Goal: Task Accomplishment & Management: Manage account settings

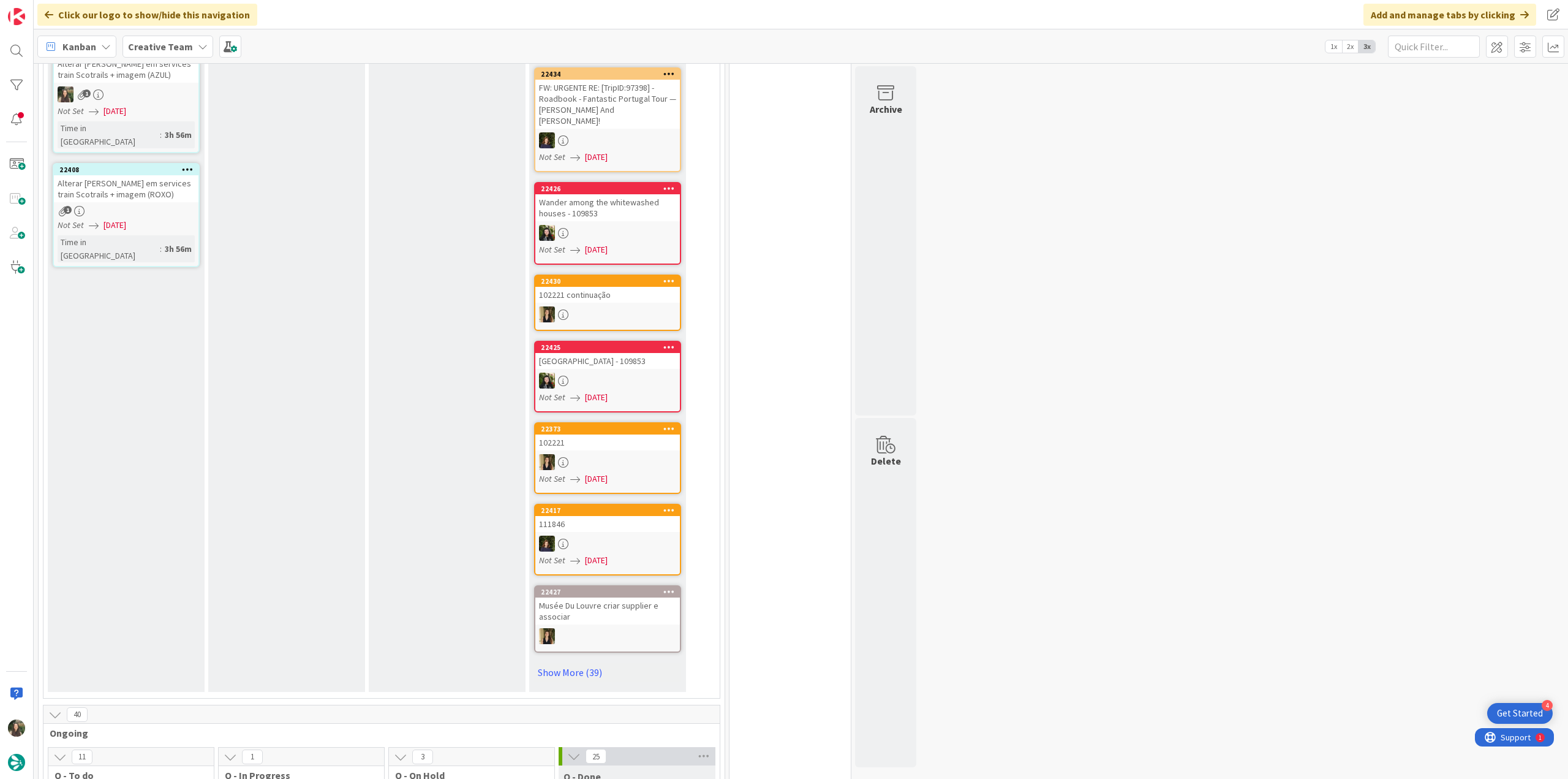
scroll to position [428, 0]
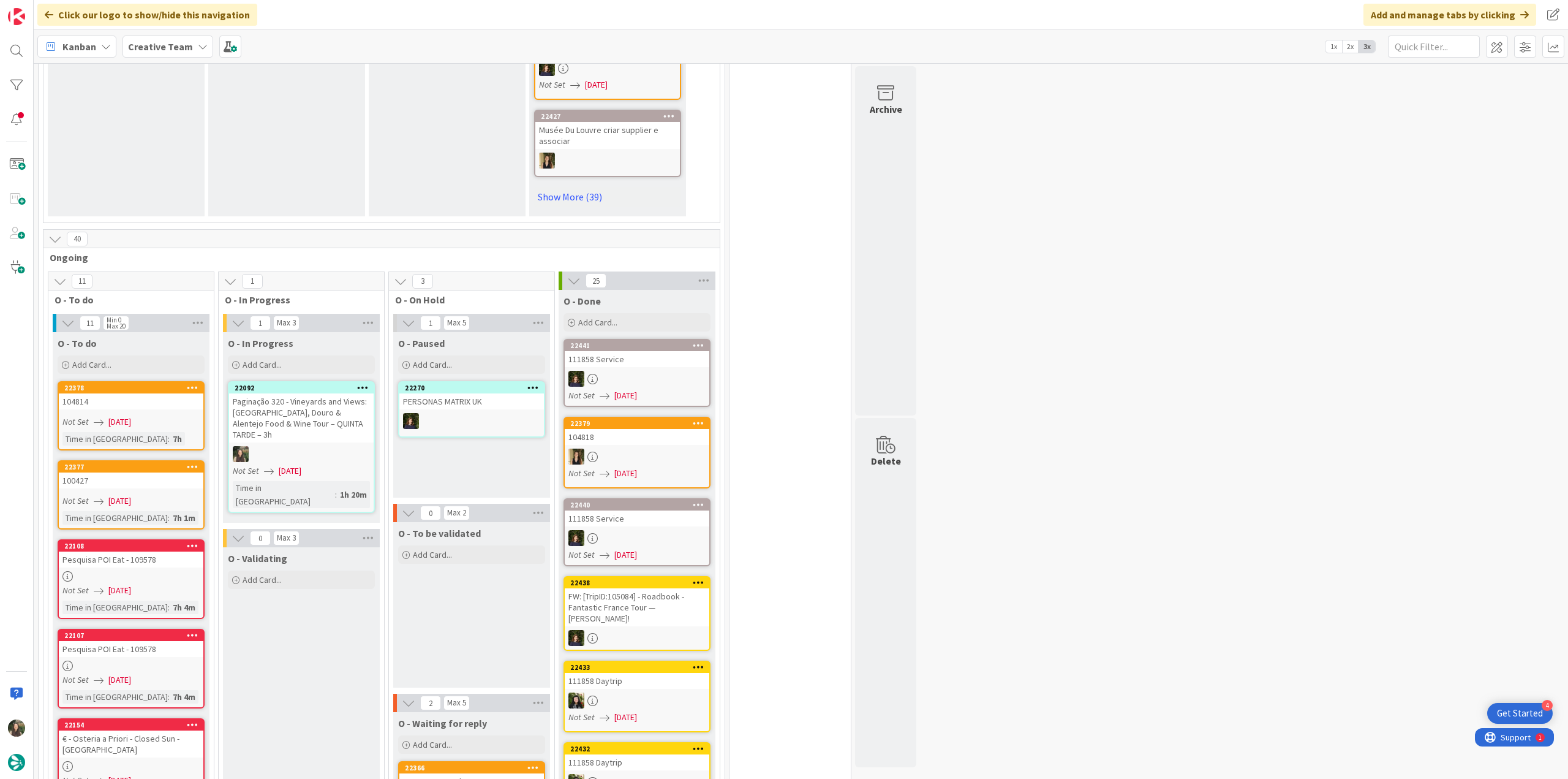
click at [315, 414] on div "Paginação 320 - Vineyards and Views: [GEOGRAPHIC_DATA], Douro & Alentejo Food &…" at bounding box center [302, 418] width 145 height 49
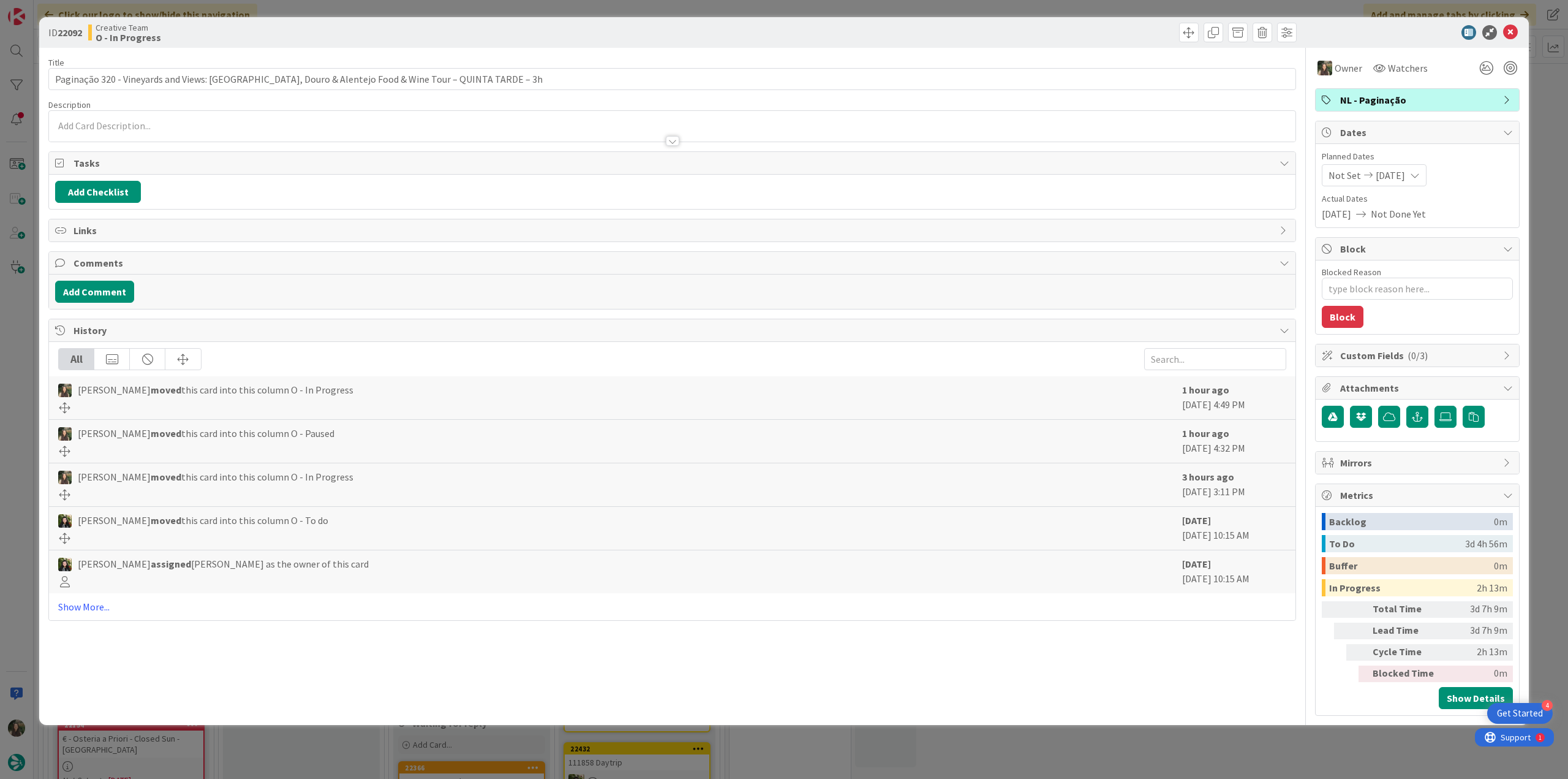
click at [1131, 740] on div "ID 22092 Creative Team O - In Progress Title 98 / 128 Paginação 320 - Vineyards…" at bounding box center [784, 389] width 1568 height 779
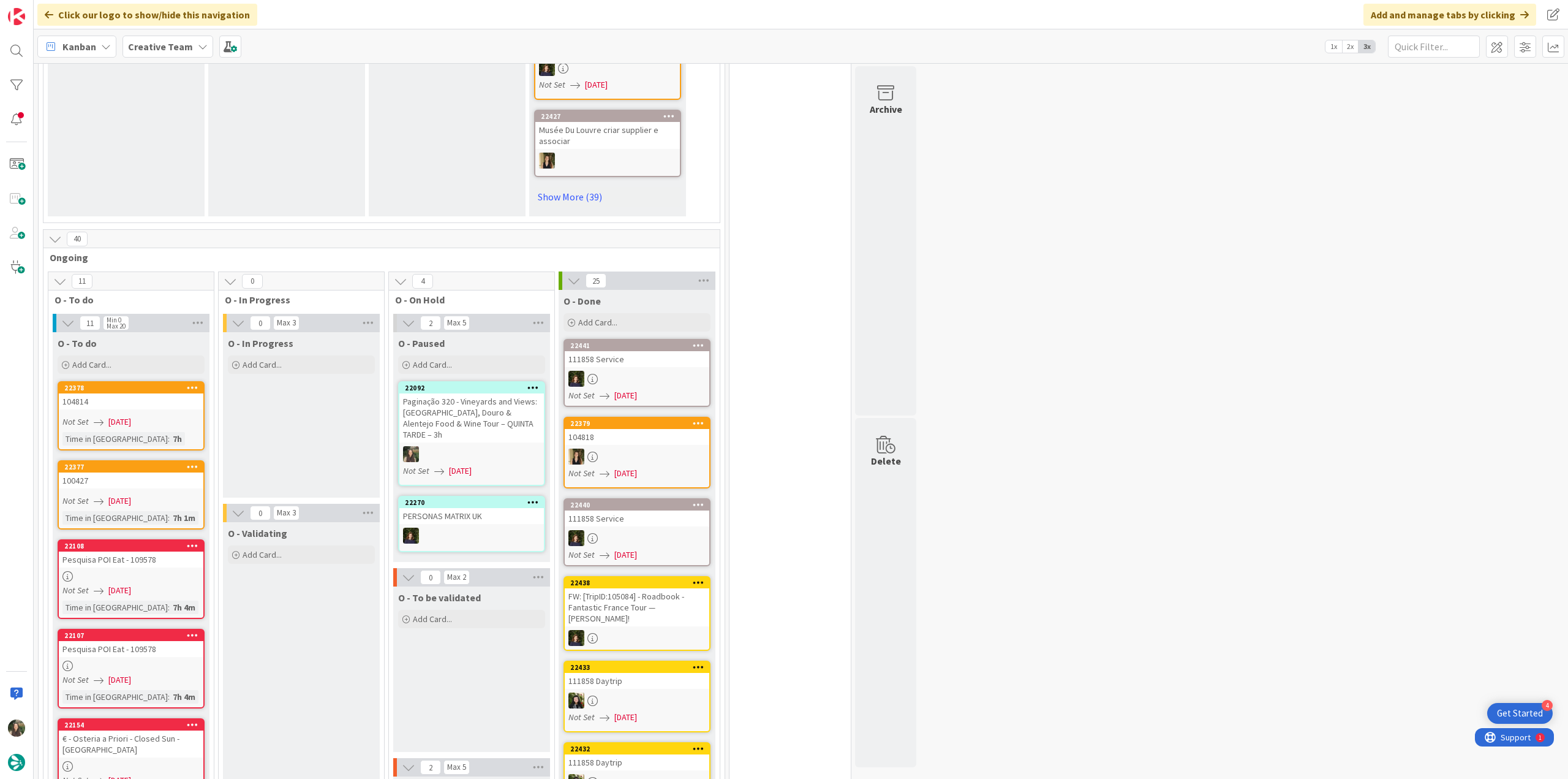
click at [514, 446] on div at bounding box center [472, 454] width 145 height 16
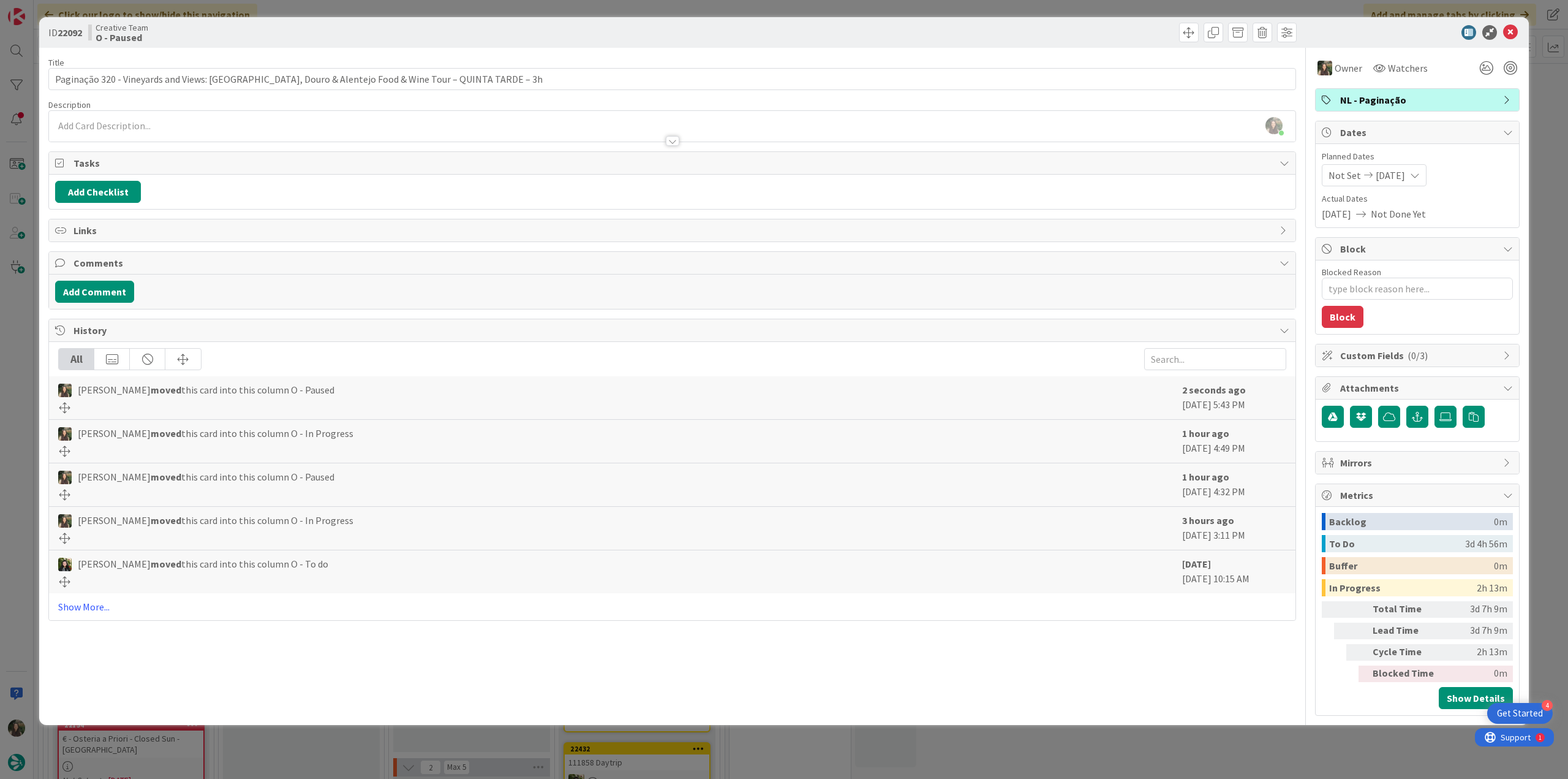
click at [1095, 761] on div "ID 22092 Creative Team O - Paused Title 98 / 128 Paginação 320 - Vineyards and …" at bounding box center [784, 389] width 1568 height 779
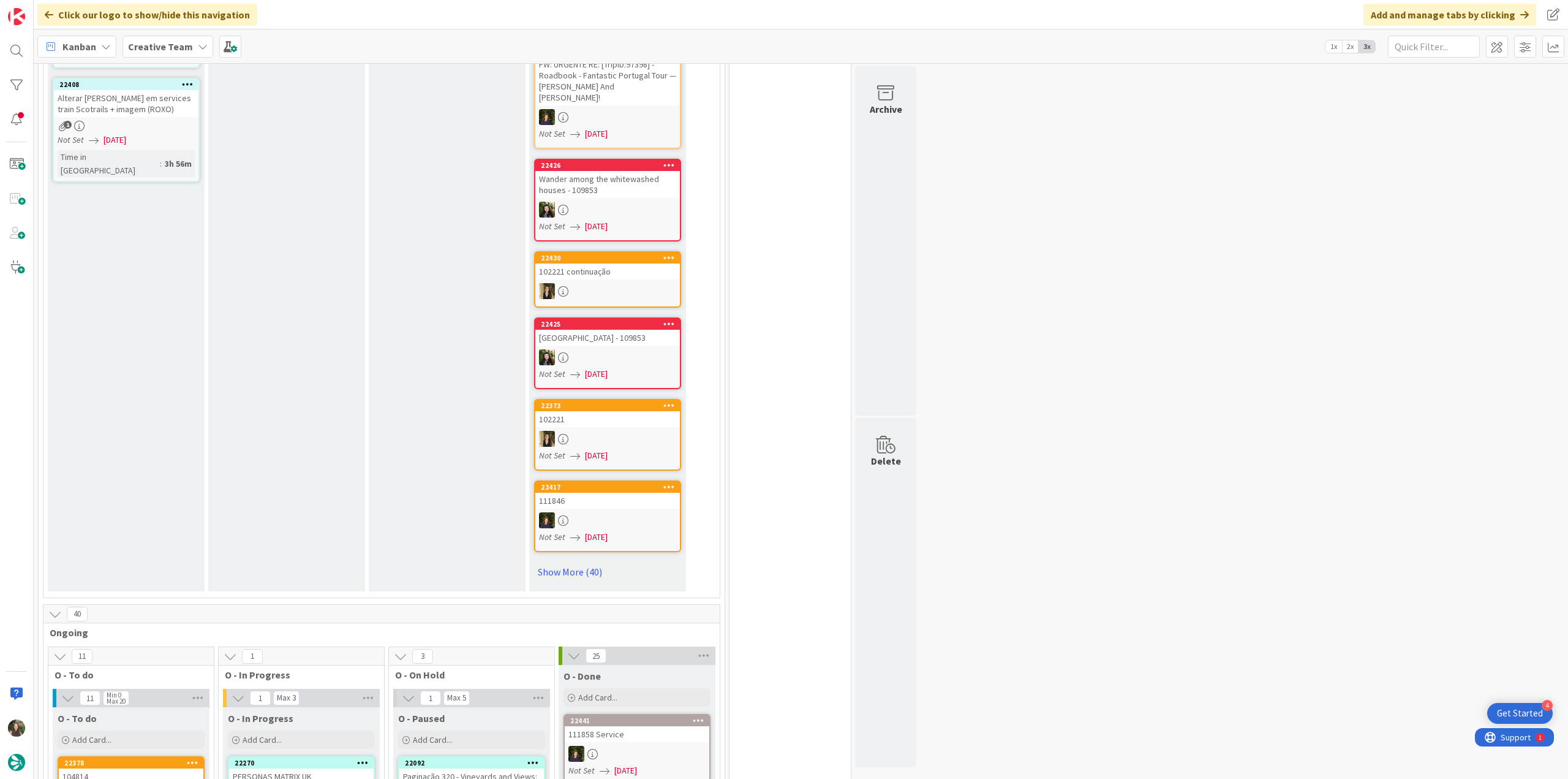
scroll to position [858, 0]
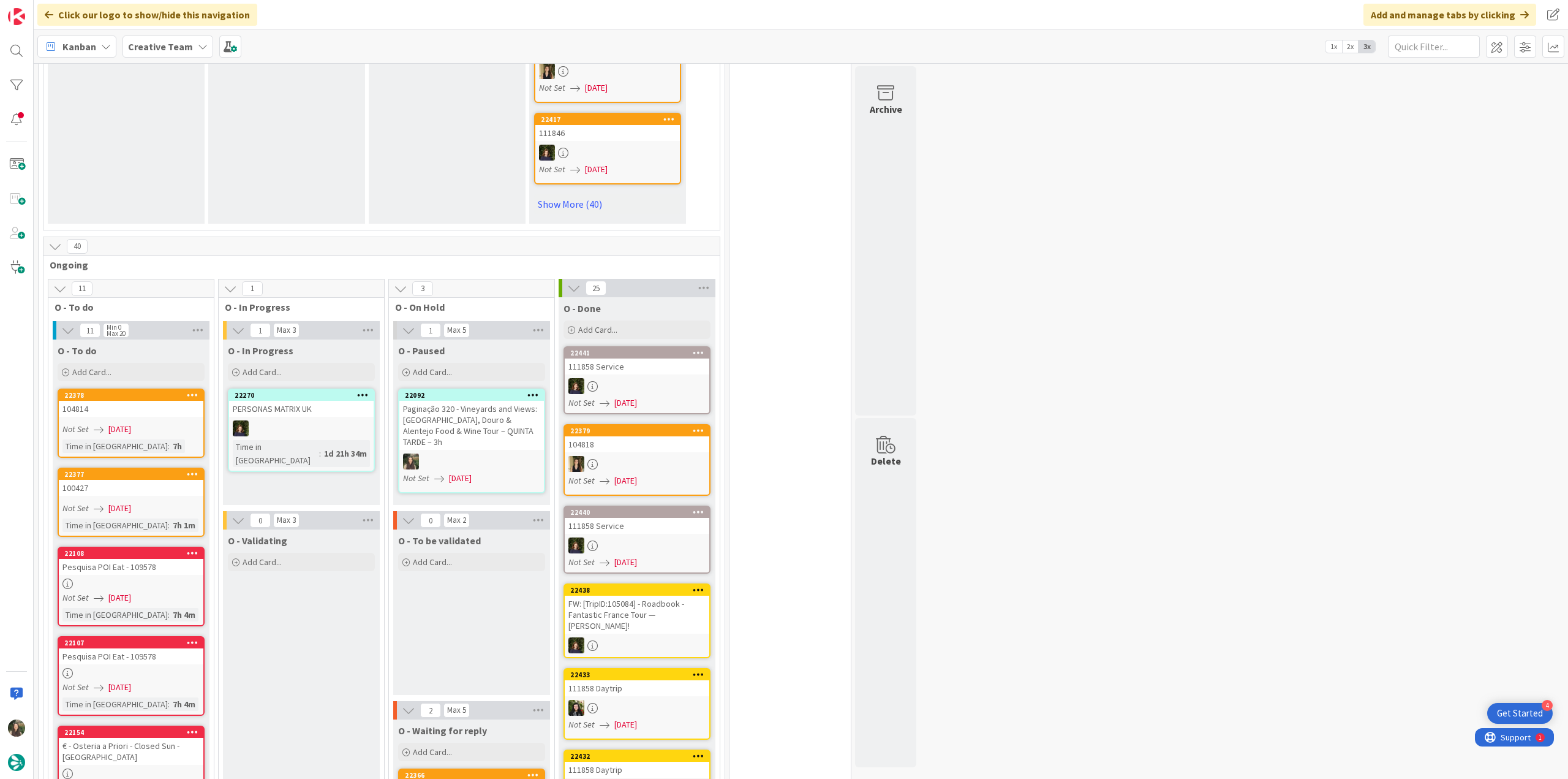
click at [448, 413] on div "Paginação 320 - Vineyards and Views: [GEOGRAPHIC_DATA], Douro & Alentejo Food &…" at bounding box center [472, 425] width 145 height 49
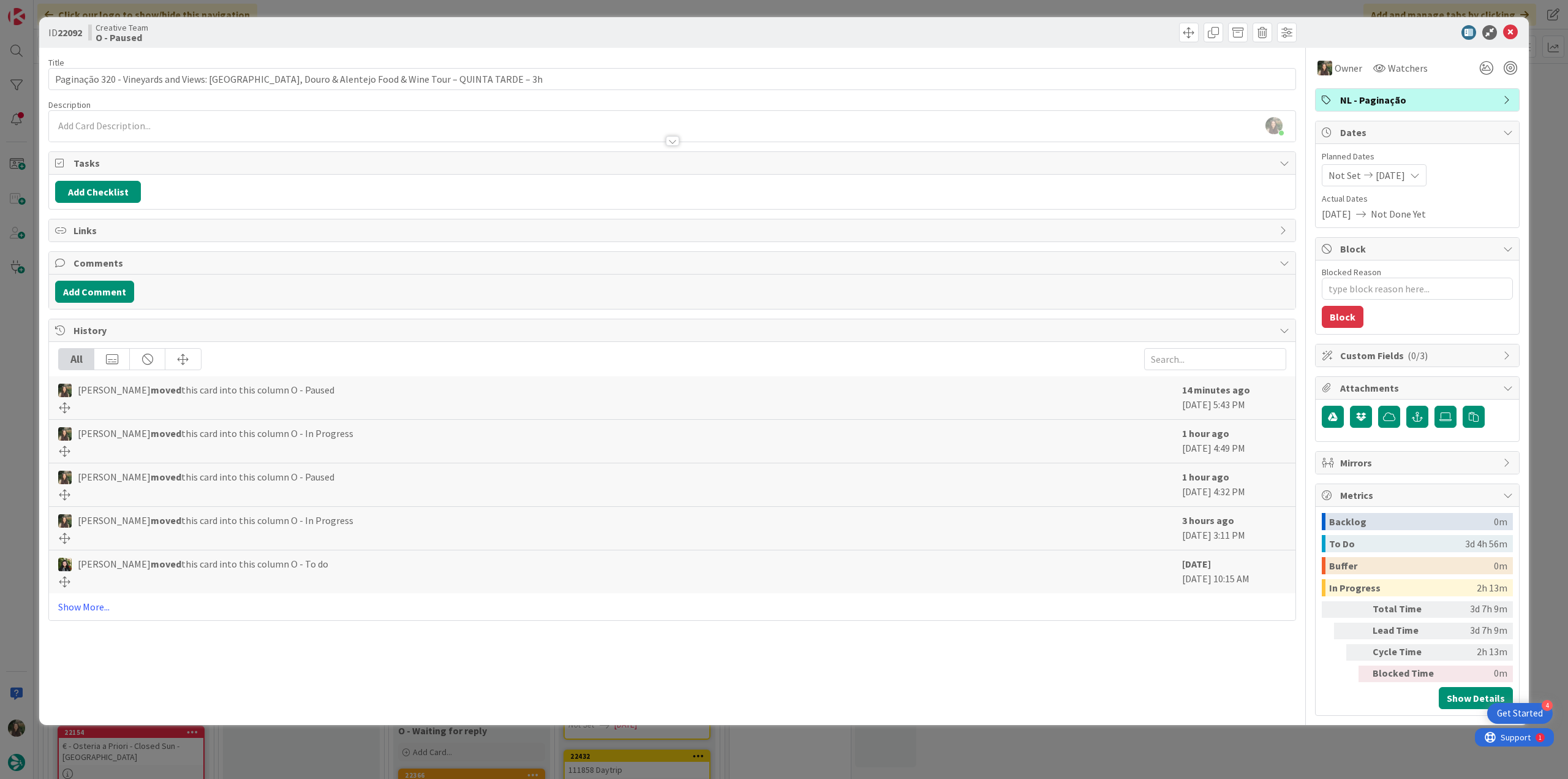
click at [1166, 750] on div "ID 22092 Creative Team O - Paused Title 98 / 128 Paginação 320 - Vineyards and …" at bounding box center [784, 389] width 1568 height 779
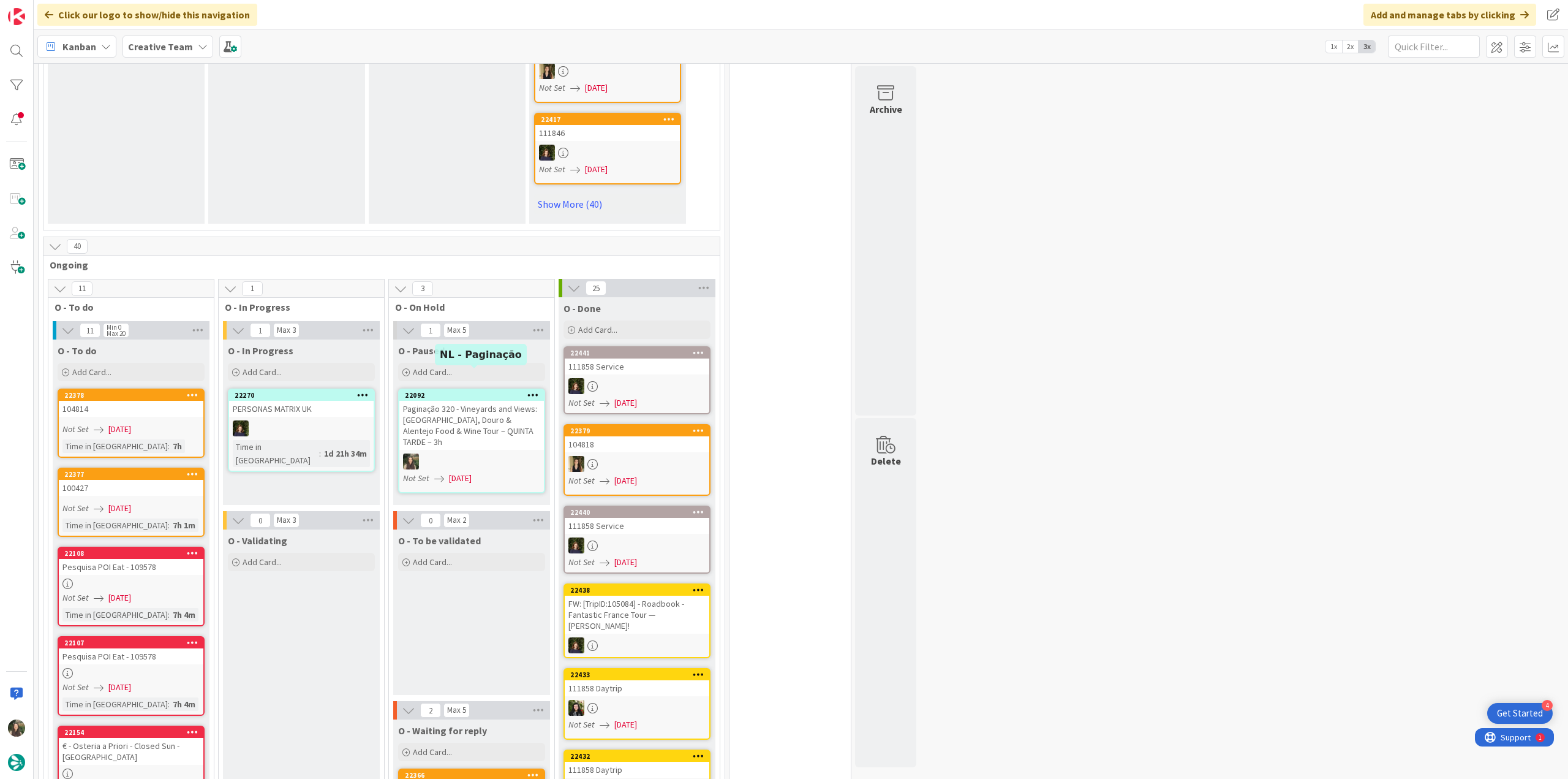
click at [497, 391] on div "22092" at bounding box center [474, 395] width 139 height 8
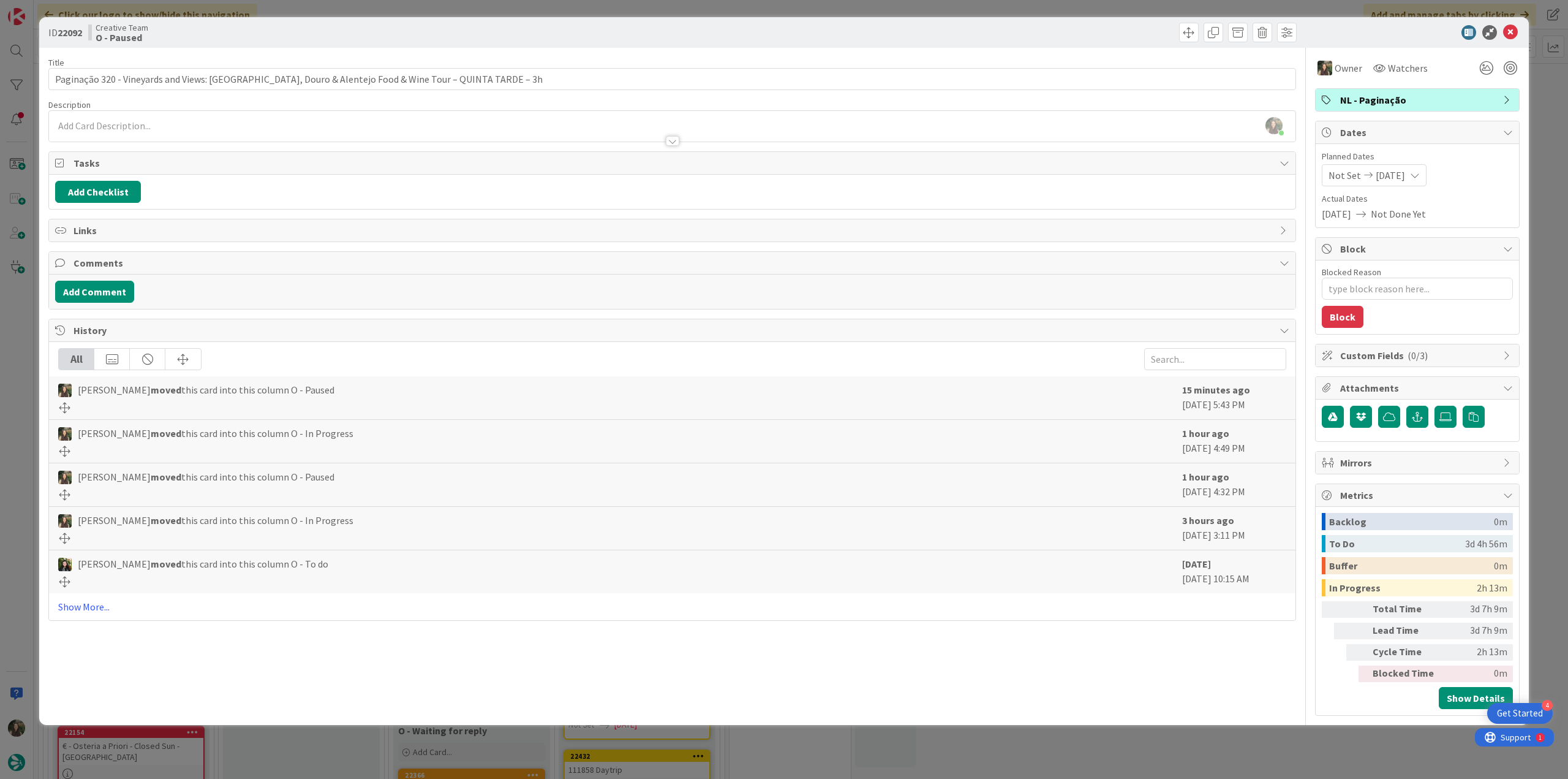
click at [1384, 101] on span "NL - Paginação" at bounding box center [1418, 100] width 157 height 15
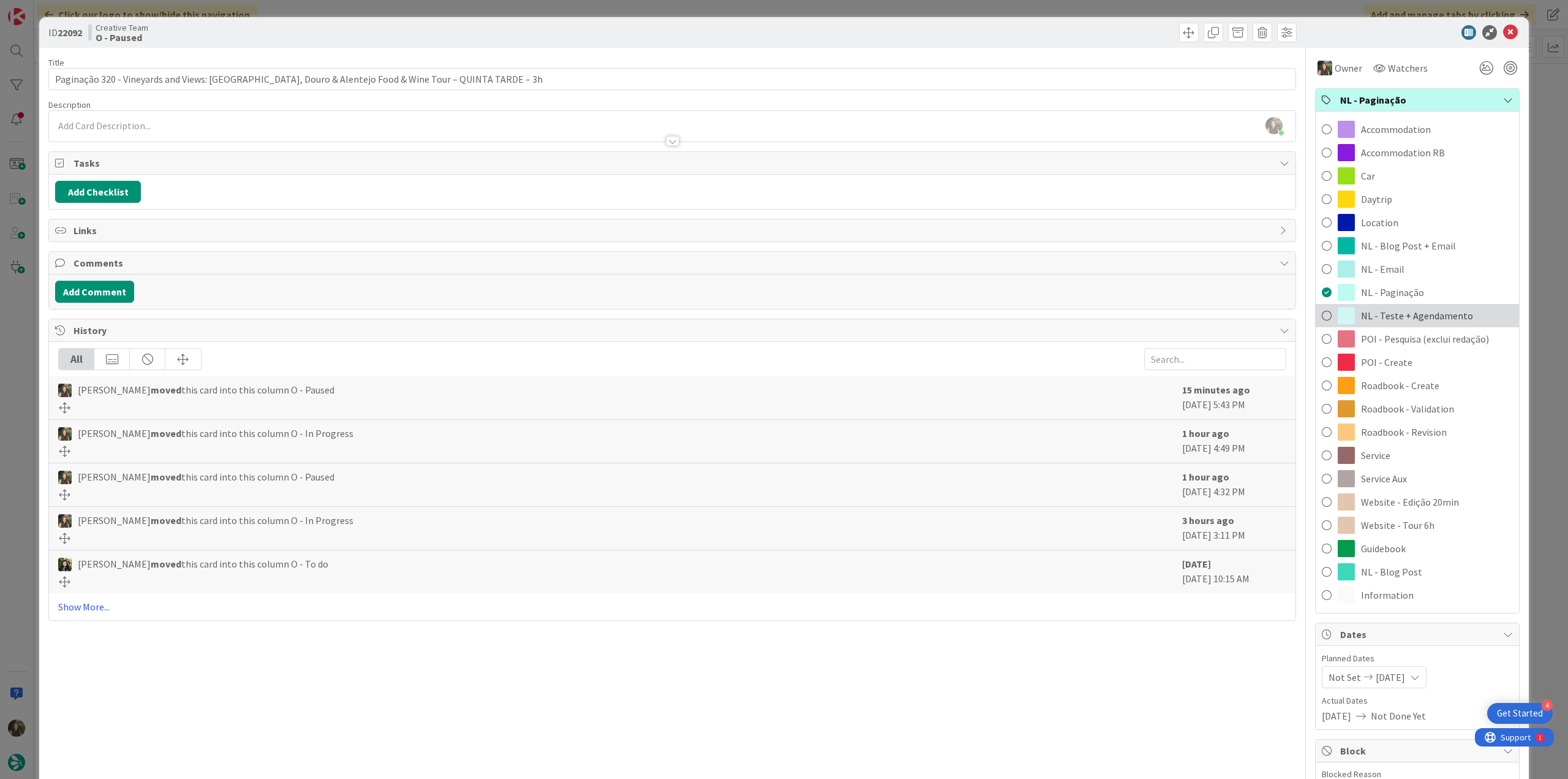
click at [1411, 319] on span "NL - Teste + Agendamento" at bounding box center [1417, 316] width 112 height 15
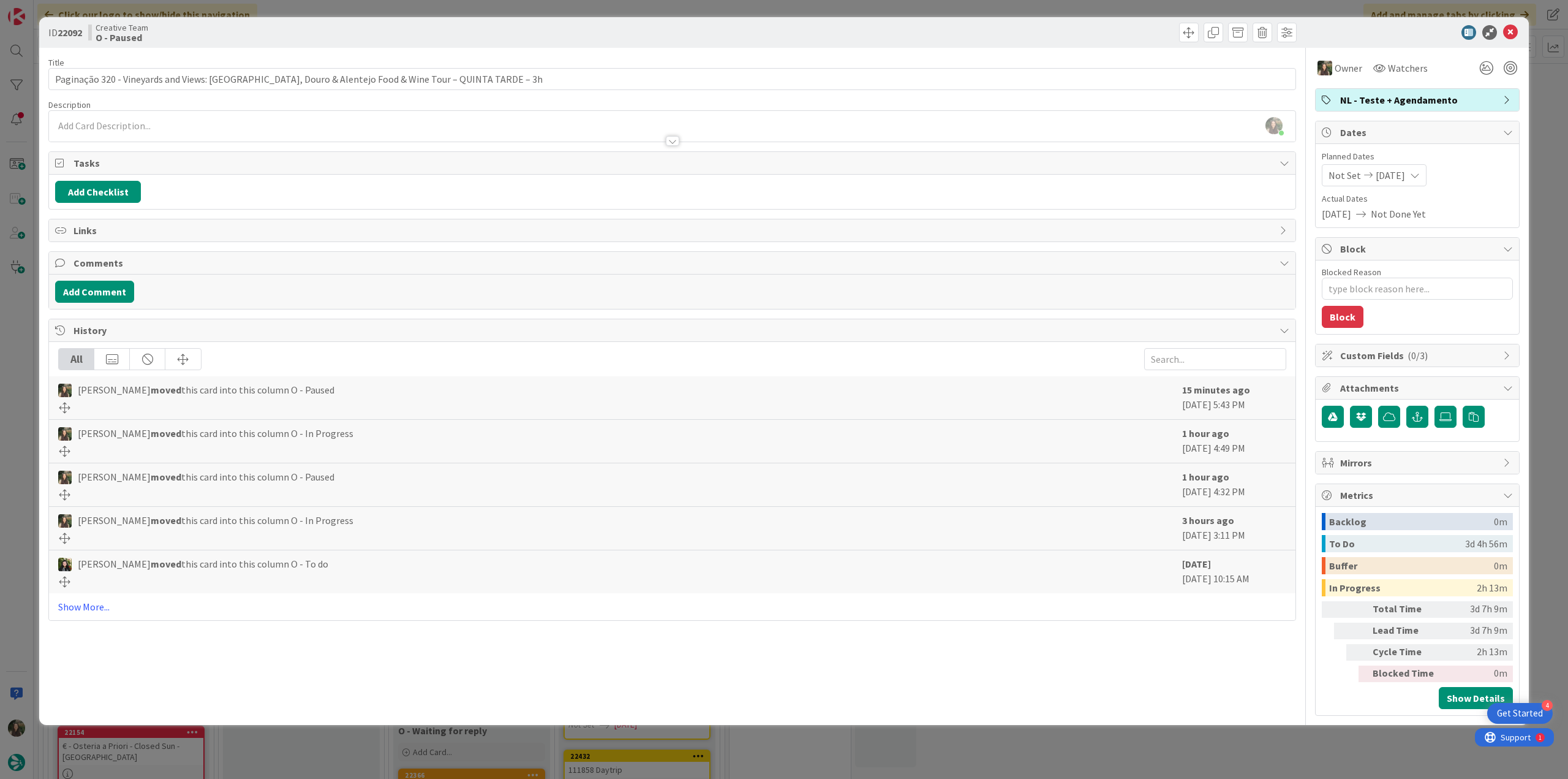
click at [1541, 210] on div "ID 22092 Creative Team O - Paused Title 98 / 128 Paginação 320 - Vineyards and …" at bounding box center [784, 389] width 1568 height 779
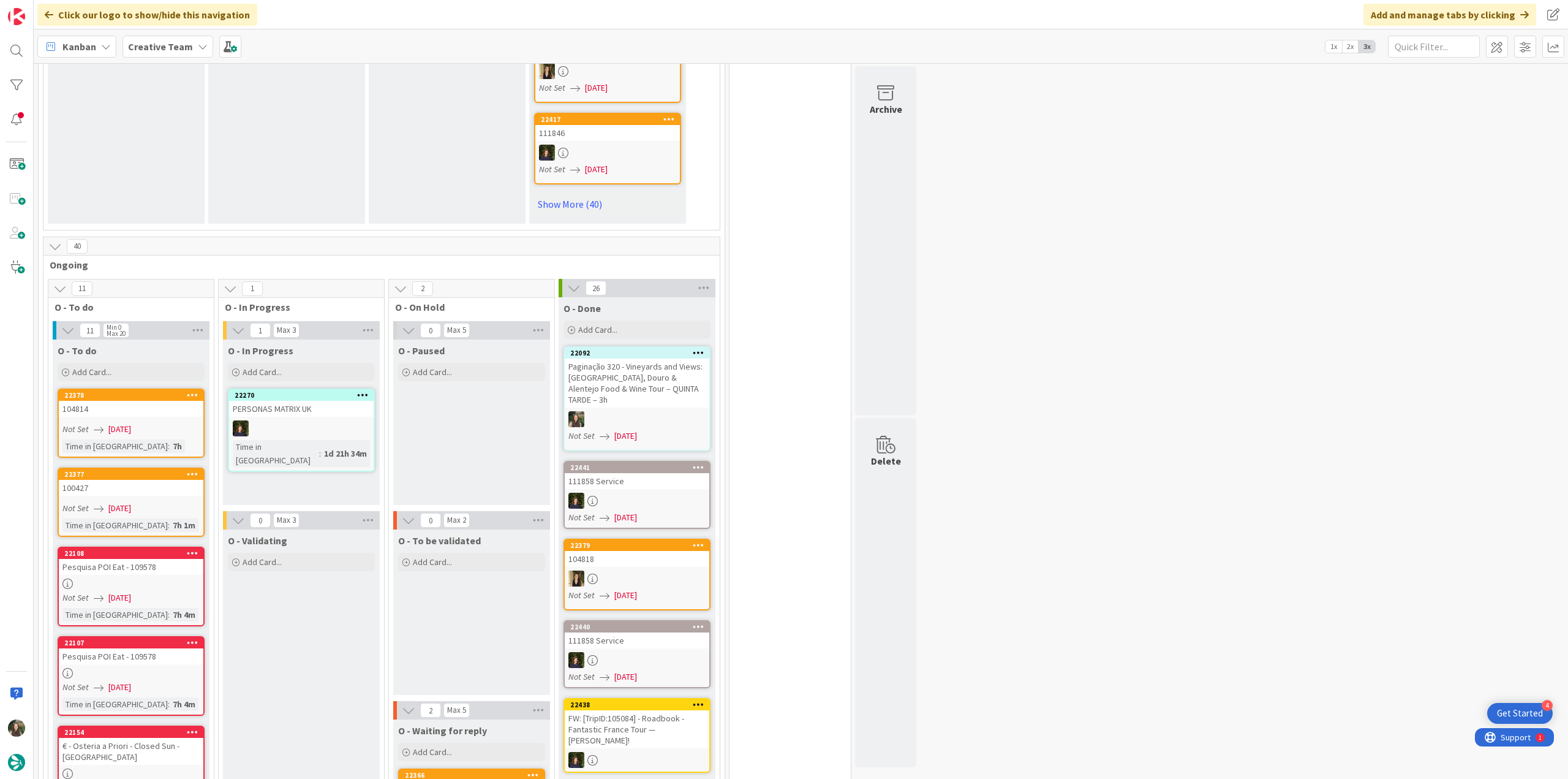
click at [651, 365] on div "Paginação 320 - Vineyards and Views: [GEOGRAPHIC_DATA], Douro & Alentejo Food &…" at bounding box center [637, 382] width 145 height 49
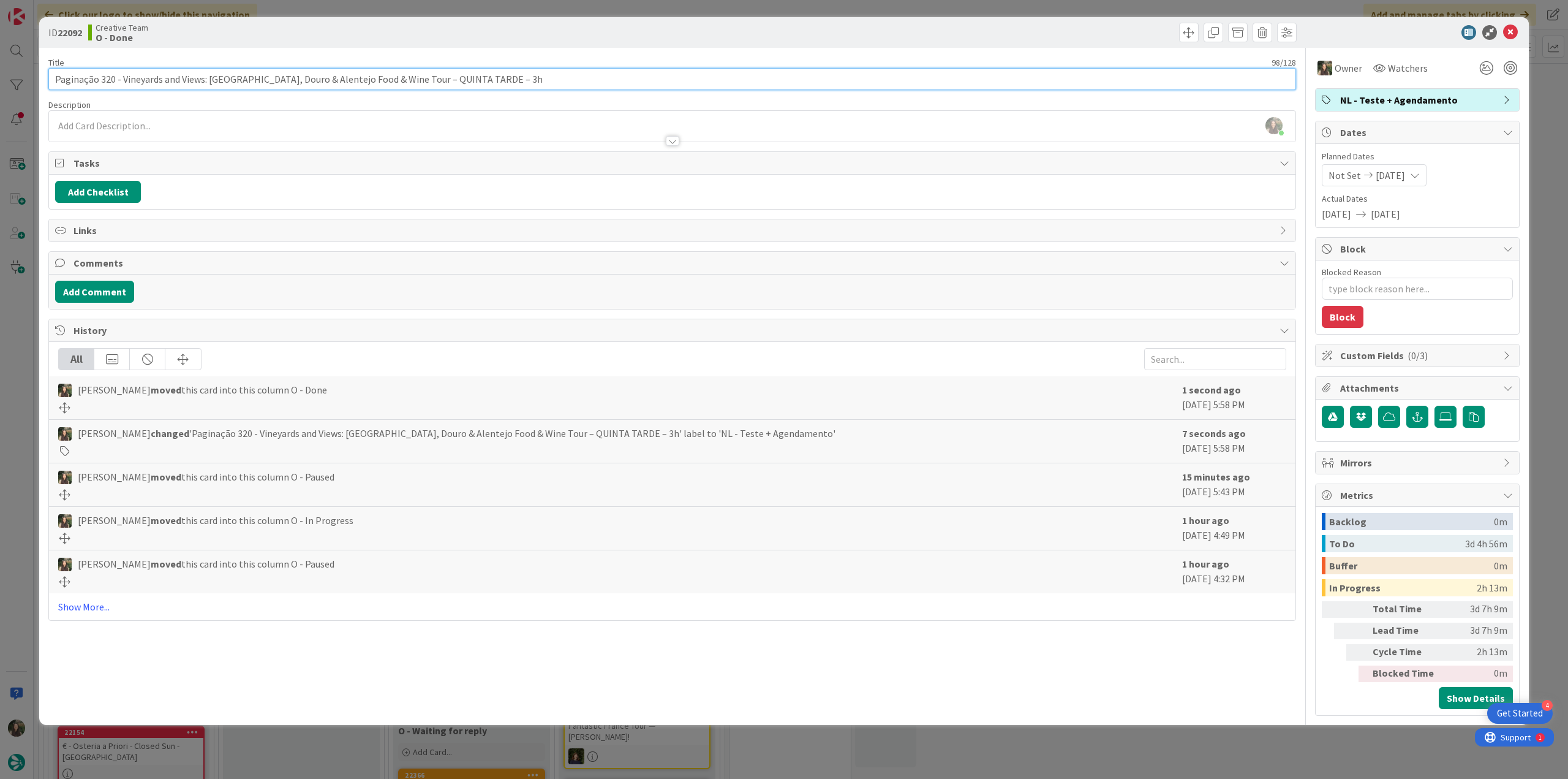
drag, startPoint x: 476, startPoint y: 79, endPoint x: 156, endPoint y: 243, distance: 359.6
click at [45, 82] on div "ID 22092 Creative Team O - Done Title 98 / 128 Paginação 320 - Vineyards and Vi…" at bounding box center [784, 370] width 1490 height 708
click at [24, 446] on div "ID 22092 Creative Team O - Done Title 98 / 128 Paginação 320 - Vineyards and Vi…" at bounding box center [784, 389] width 1568 height 779
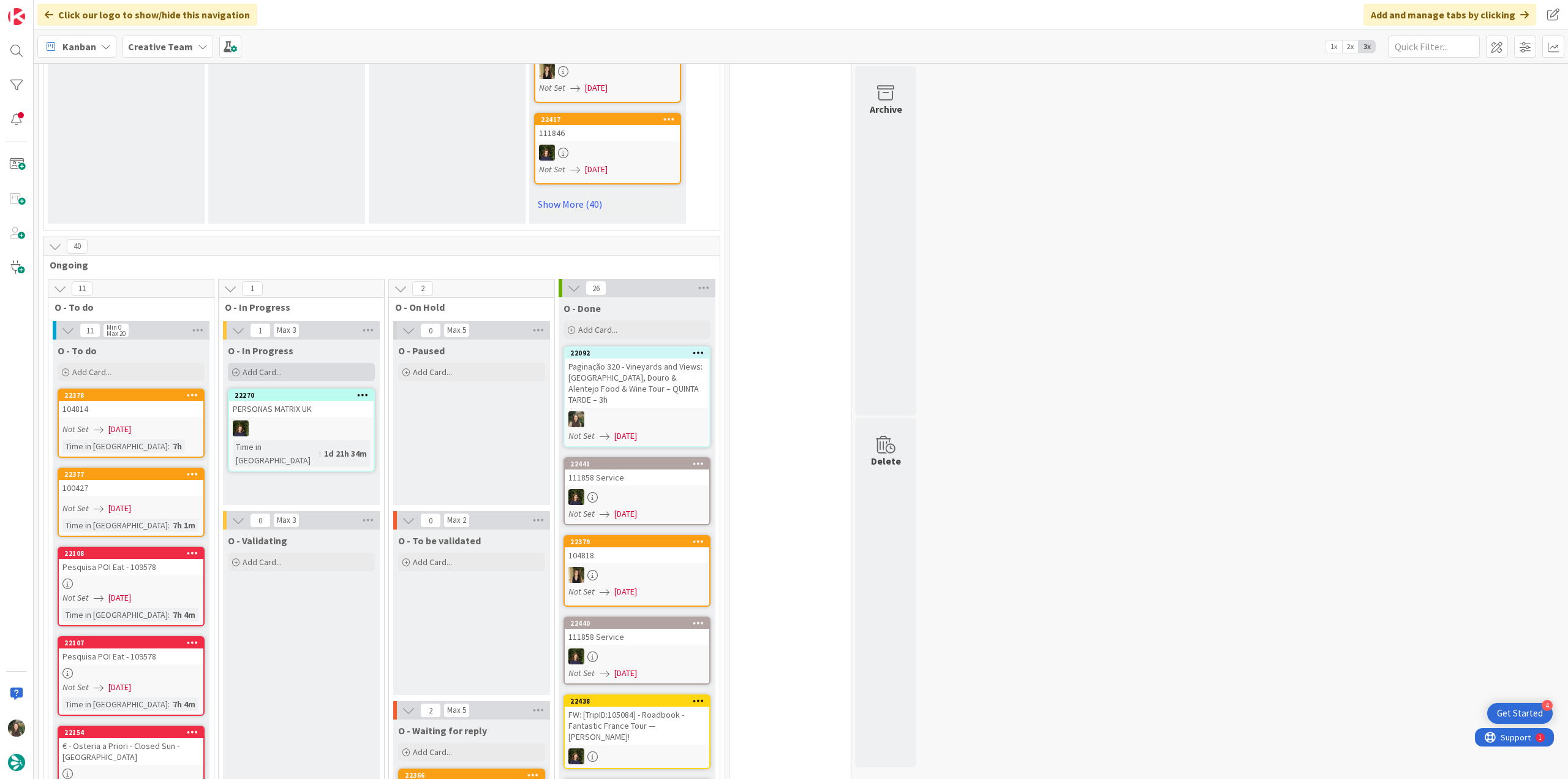
click at [341, 363] on div "Add Card..." at bounding box center [302, 372] width 147 height 19
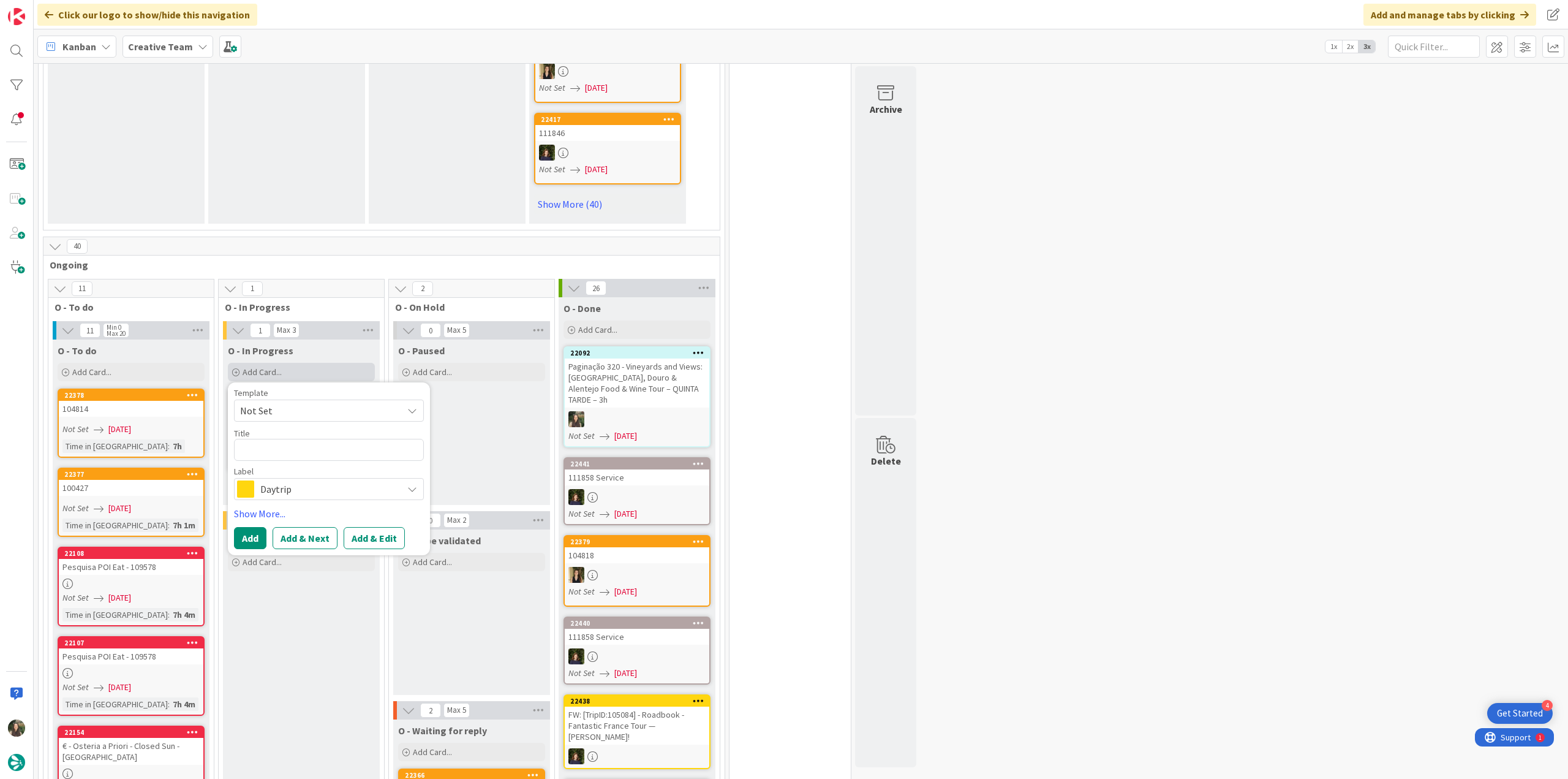
type textarea "x"
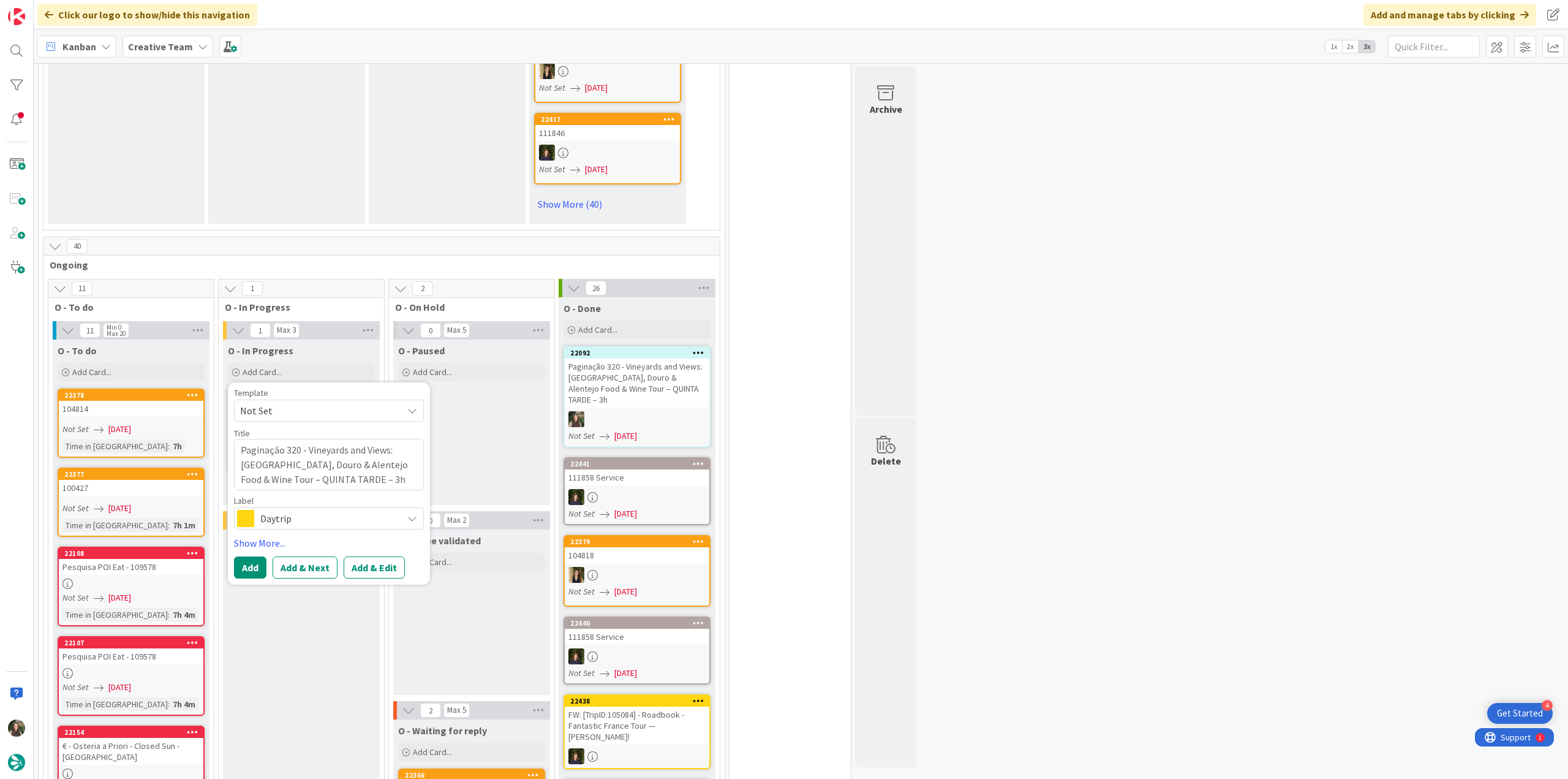
type textarea "Paginação 320 - Vineyards and Views: [GEOGRAPHIC_DATA], Douro & Alentejo Food &…"
click at [296, 509] on span "Daytrip" at bounding box center [328, 518] width 136 height 17
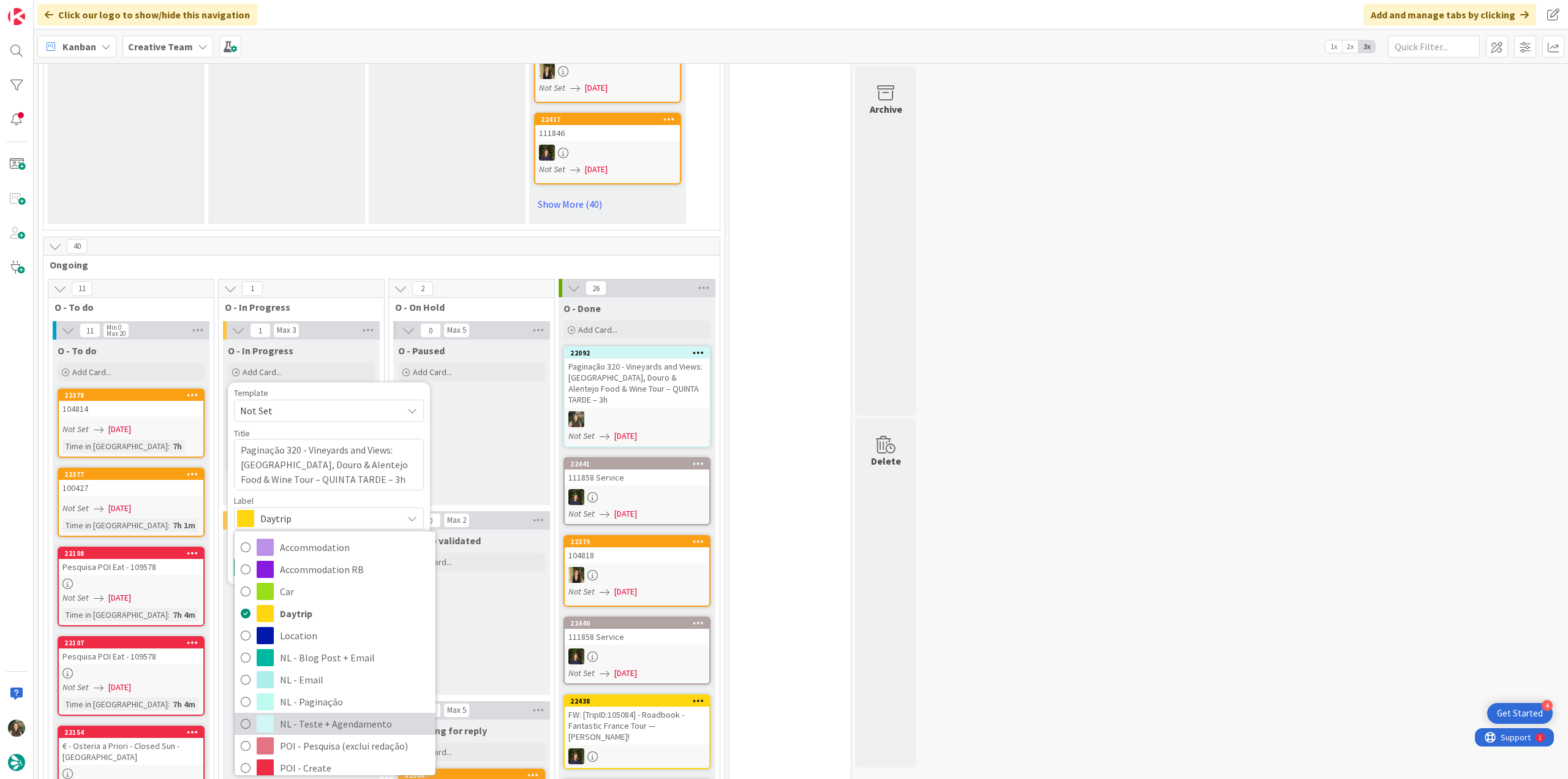
click at [344, 714] on span "NL - Teste + Agendamento" at bounding box center [354, 724] width 149 height 19
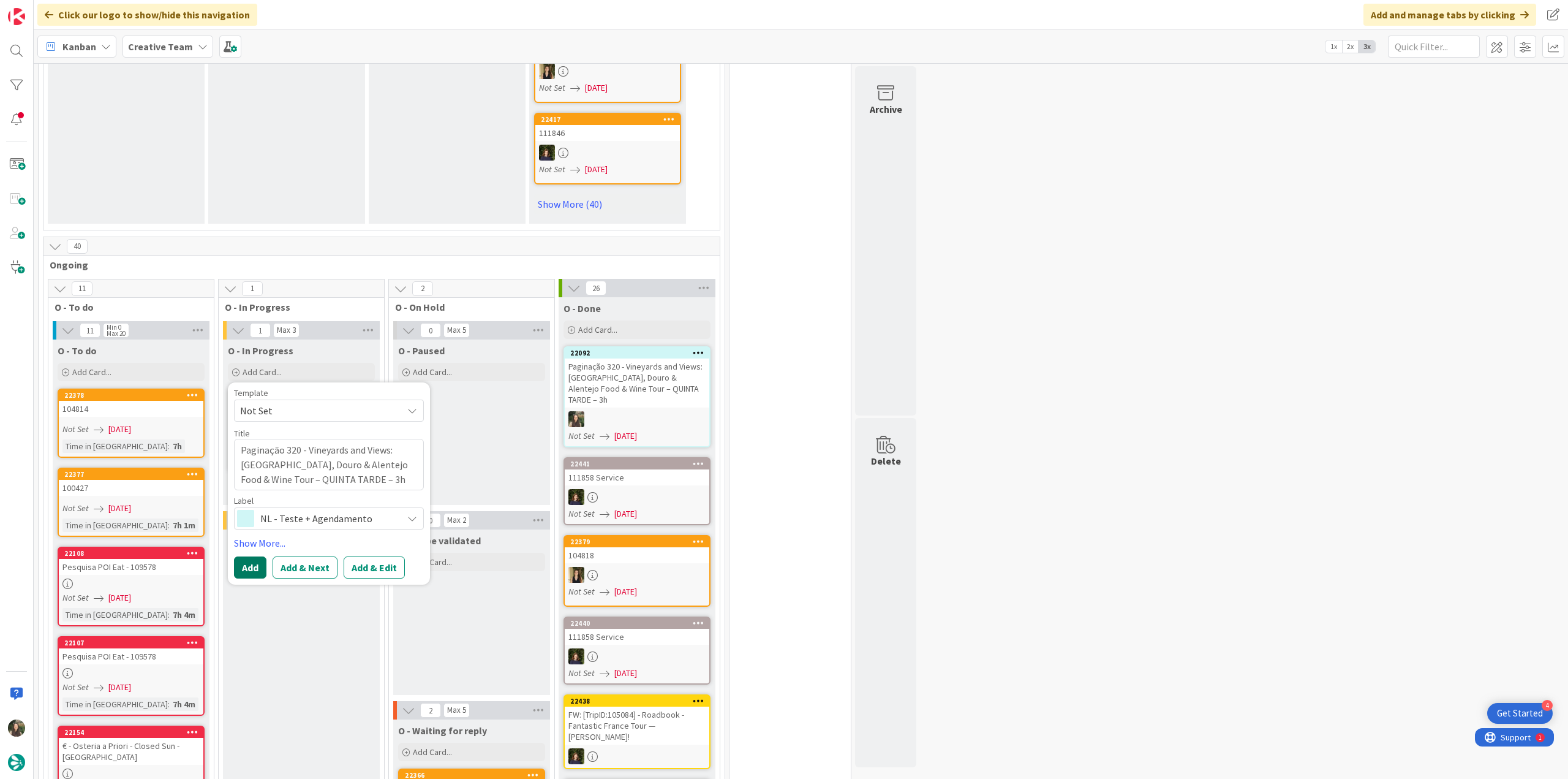
click at [256, 556] on button "Add" at bounding box center [250, 567] width 33 height 22
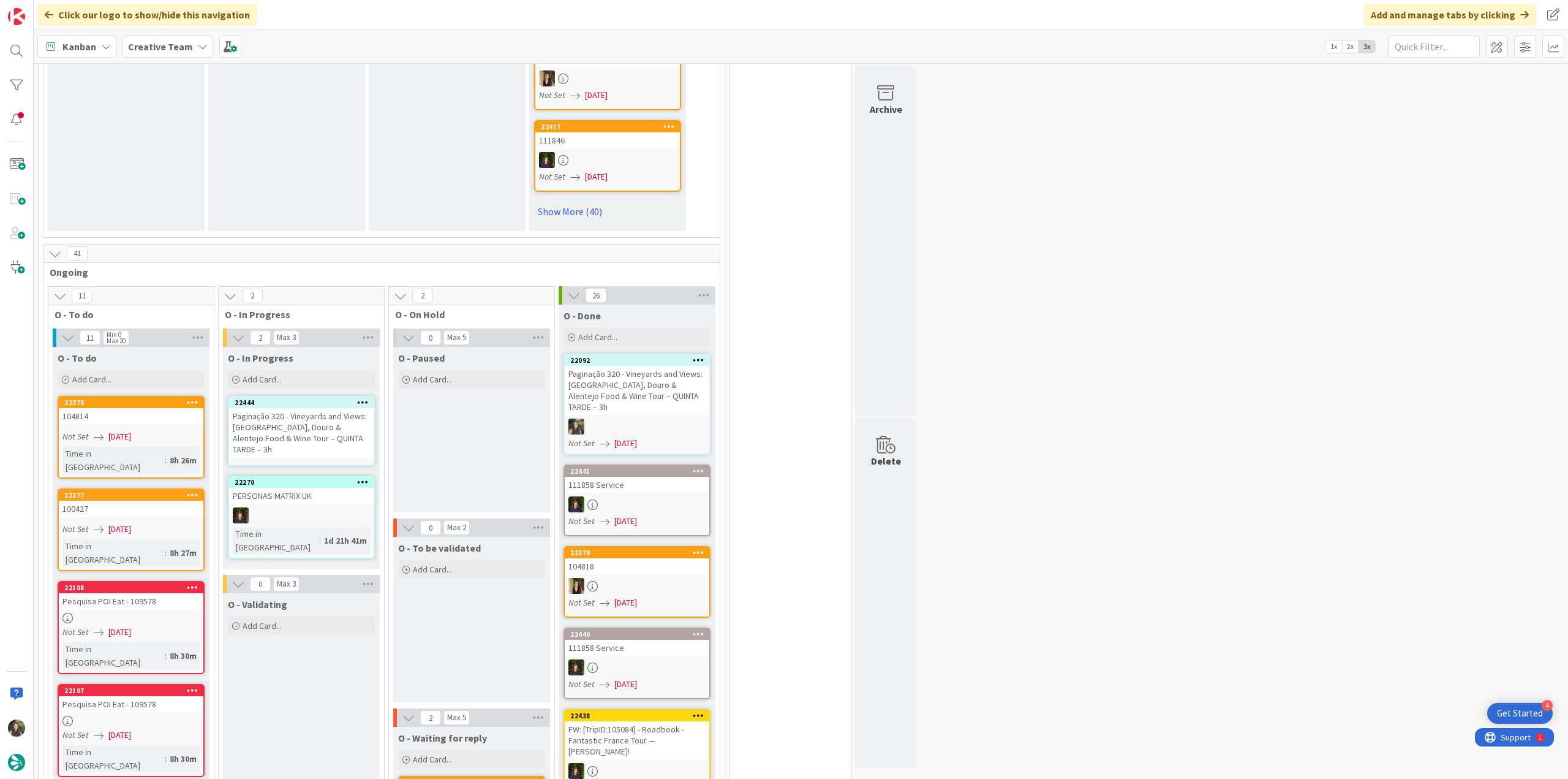
click at [272, 397] on div "22444" at bounding box center [302, 402] width 145 height 11
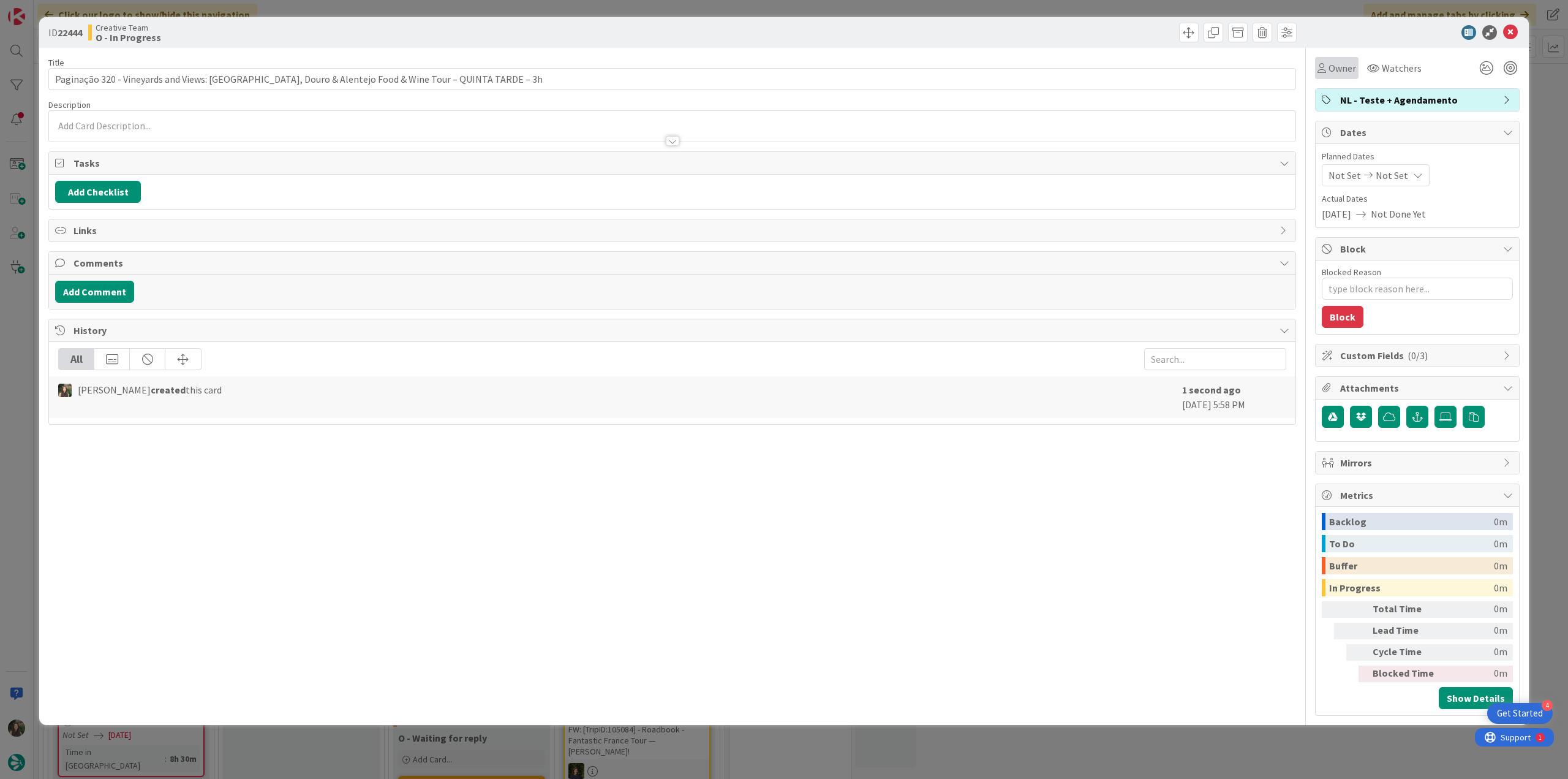
click at [1332, 76] on div "Owner" at bounding box center [1337, 68] width 43 height 22
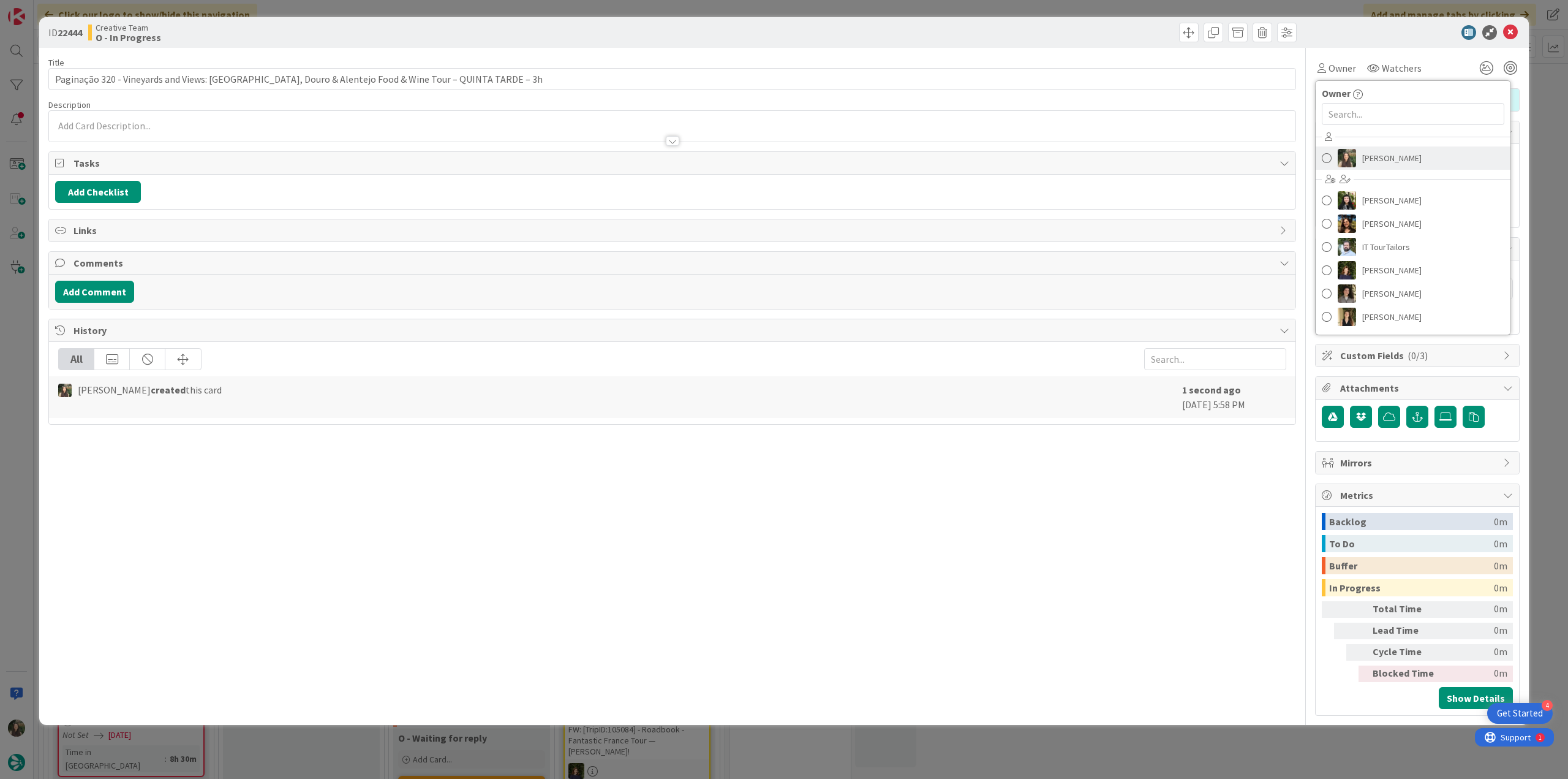
click at [1359, 152] on link "[PERSON_NAME]" at bounding box center [1412, 158] width 194 height 23
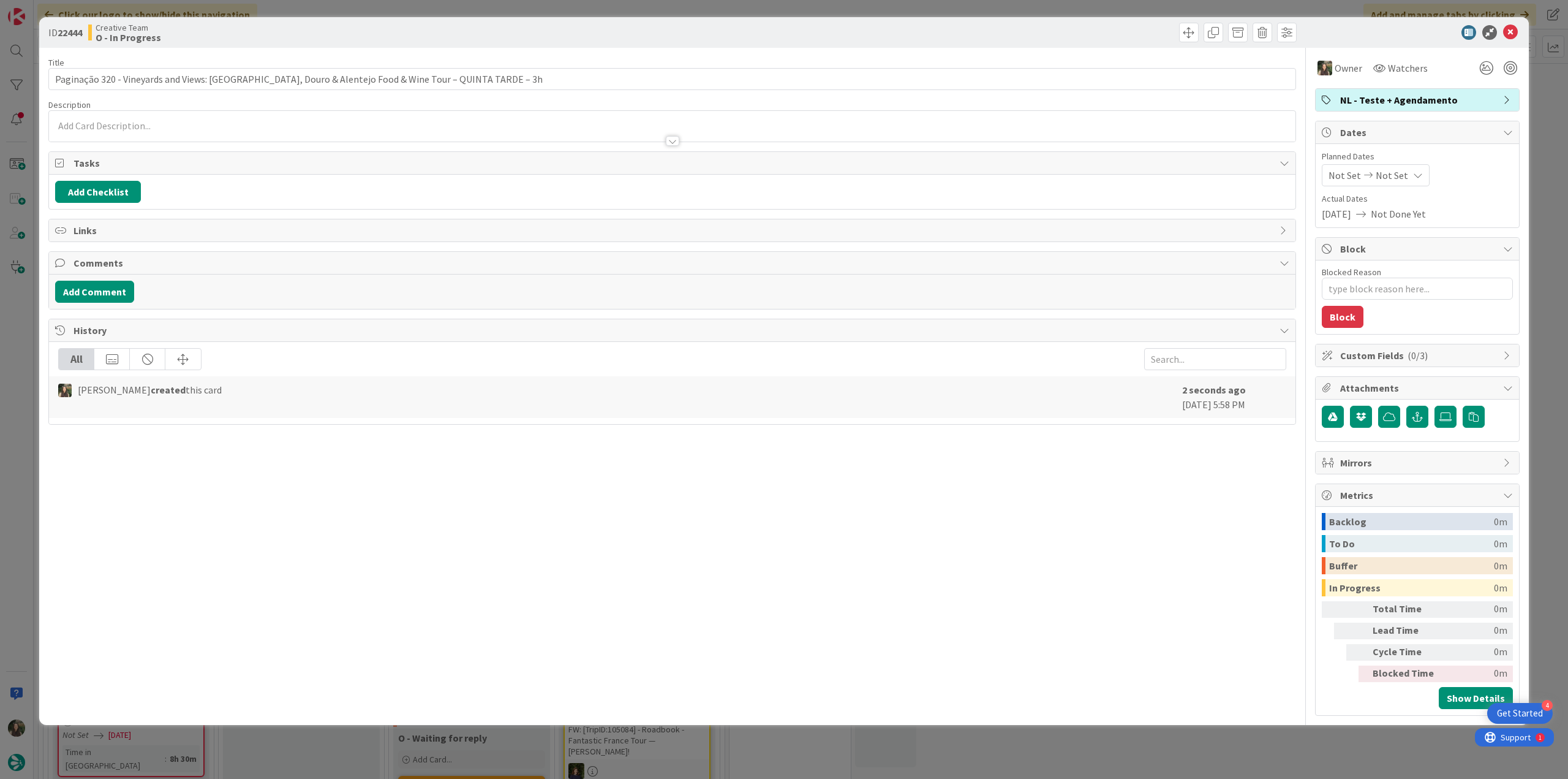
drag, startPoint x: 1129, startPoint y: 726, endPoint x: 1115, endPoint y: 723, distance: 14.3
click at [1128, 726] on div "ID 22444 Creative Team O - In Progress Title 98 / 128 Paginação 320 - Vineyards…" at bounding box center [784, 389] width 1568 height 779
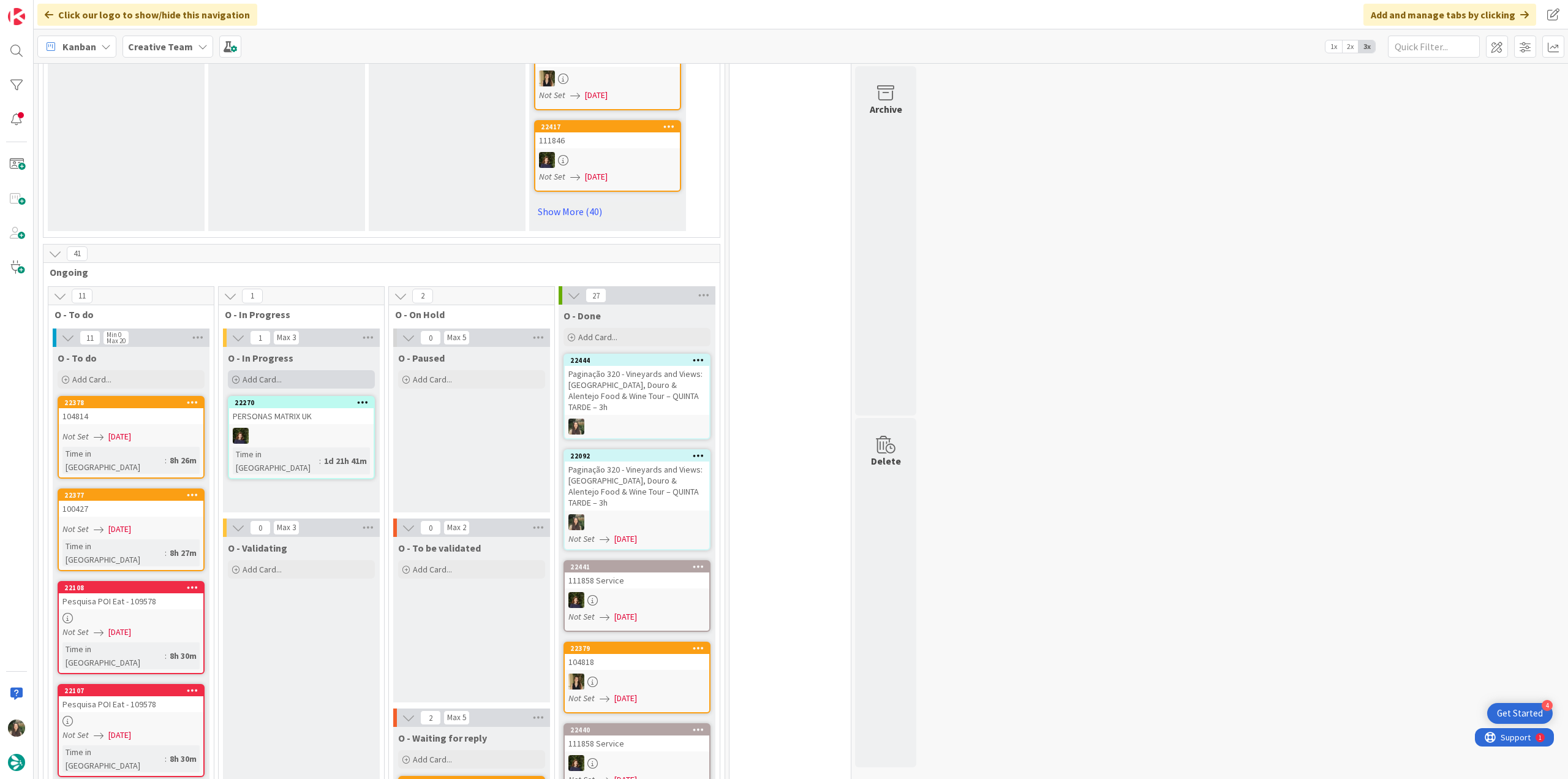
click at [293, 370] on div "Add Card..." at bounding box center [302, 380] width 147 height 19
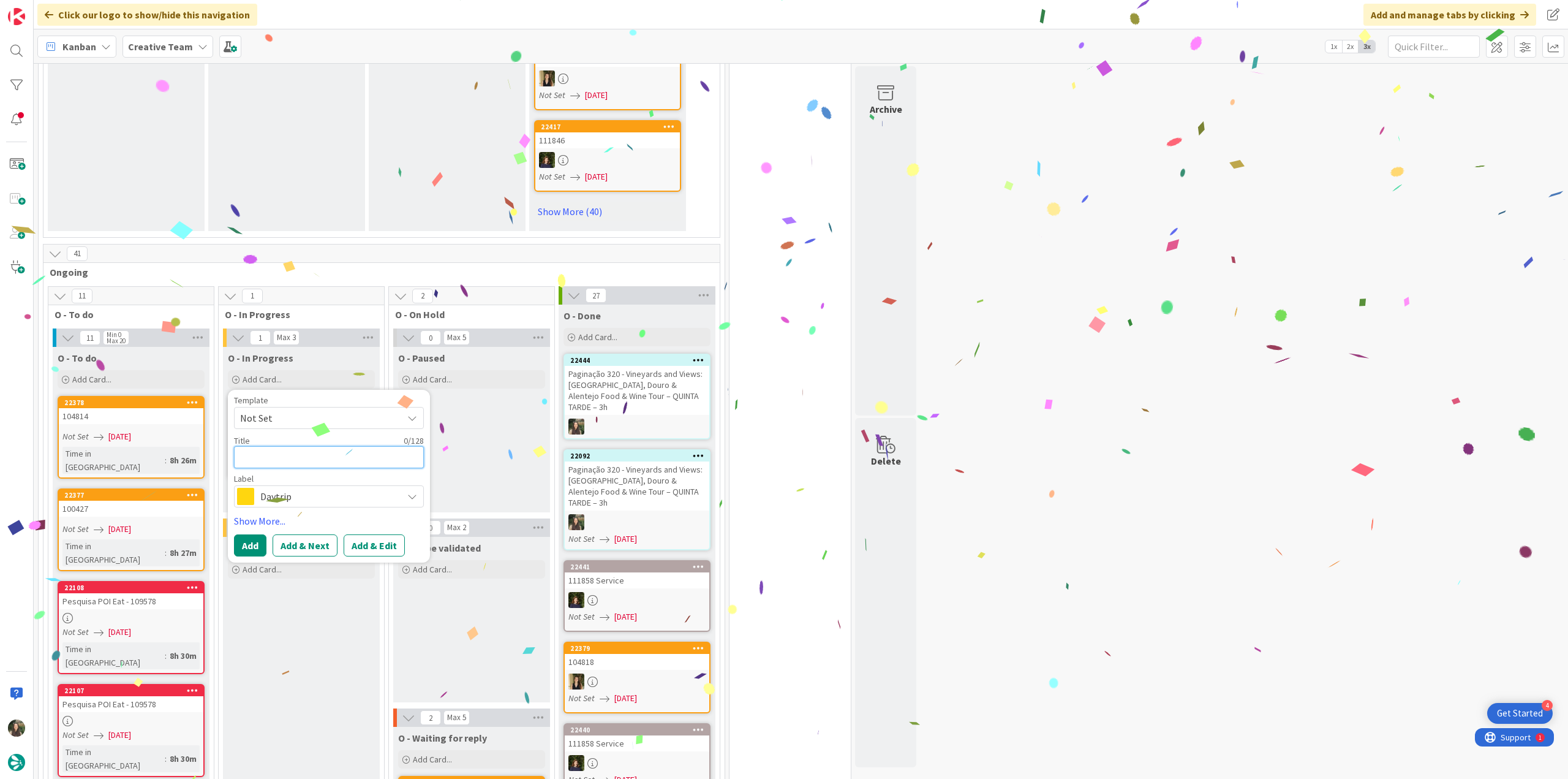
paste textarea "Paginação 320 - Vineyards and Views: [GEOGRAPHIC_DATA], Douro & Alentejo Food &…"
type textarea "x"
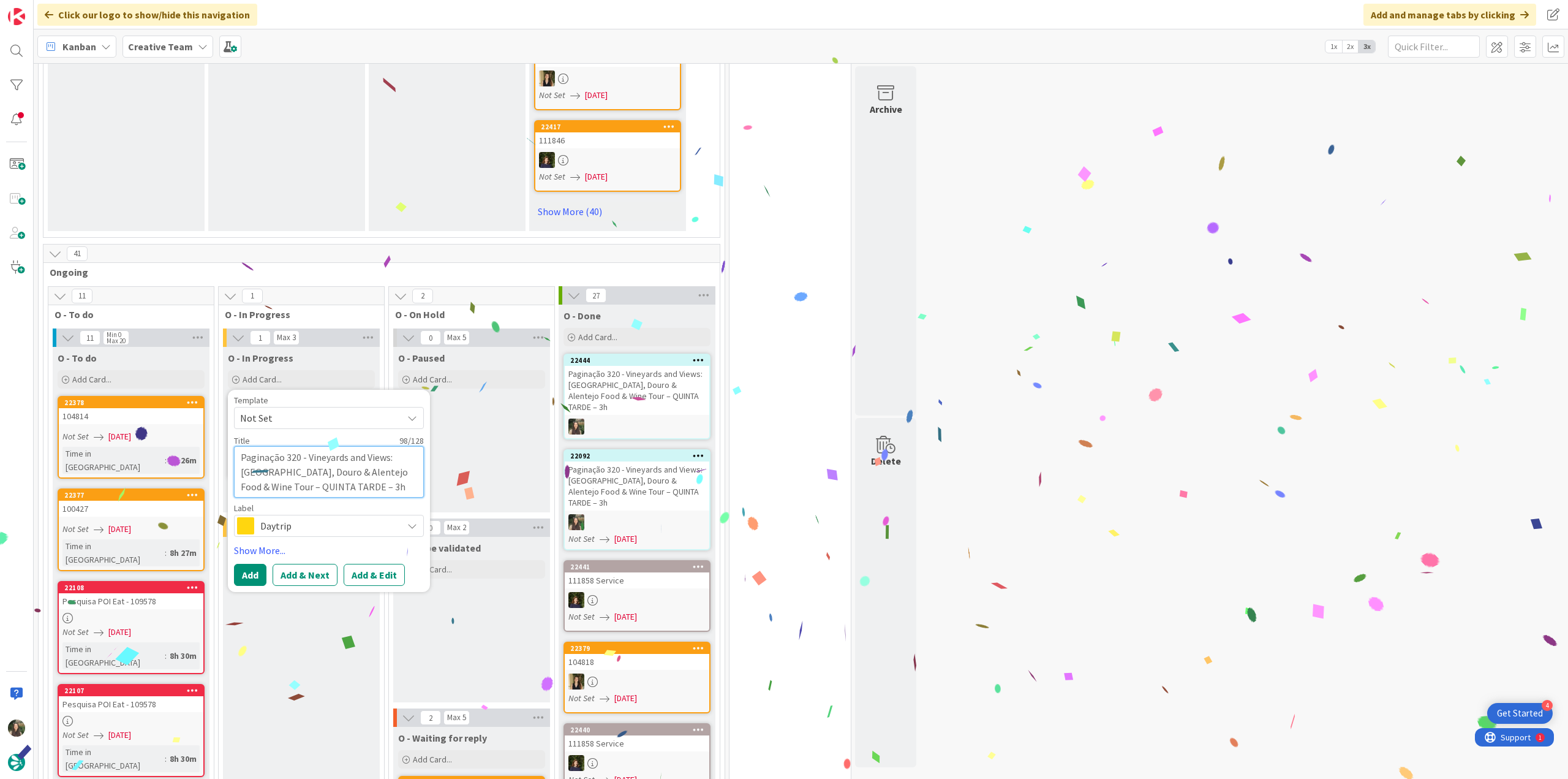
type textarea "Paginação 320 - Vineyards and Views: [GEOGRAPHIC_DATA], Douro & Alentejo Food &…"
click at [297, 517] on span "Daytrip" at bounding box center [328, 525] width 136 height 17
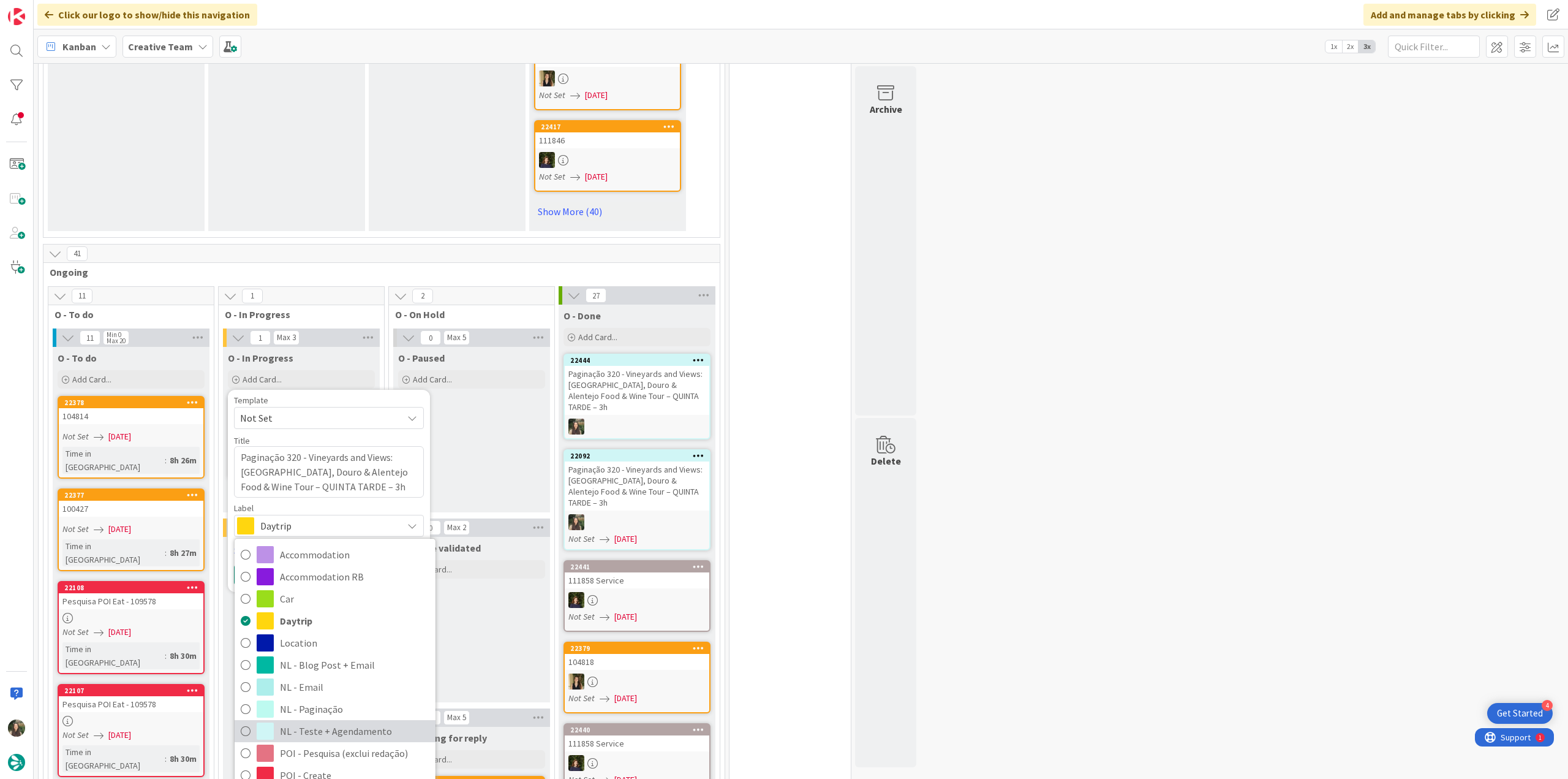
click at [346, 722] on span "NL - Teste + Agendamento" at bounding box center [354, 731] width 149 height 19
type textarea "x"
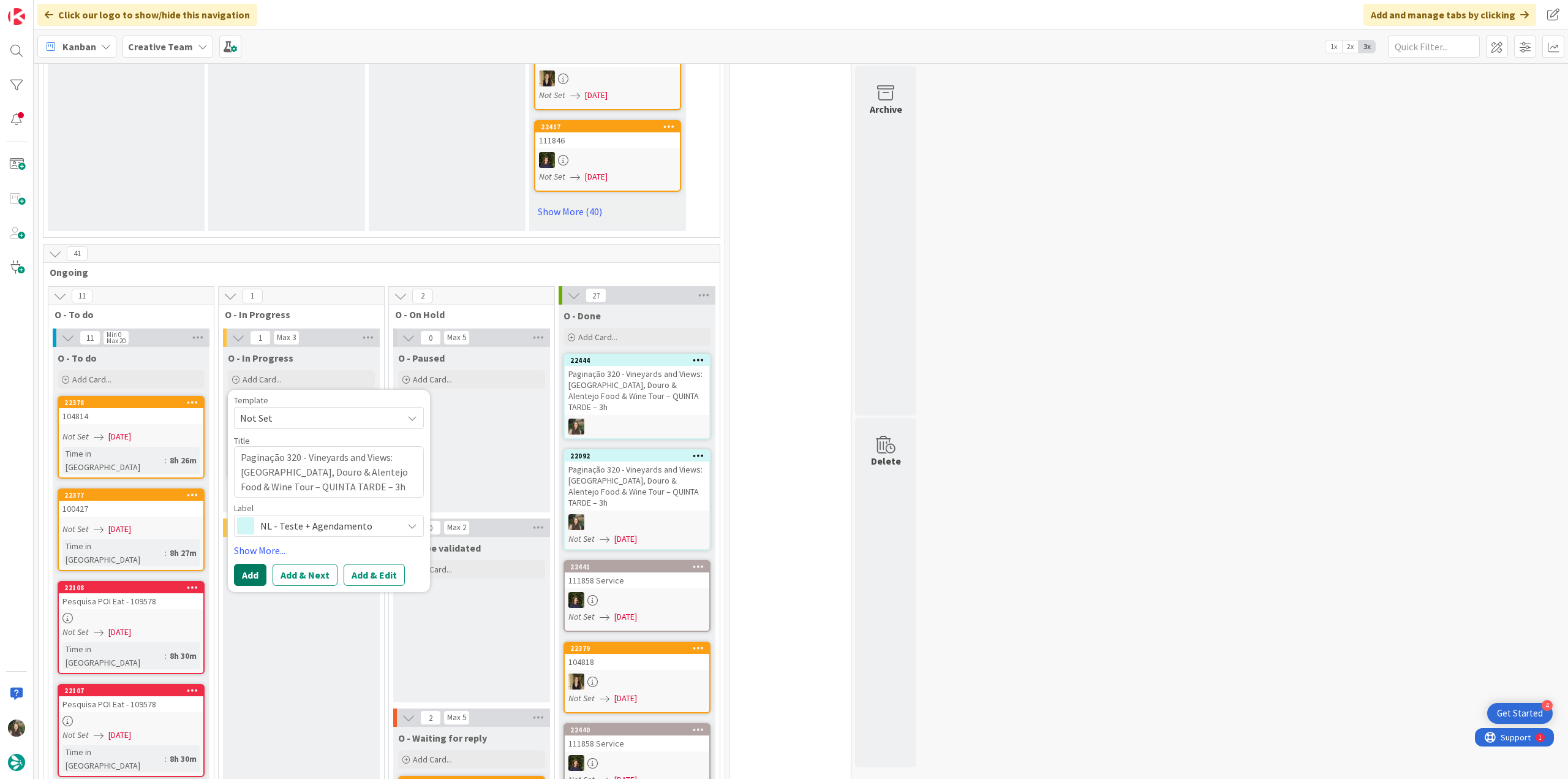
click at [251, 564] on button "Add" at bounding box center [250, 574] width 33 height 22
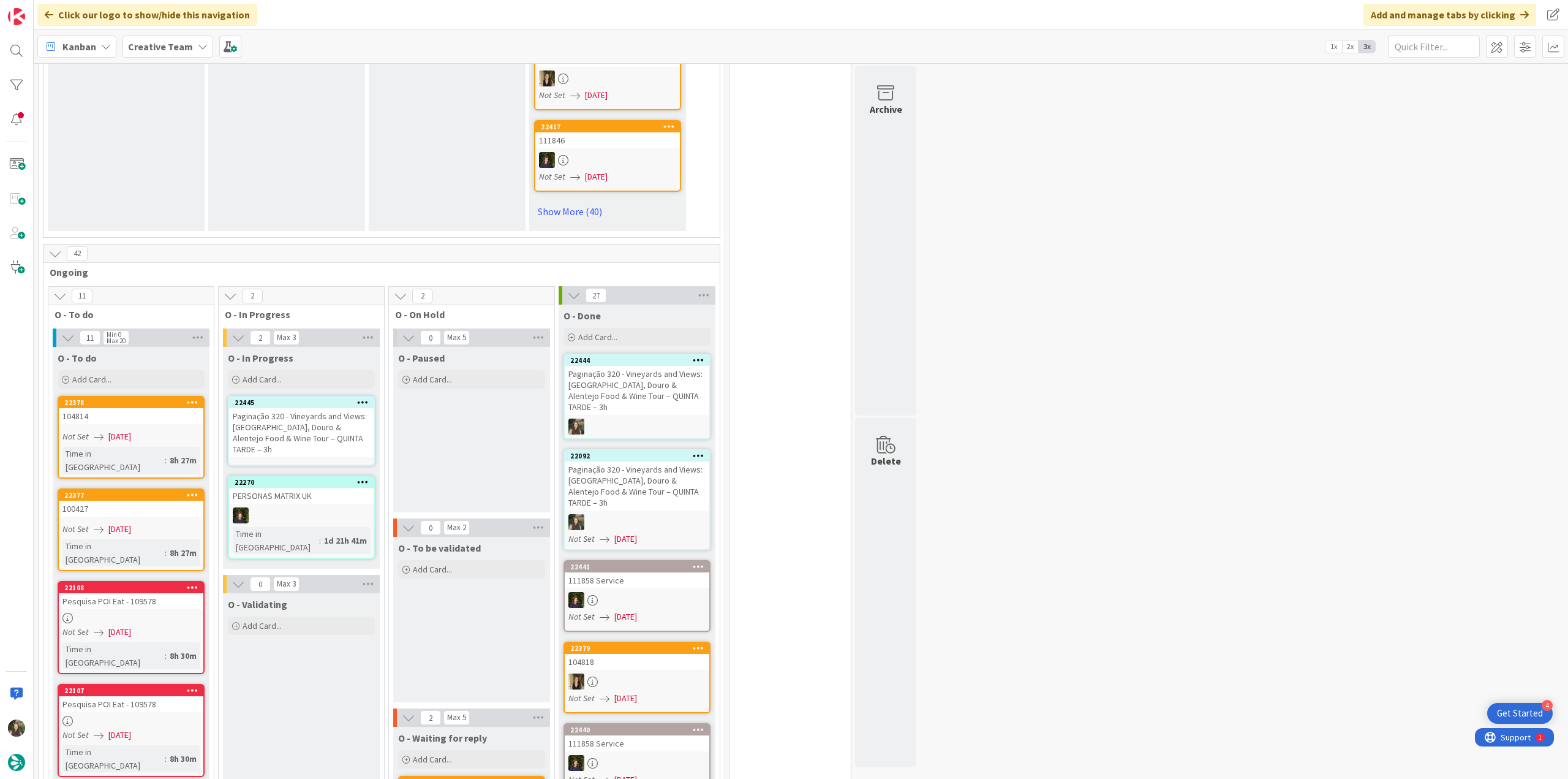
click at [279, 408] on div "Paginação 320 - Vineyards and Views: [GEOGRAPHIC_DATA], Douro & Alentejo Food &…" at bounding box center [302, 432] width 145 height 49
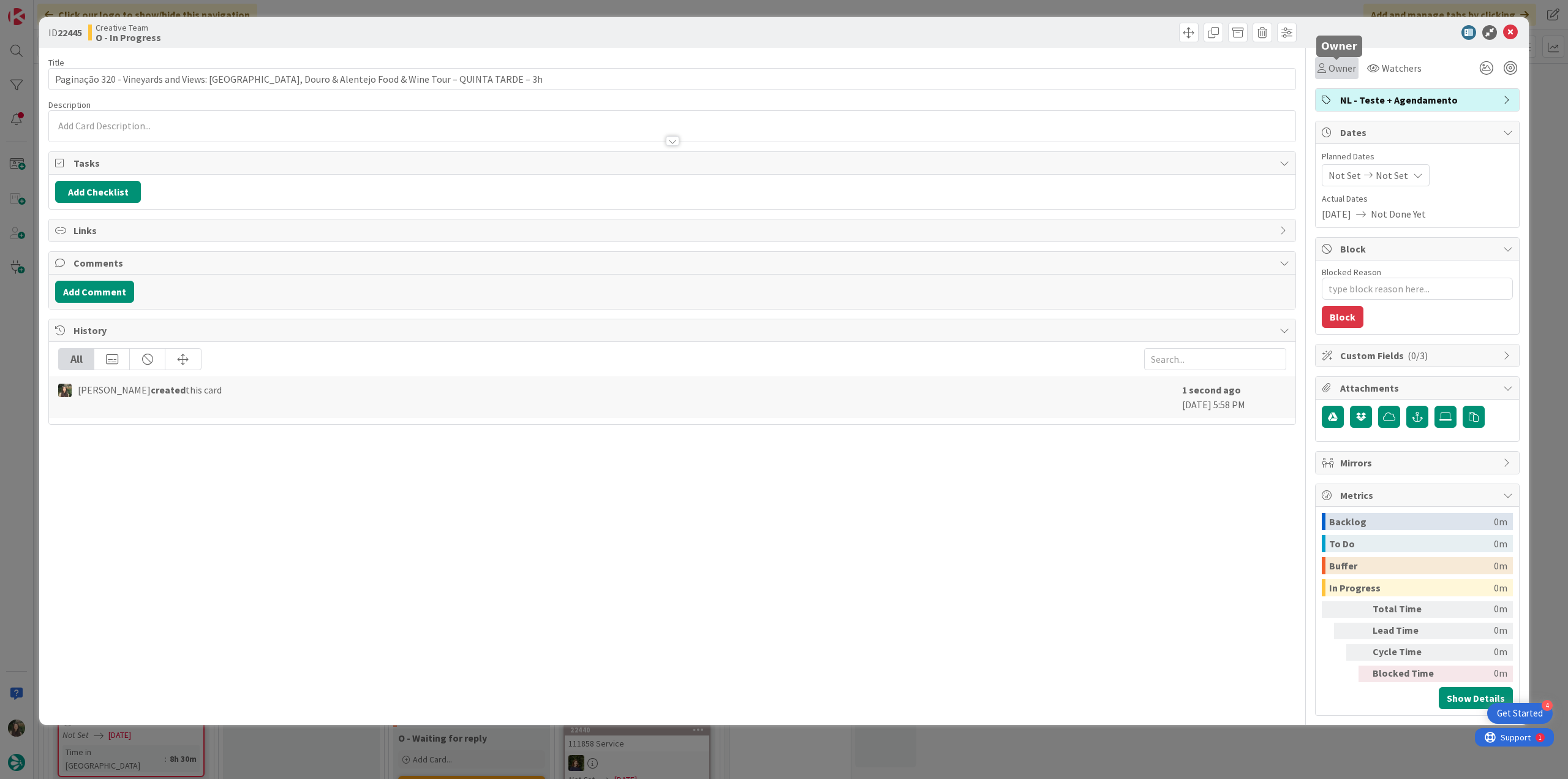
click at [1346, 70] on span "Owner" at bounding box center [1342, 69] width 27 height 15
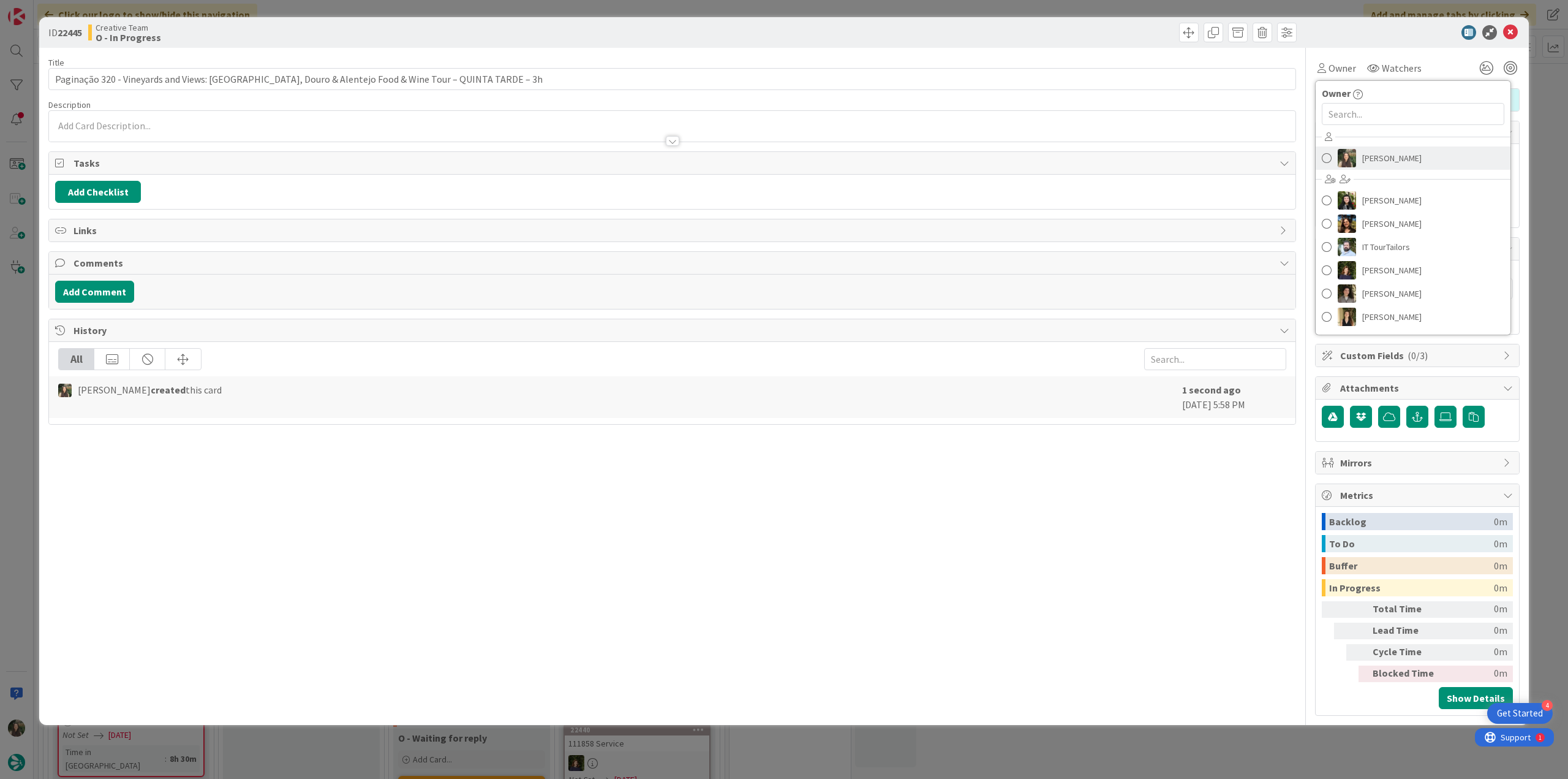
click at [1389, 158] on span "[PERSON_NAME]" at bounding box center [1391, 158] width 59 height 19
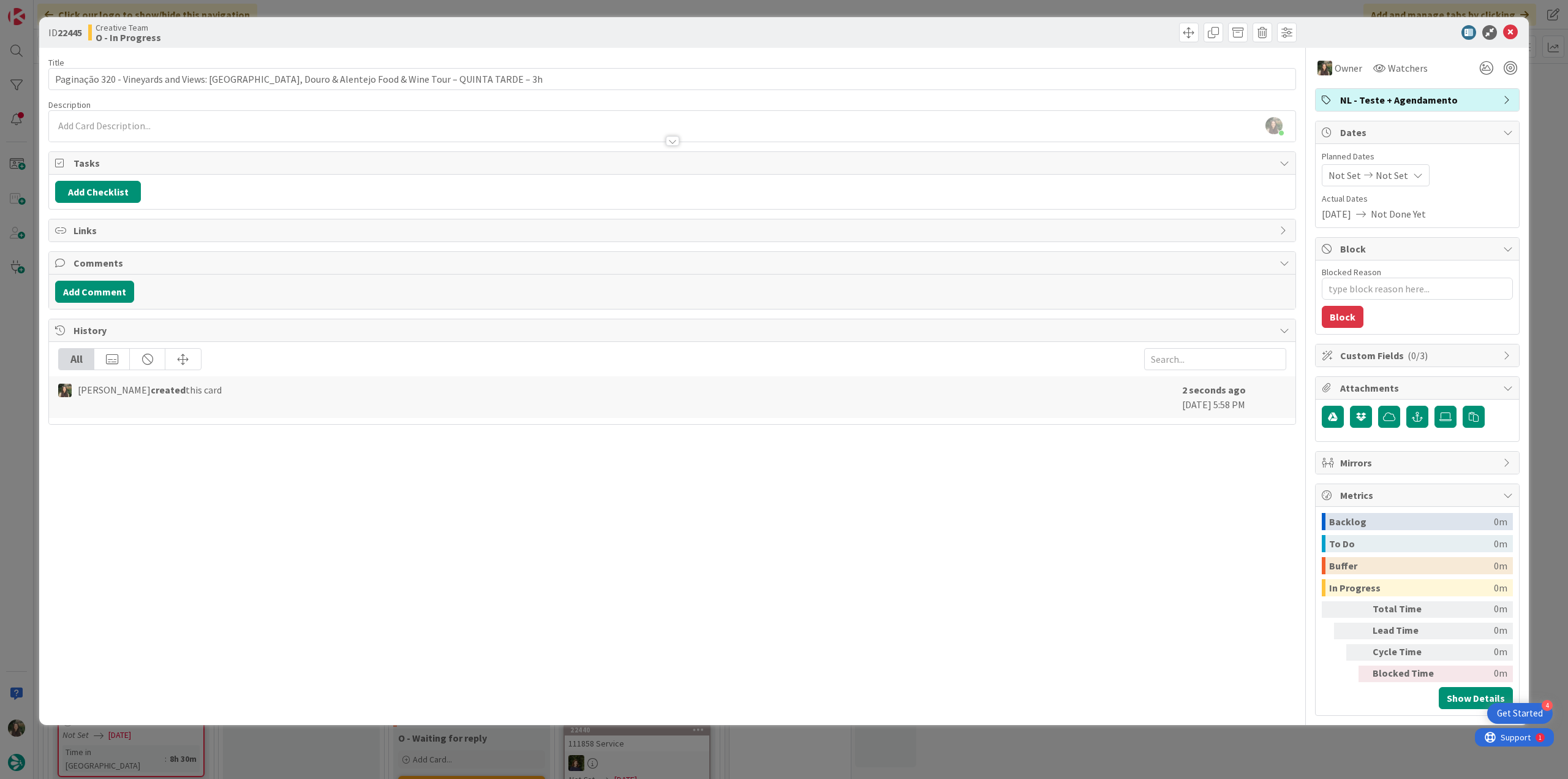
click at [1110, 743] on div "ID 22445 Creative Team O - In Progress Title 98 / 128 Paginação 320 - Vineyards…" at bounding box center [784, 389] width 1568 height 779
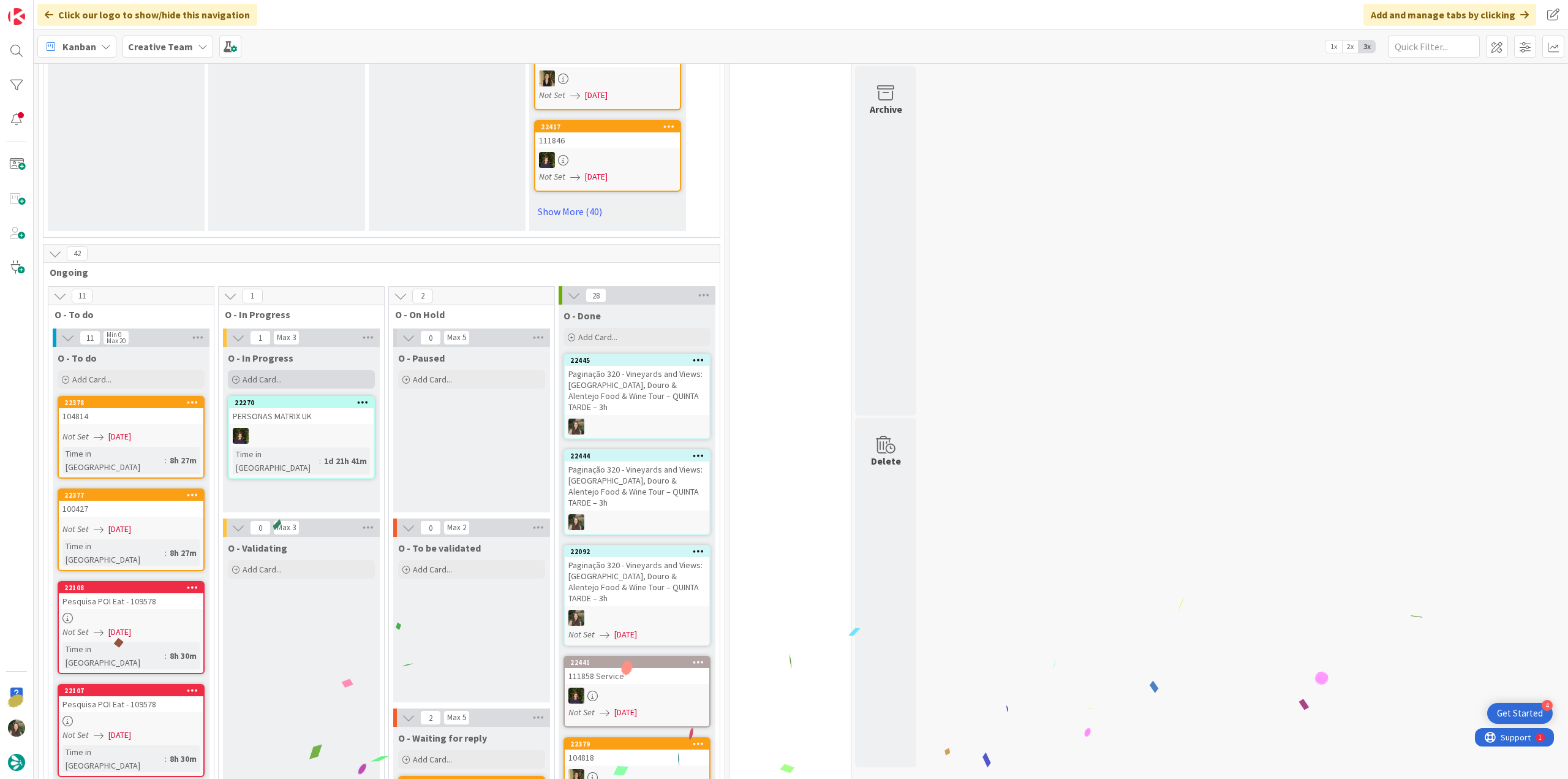
click at [339, 370] on div "Add Card..." at bounding box center [302, 380] width 147 height 19
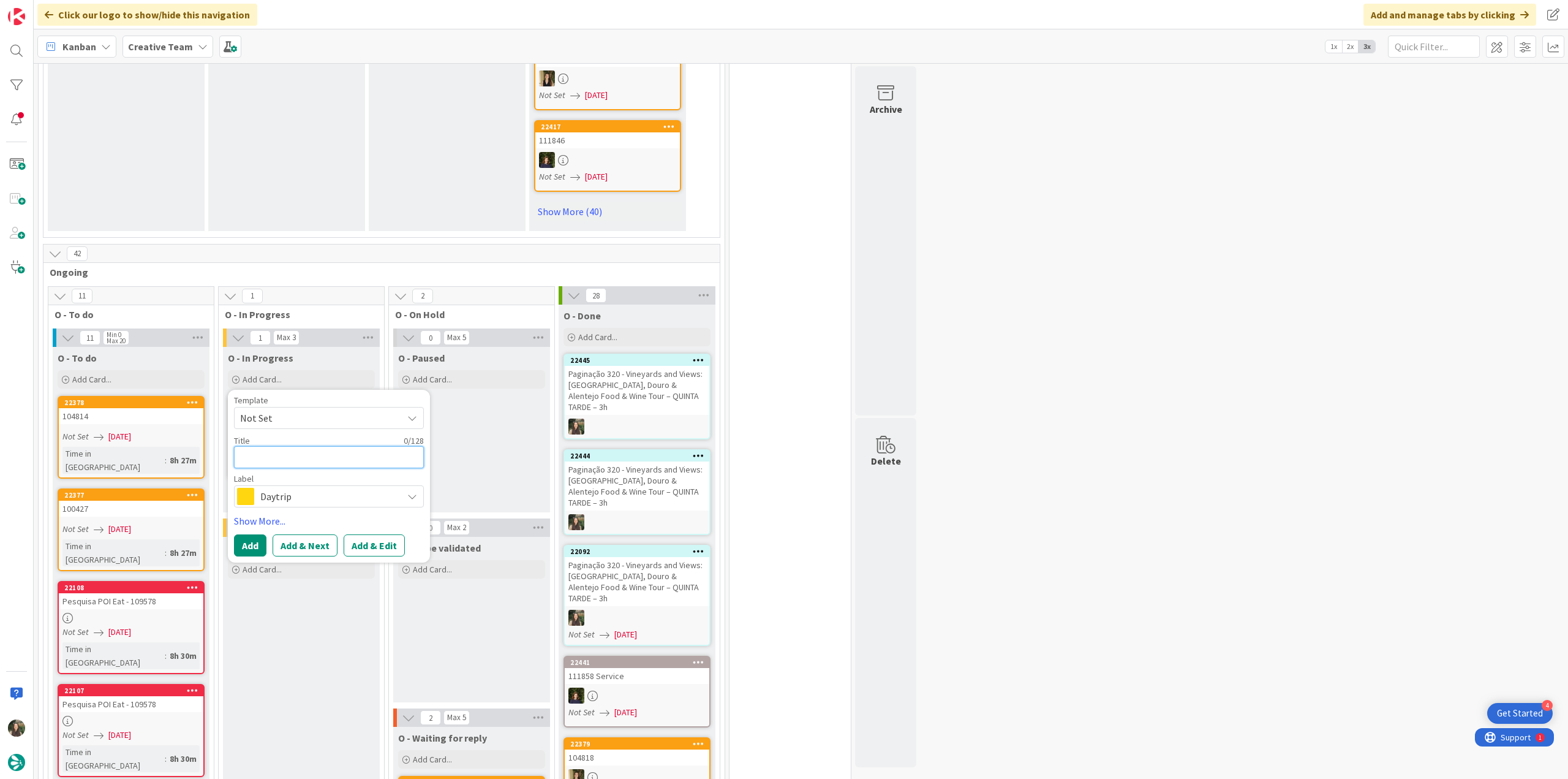
paste textarea "Paginação 320 - Vineyards and Views: [GEOGRAPHIC_DATA], Douro & Alentejo Food &…"
type textarea "x"
type textarea "Paginação 320 - Vineyards and Views: [GEOGRAPHIC_DATA], Douro & Alentejo Food &…"
click at [284, 517] on span "Daytrip" at bounding box center [328, 525] width 136 height 17
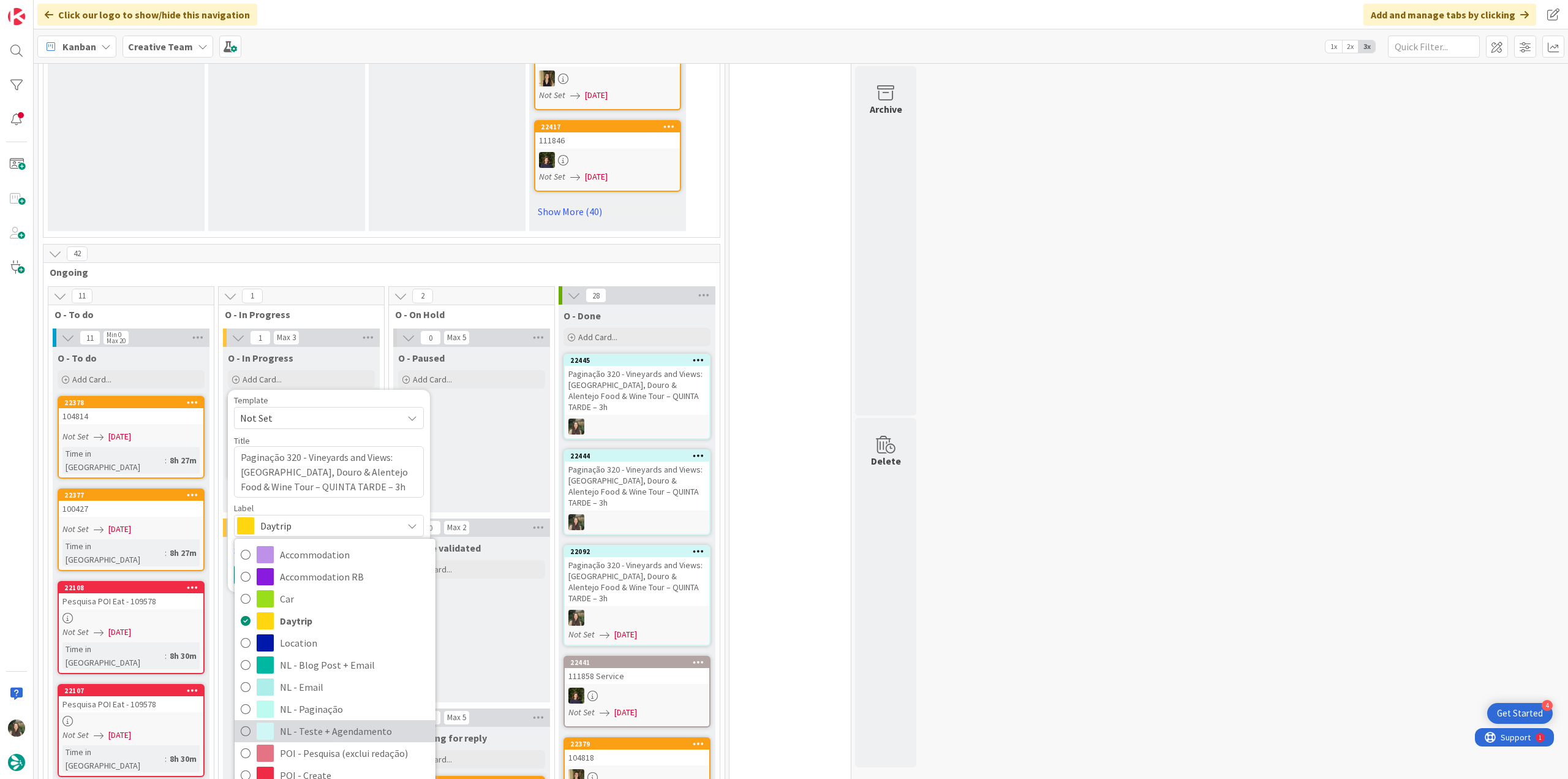
click at [339, 722] on span "NL - Teste + Agendamento" at bounding box center [354, 731] width 149 height 19
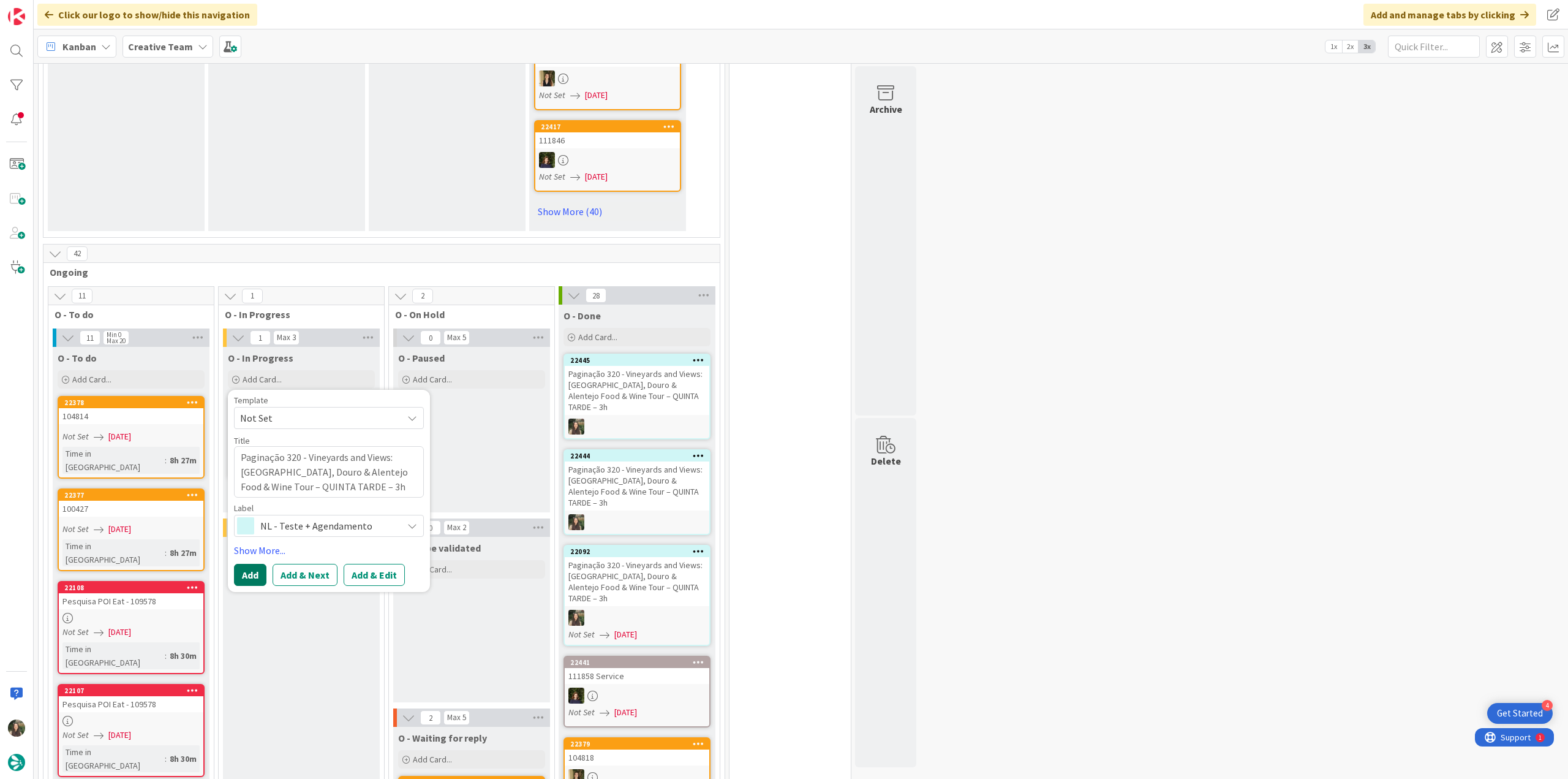
click at [247, 564] on button "Add" at bounding box center [250, 574] width 33 height 22
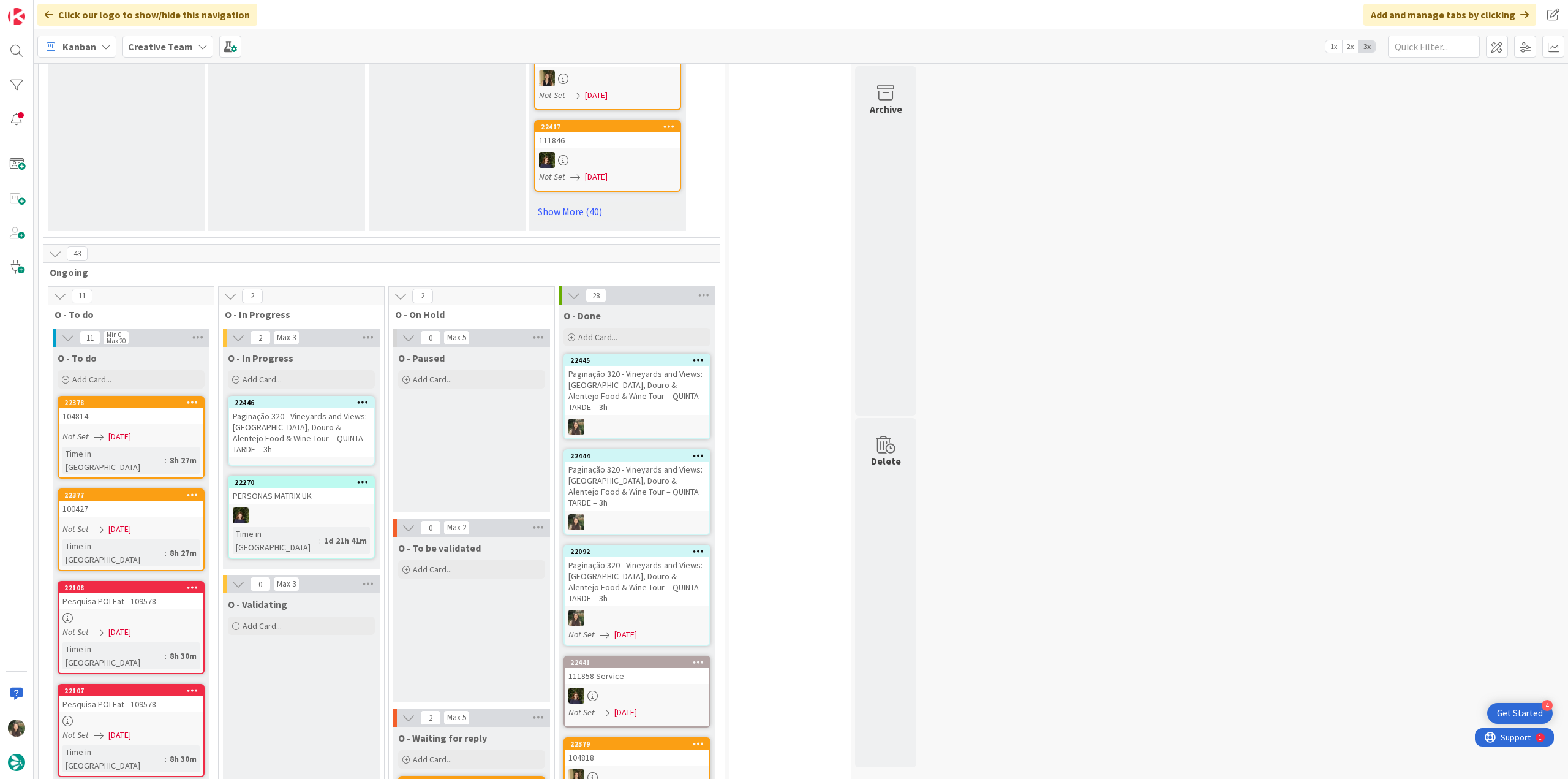
click at [296, 408] on div "Paginação 320 - Vineyards and Views: [GEOGRAPHIC_DATA], Douro & Alentejo Food &…" at bounding box center [302, 432] width 145 height 49
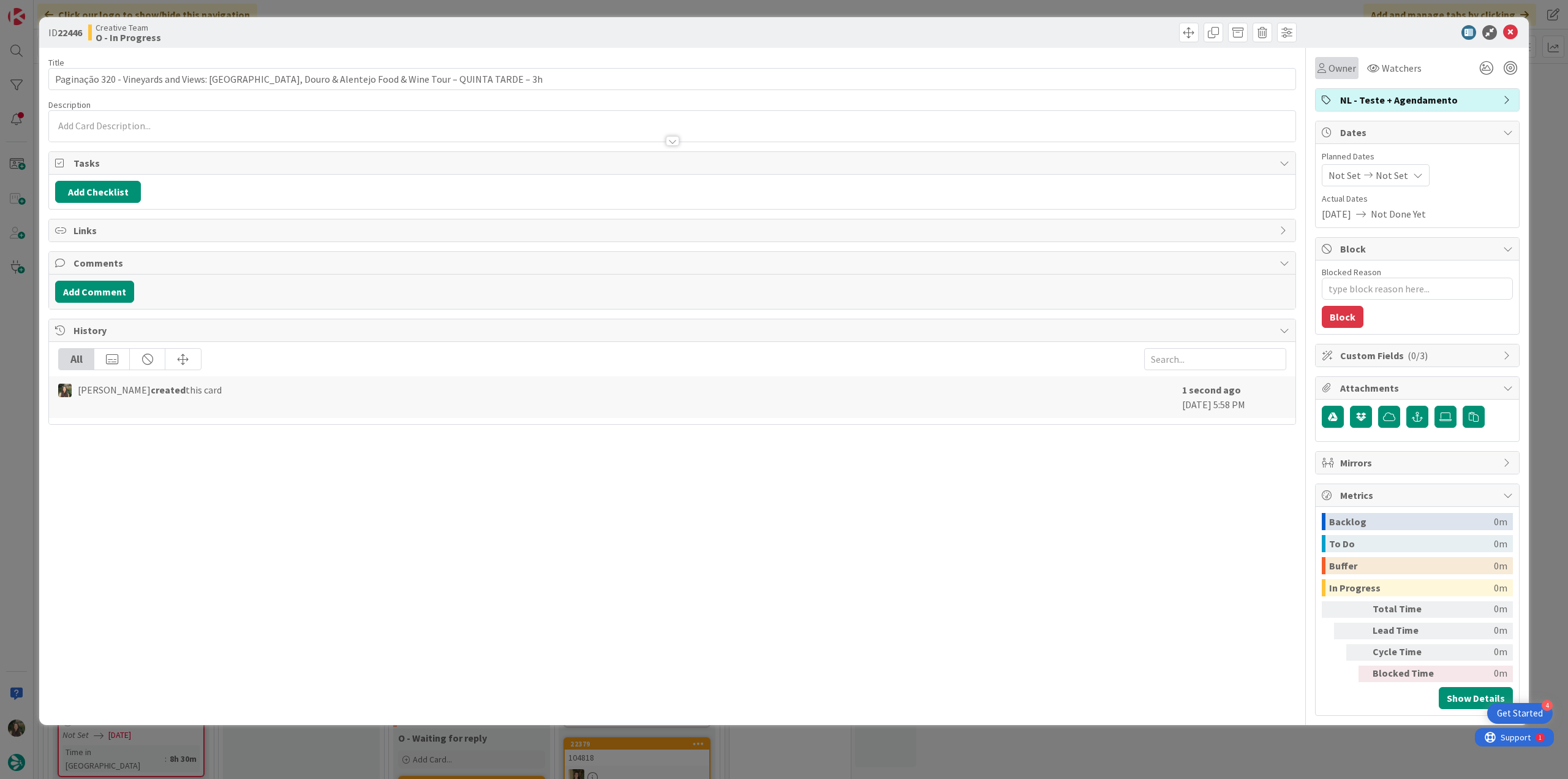
click at [1336, 64] on span "Owner" at bounding box center [1342, 69] width 27 height 15
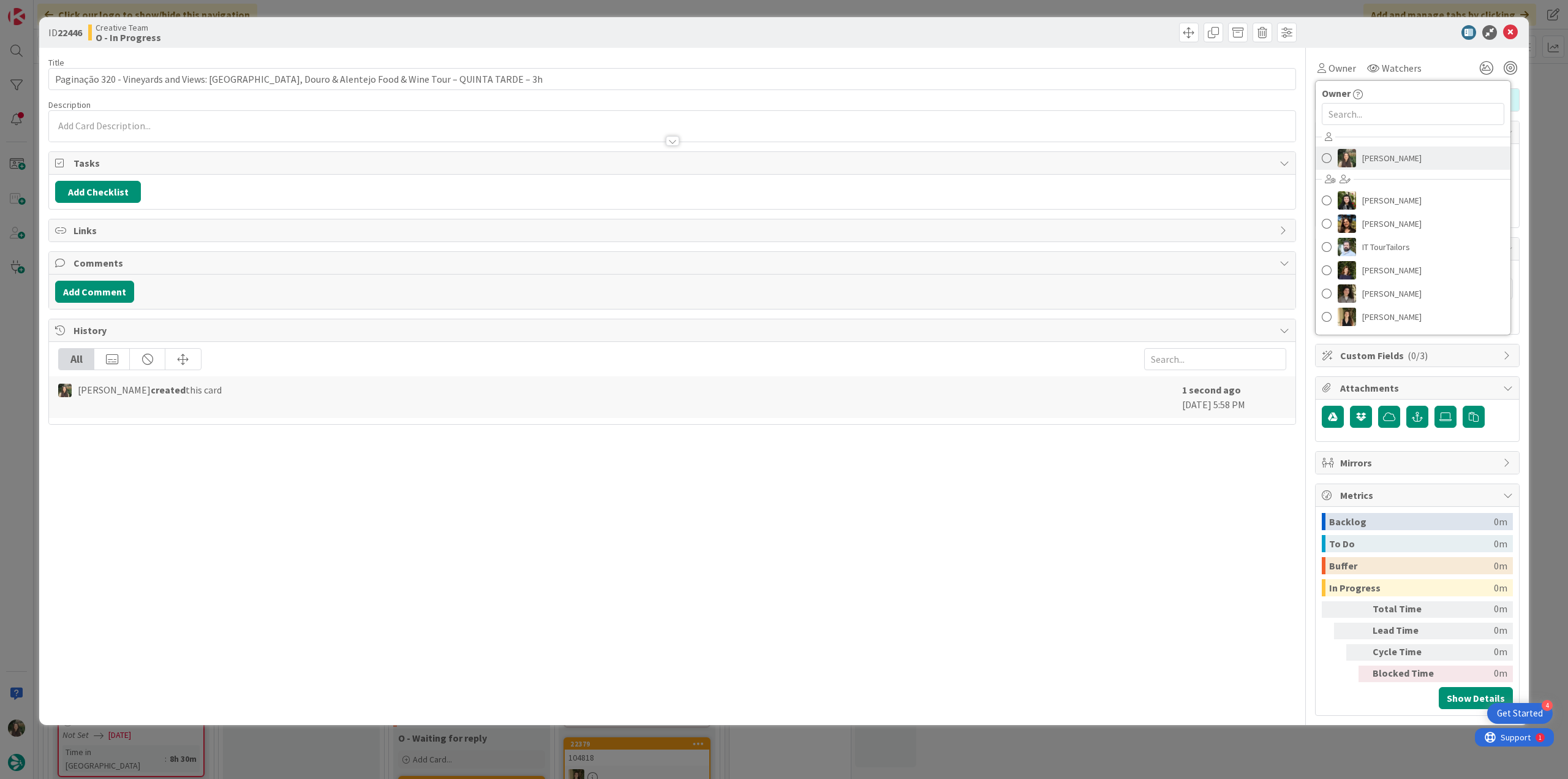
click at [1380, 158] on span "[PERSON_NAME]" at bounding box center [1391, 158] width 59 height 19
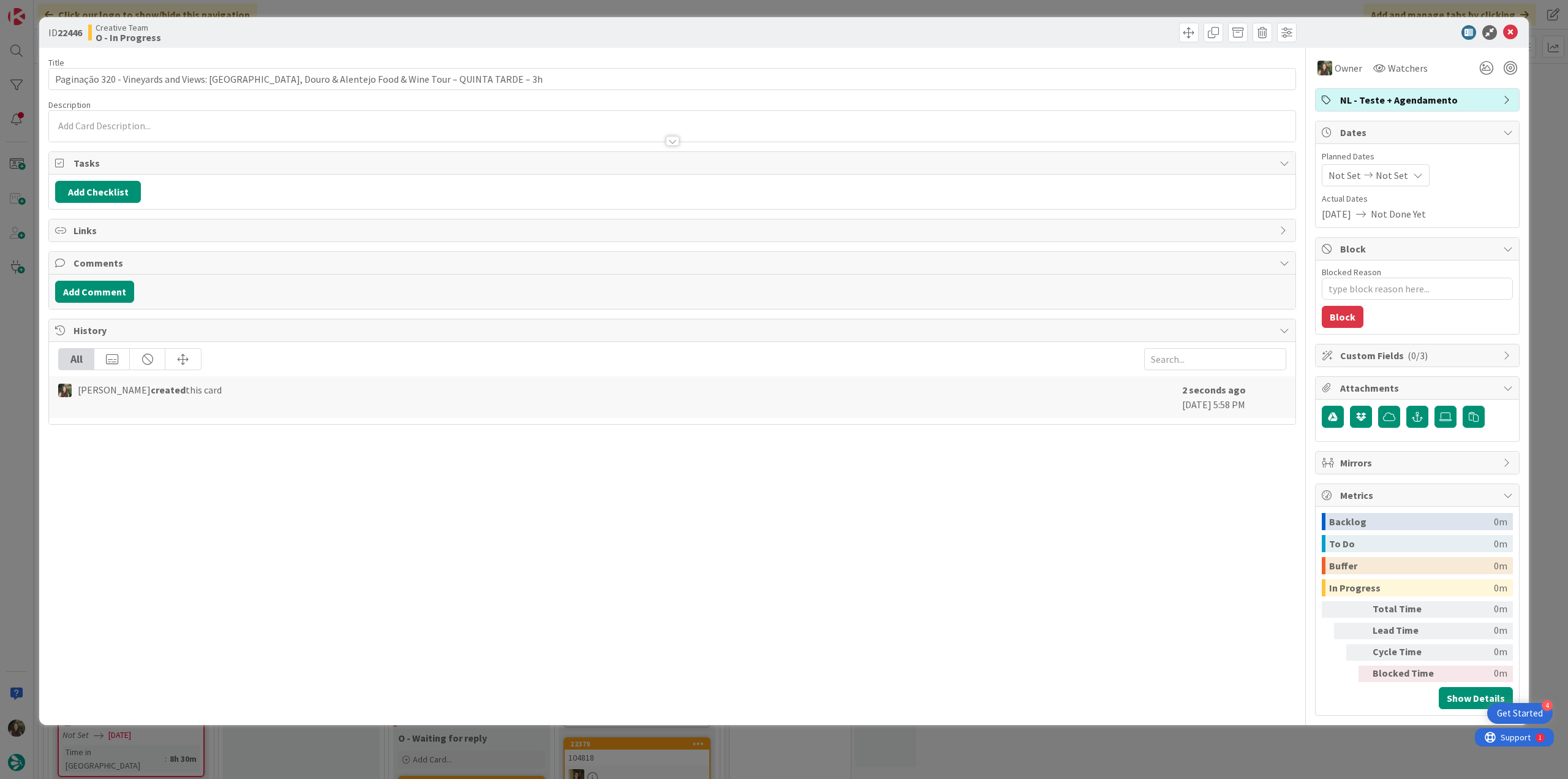
click at [1536, 147] on div "ID 22446 Creative Team O - In Progress Title 98 / 128 Paginação 320 - Vineyards…" at bounding box center [784, 389] width 1568 height 779
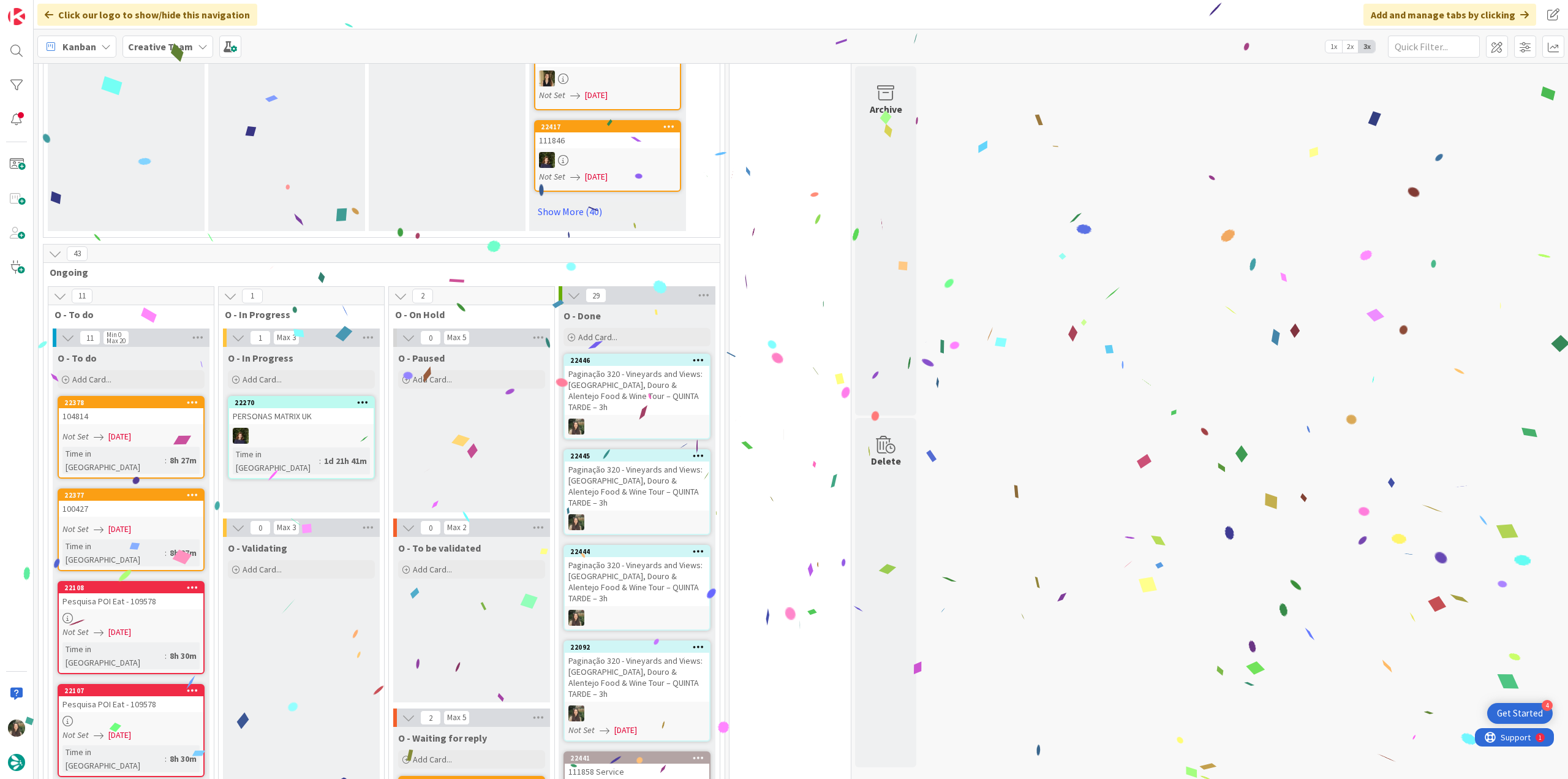
click at [649, 652] on div "Paginação 320 - Vineyards and Views: [GEOGRAPHIC_DATA], Douro & Alentejo Food &…" at bounding box center [637, 677] width 145 height 49
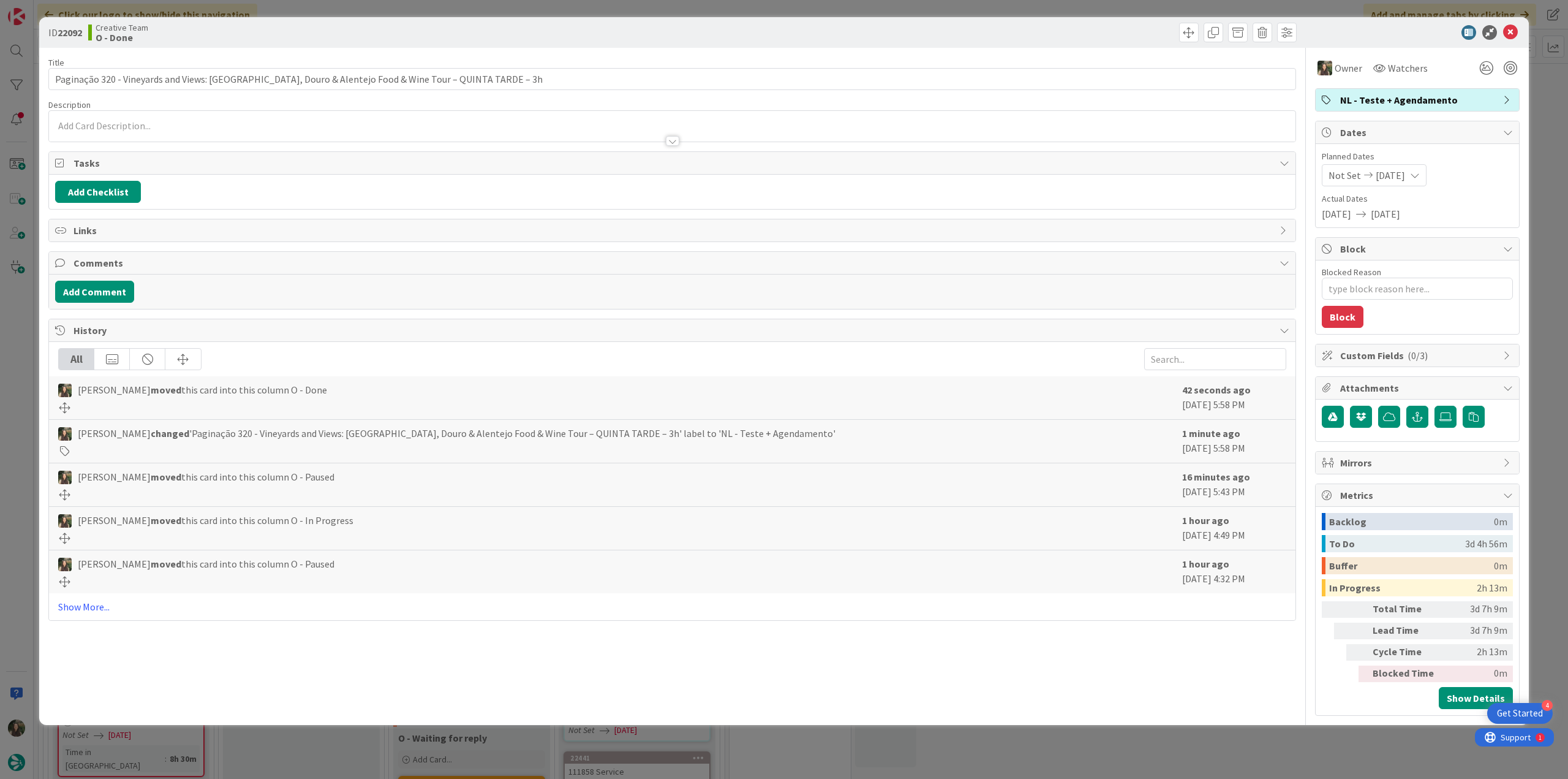
click at [1175, 730] on div "ID 22092 Creative Team O - Done Title 98 / 128 Paginação 320 - Vineyards and Vi…" at bounding box center [784, 389] width 1568 height 779
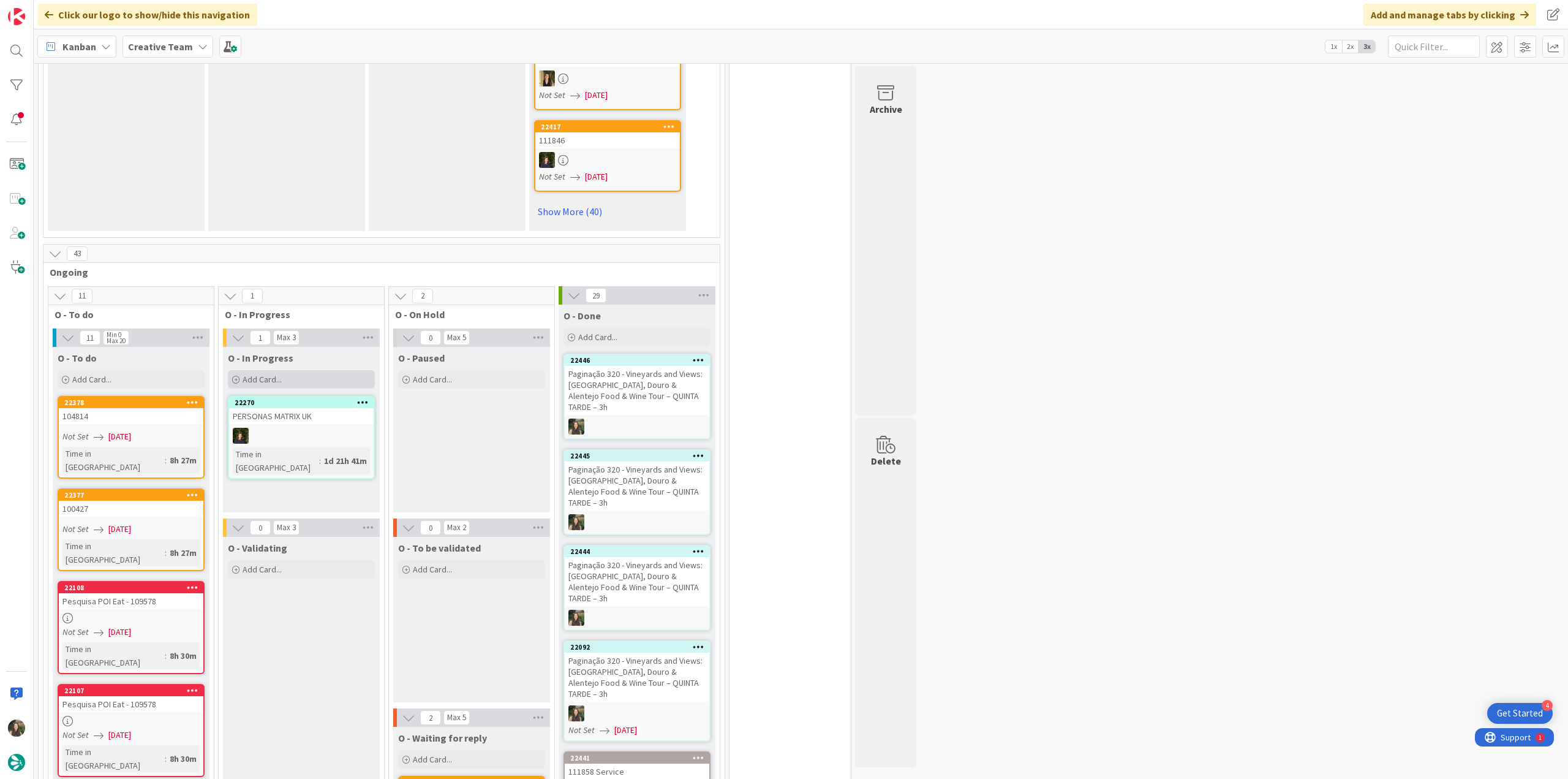
click at [314, 370] on div "Add Card..." at bounding box center [302, 380] width 147 height 19
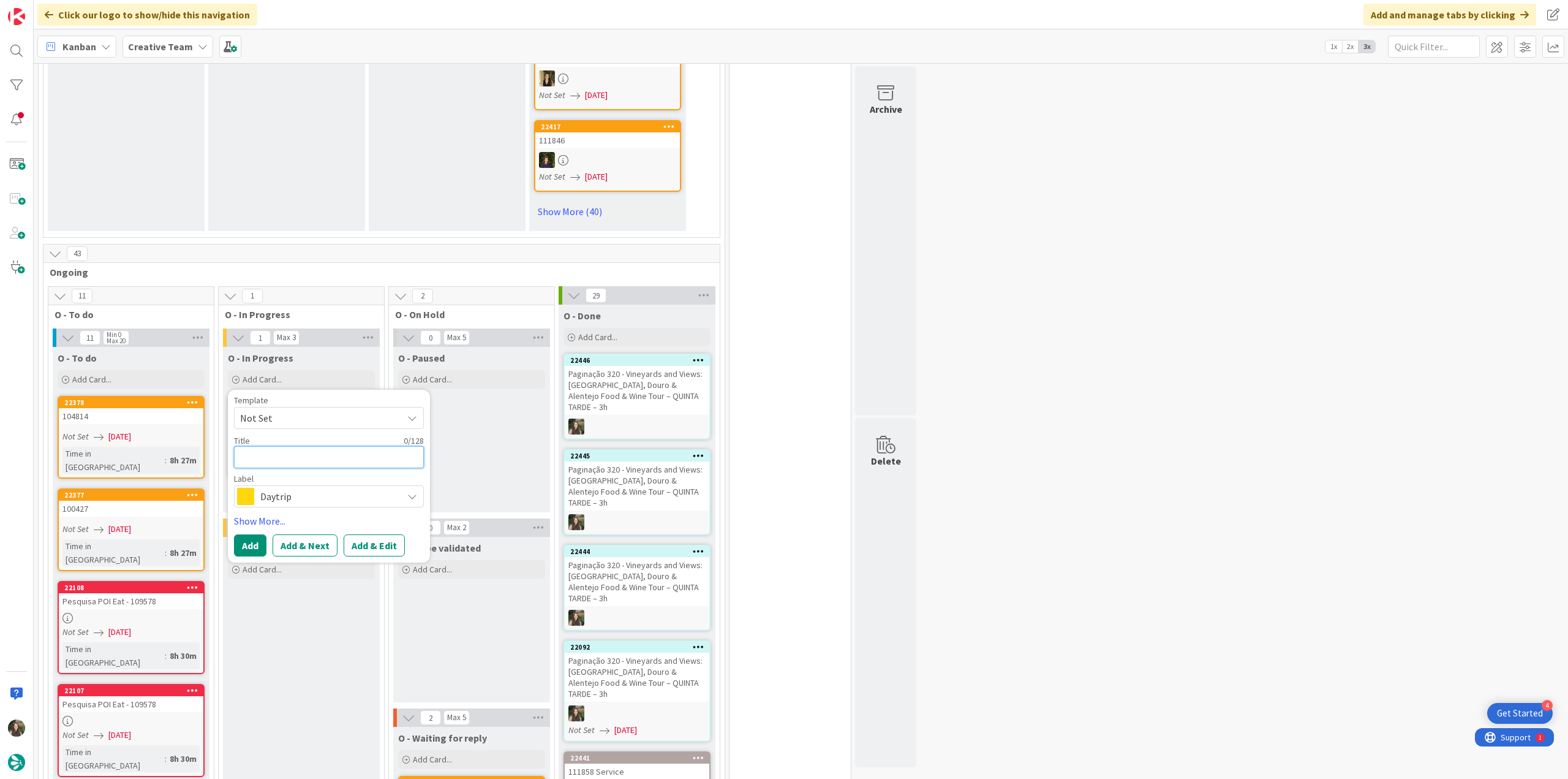
paste textarea "Paginação 320 - Vineyards and Views: [GEOGRAPHIC_DATA], Douro & Alentejo Food &…"
type textarea "x"
type textarea "Paginação 320 - Vineyards and Views: [GEOGRAPHIC_DATA], Douro & Alentejo Food &…"
click at [289, 517] on span "Daytrip" at bounding box center [328, 525] width 136 height 17
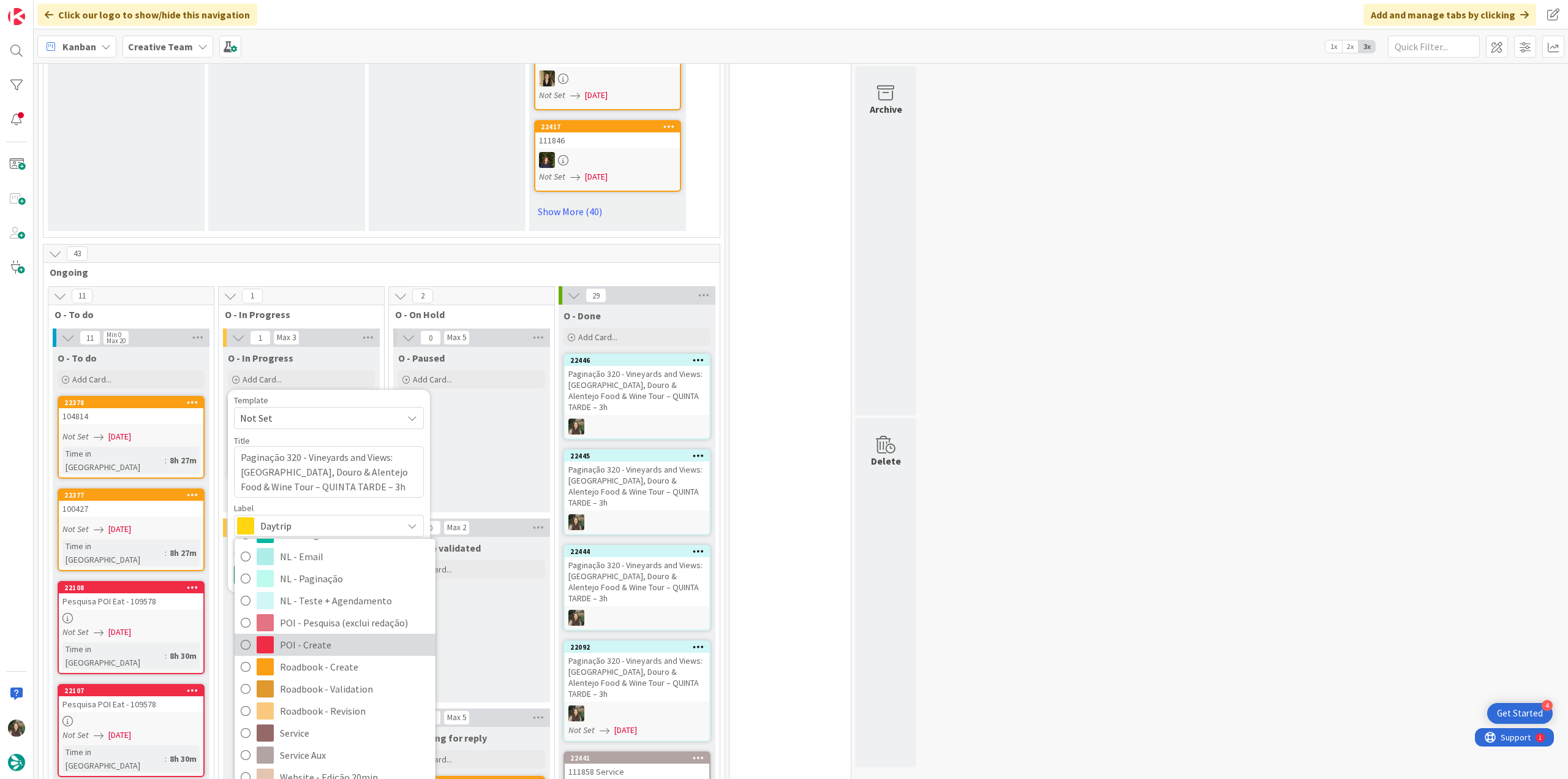
scroll to position [184, 0]
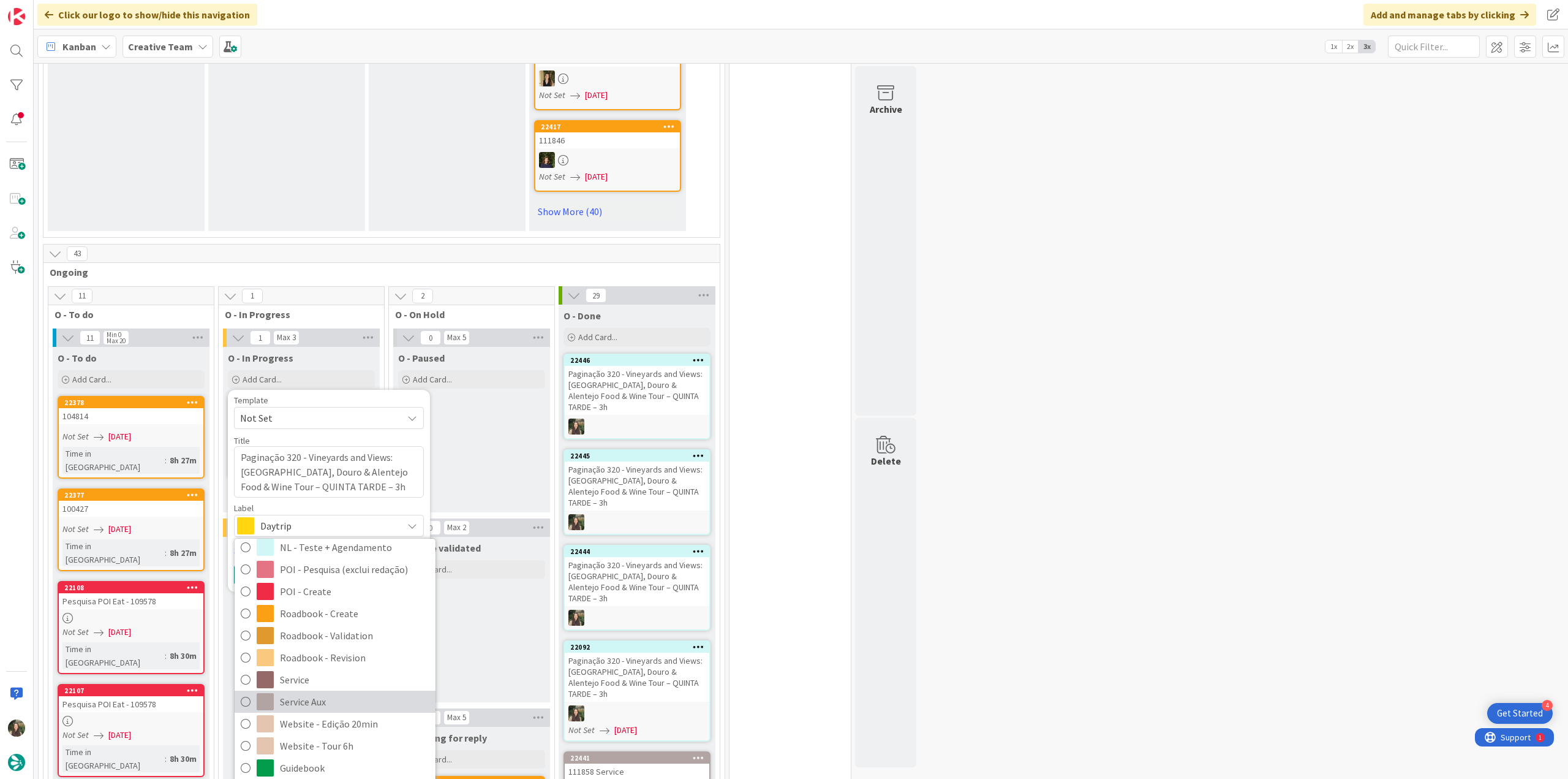
click at [325, 693] on span "Service Aux" at bounding box center [354, 702] width 149 height 19
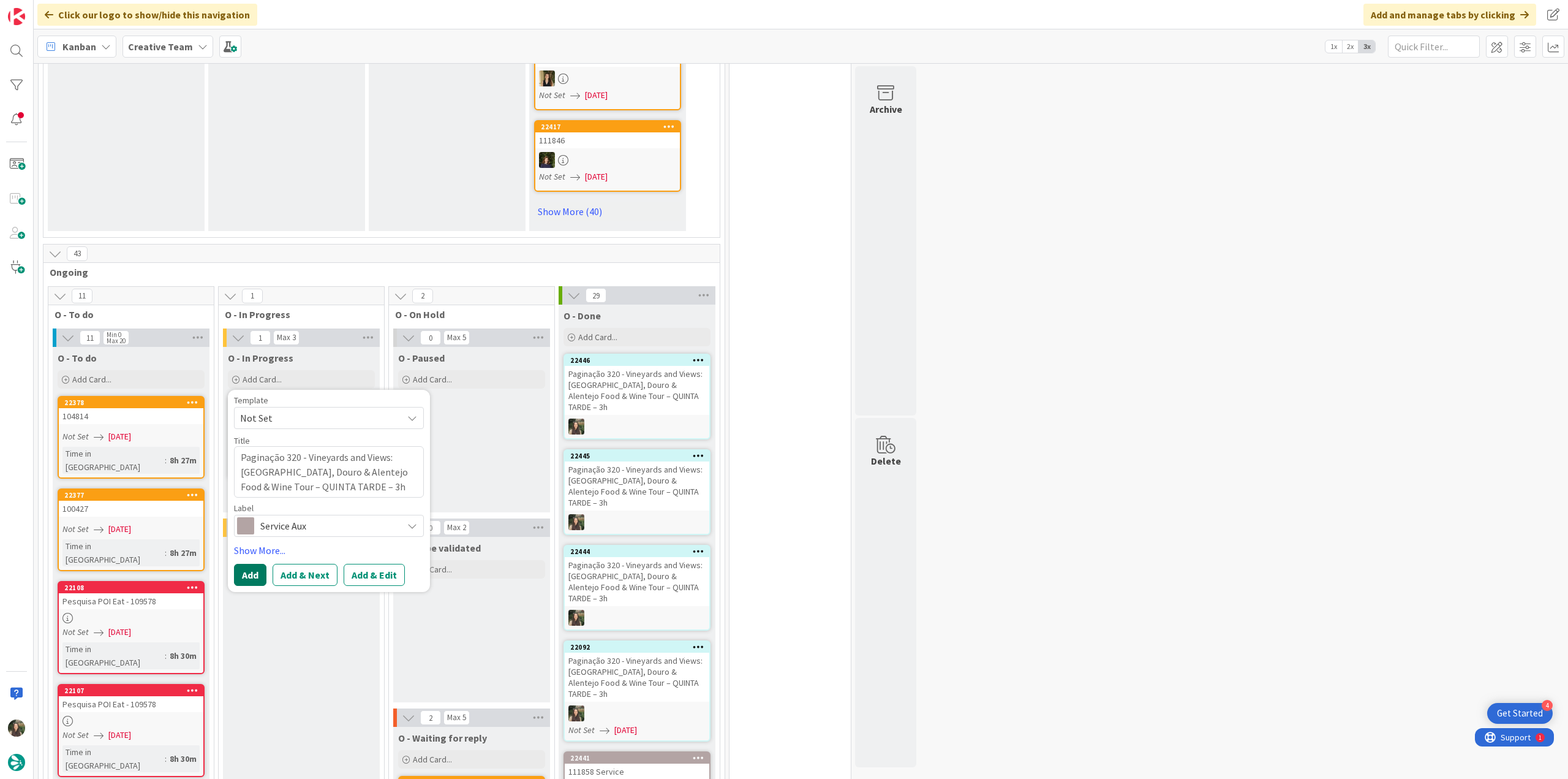
click at [251, 564] on button "Add" at bounding box center [250, 574] width 33 height 22
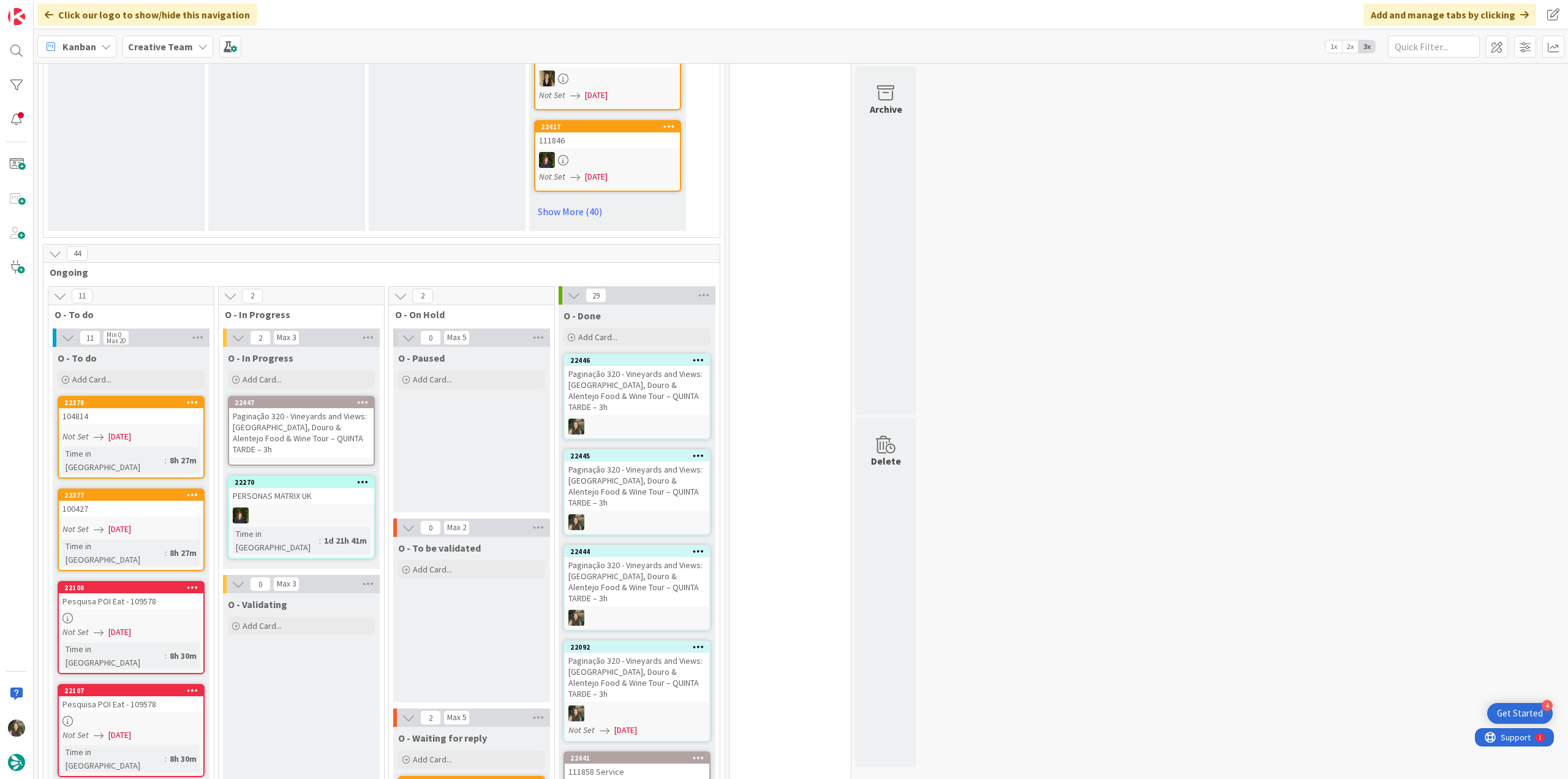
click at [290, 408] on div "Paginação 320 - Vineyards and Views: [GEOGRAPHIC_DATA], Douro & Alentejo Food &…" at bounding box center [302, 432] width 145 height 49
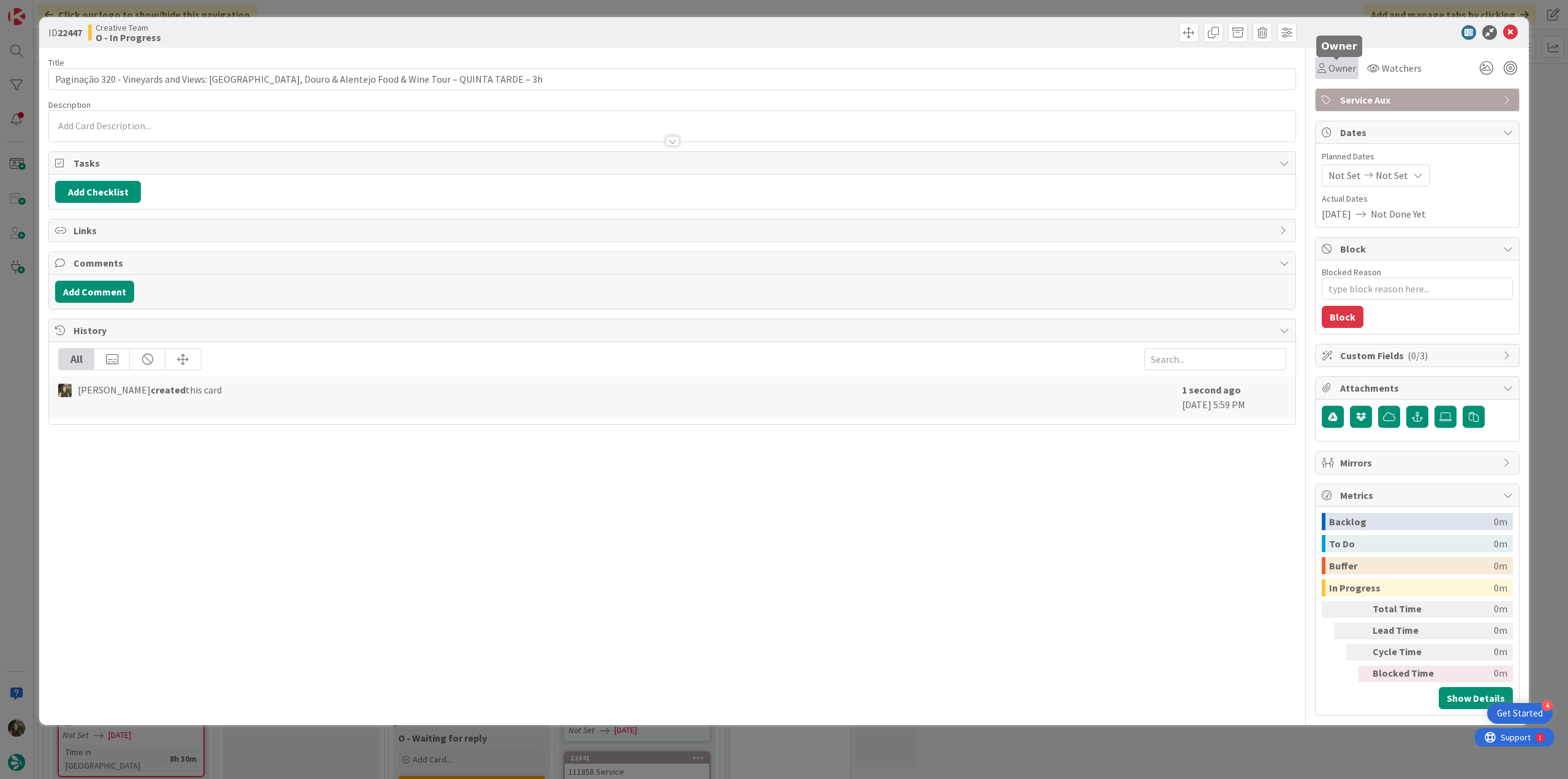
click at [1346, 71] on span "Owner" at bounding box center [1342, 69] width 27 height 15
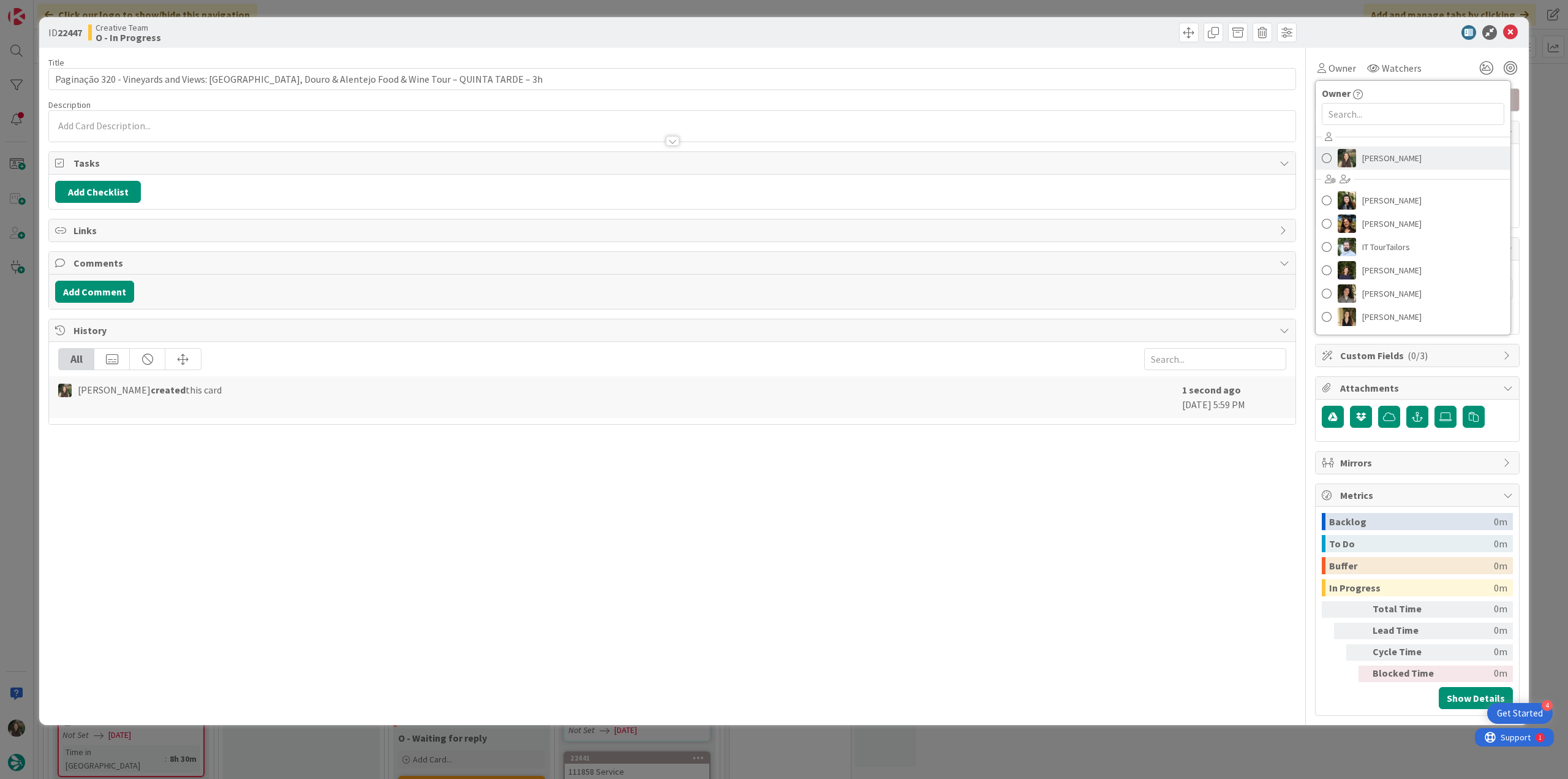
click at [1387, 168] on link "[PERSON_NAME]" at bounding box center [1412, 158] width 194 height 23
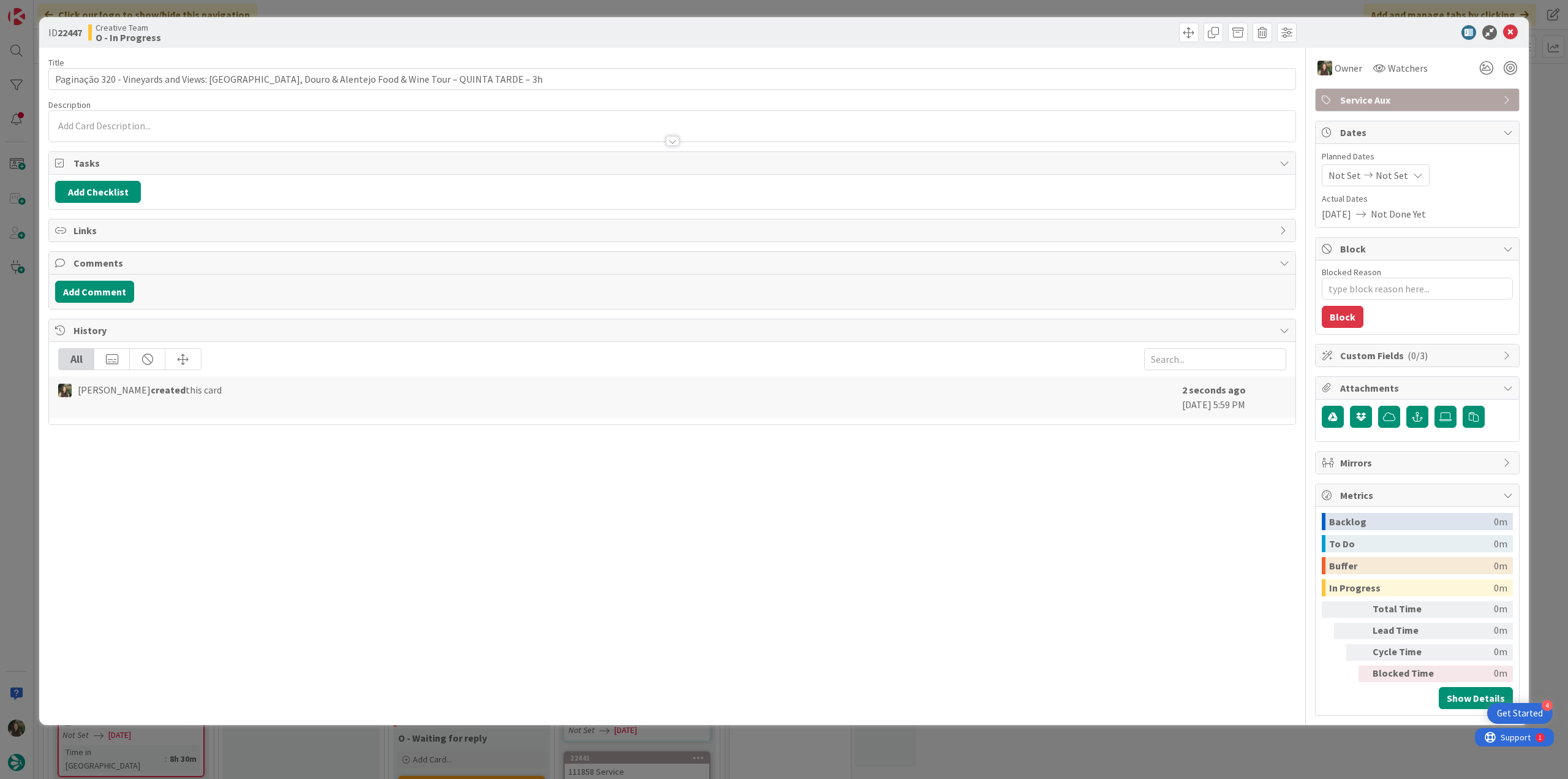
click at [1551, 113] on div "ID 22447 Creative Team O - In Progress Title 98 / 128 Paginação 320 - Vineyards…" at bounding box center [784, 389] width 1568 height 779
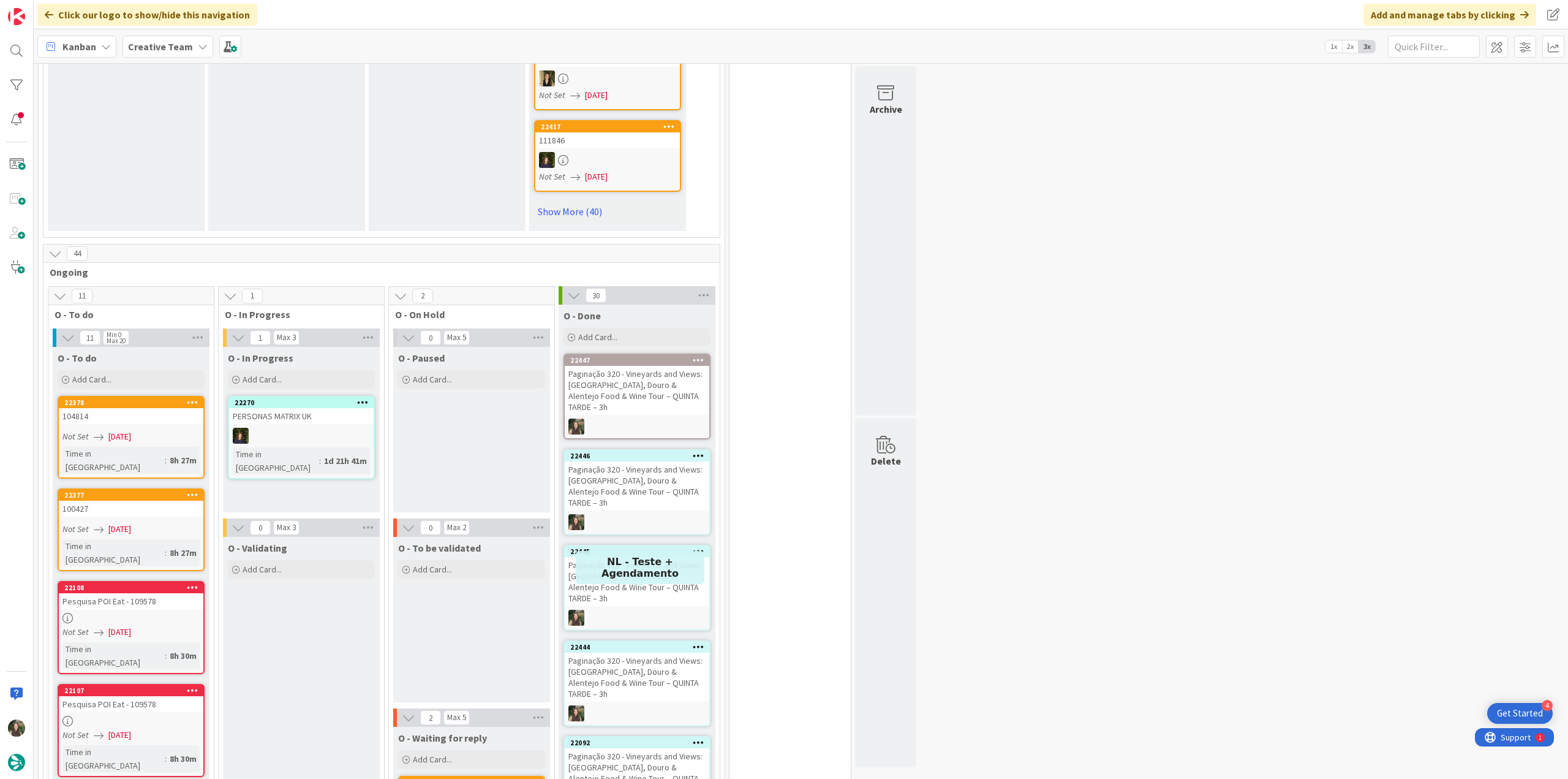
click at [636, 643] on div "22444" at bounding box center [640, 647] width 139 height 8
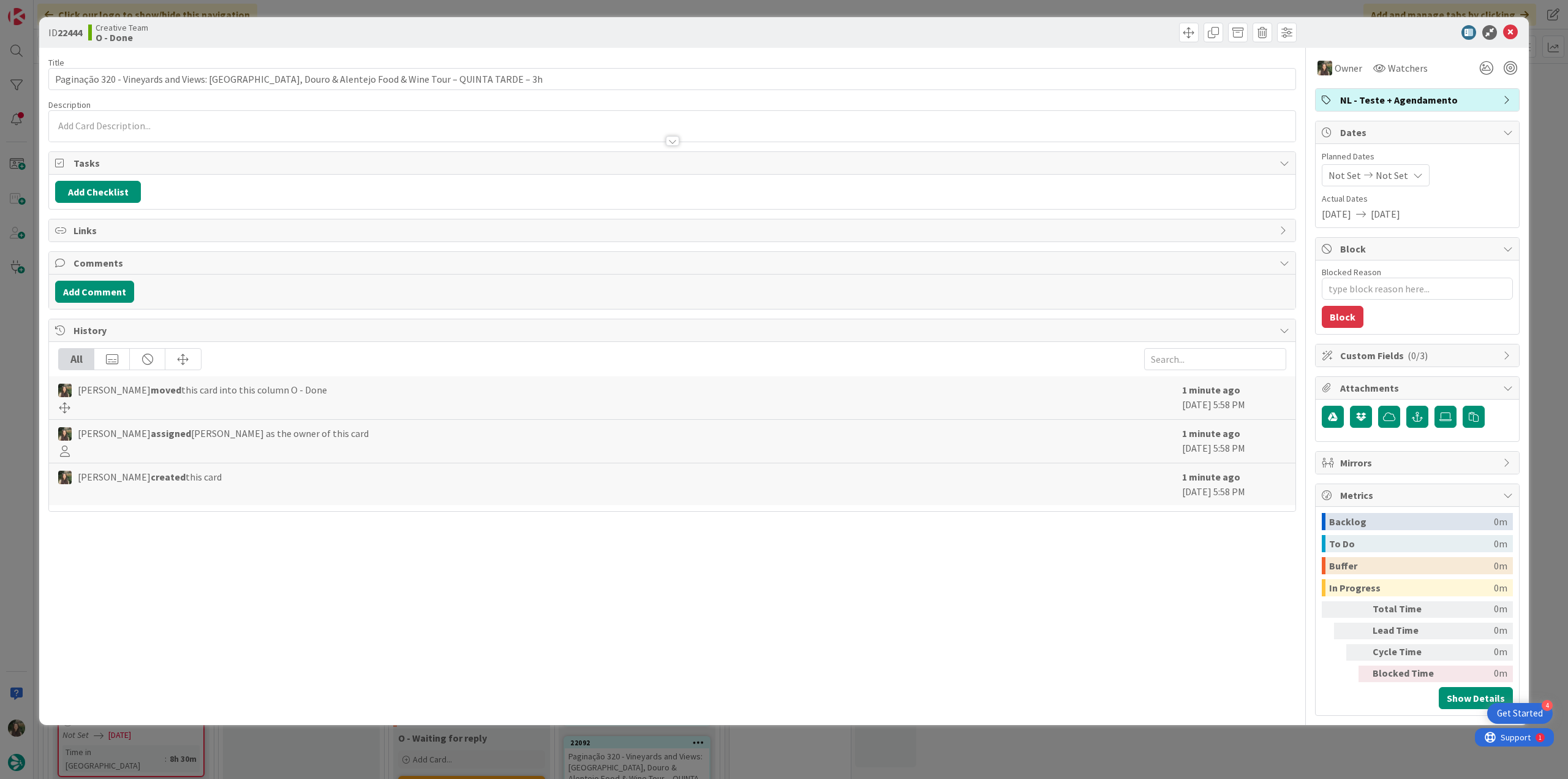
click at [990, 752] on div "ID 22444 Creative Team O - Done Title 98 / 128 Paginação 320 - Vineyards and Vi…" at bounding box center [784, 389] width 1568 height 779
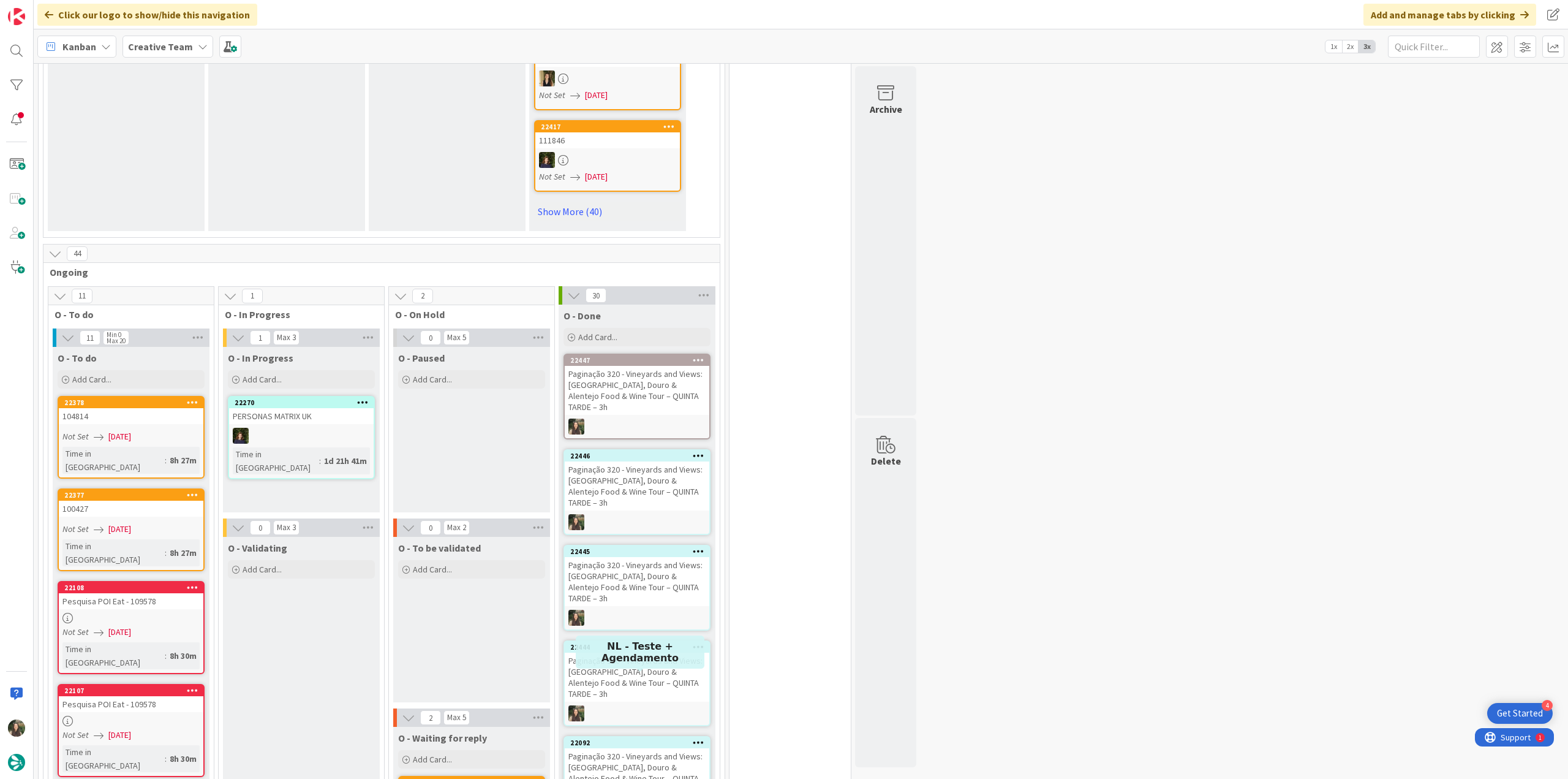
click at [644, 748] on div "Paginação 320 - Vineyards and Views: [GEOGRAPHIC_DATA], Douro & Alentejo Food &…" at bounding box center [637, 772] width 145 height 49
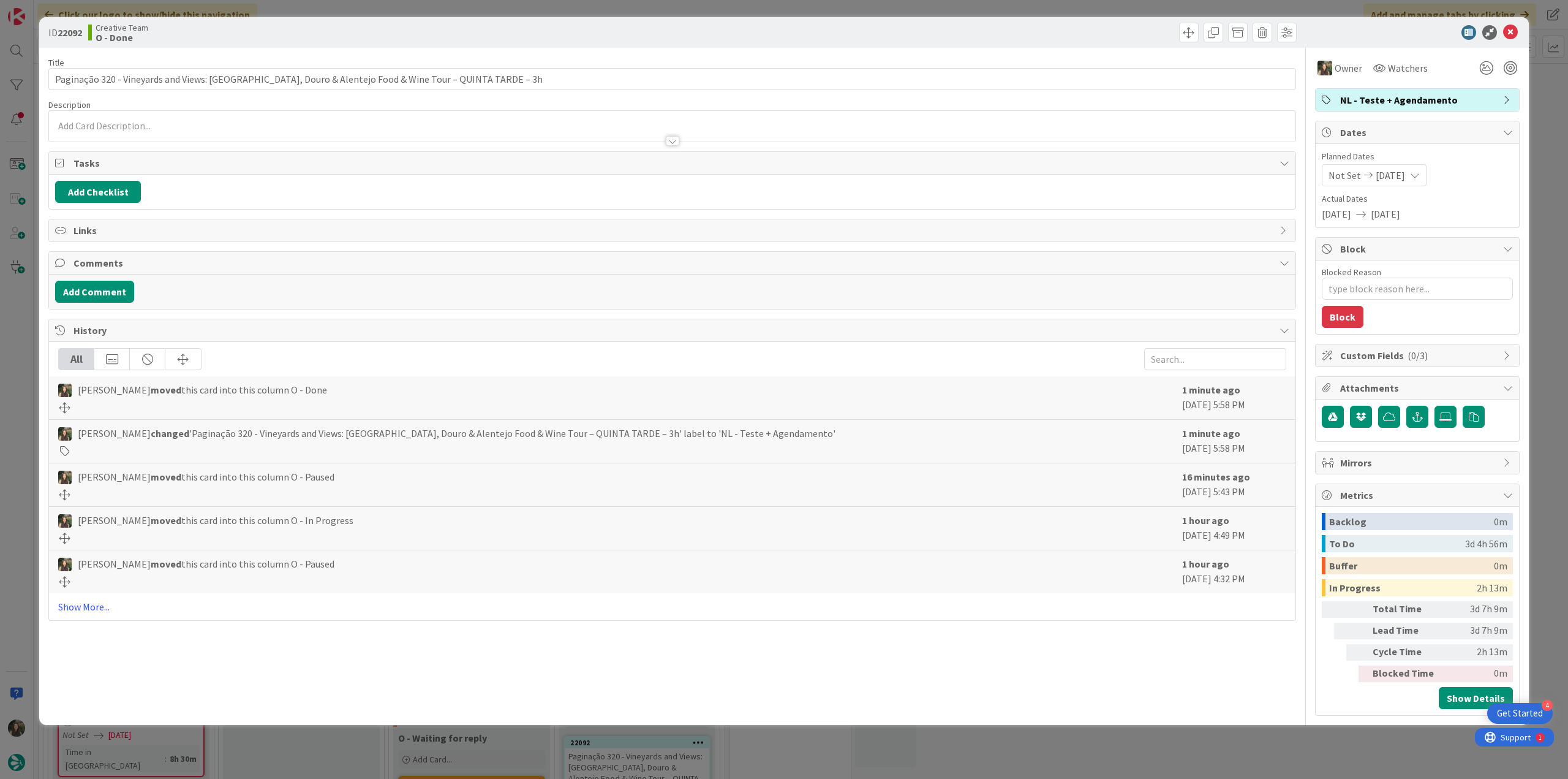
click at [1079, 740] on div "ID 22092 Creative Team O - Done Title 98 / 128 Paginação 320 - Vineyards and Vi…" at bounding box center [784, 389] width 1568 height 779
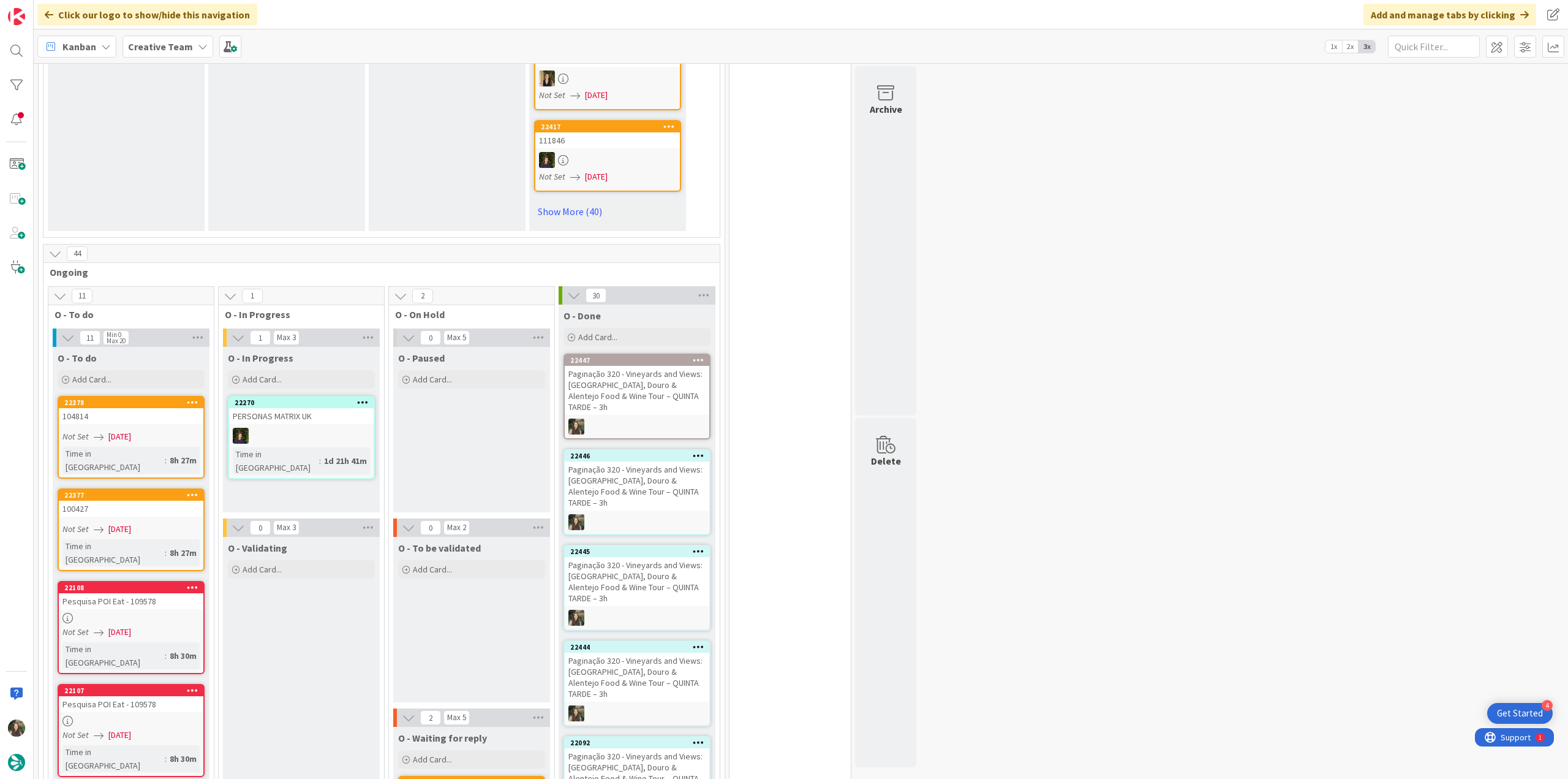
click at [615, 748] on div "Paginação 320 - Vineyards and Views: [GEOGRAPHIC_DATA], Douro & Alentejo Food &…" at bounding box center [637, 772] width 145 height 49
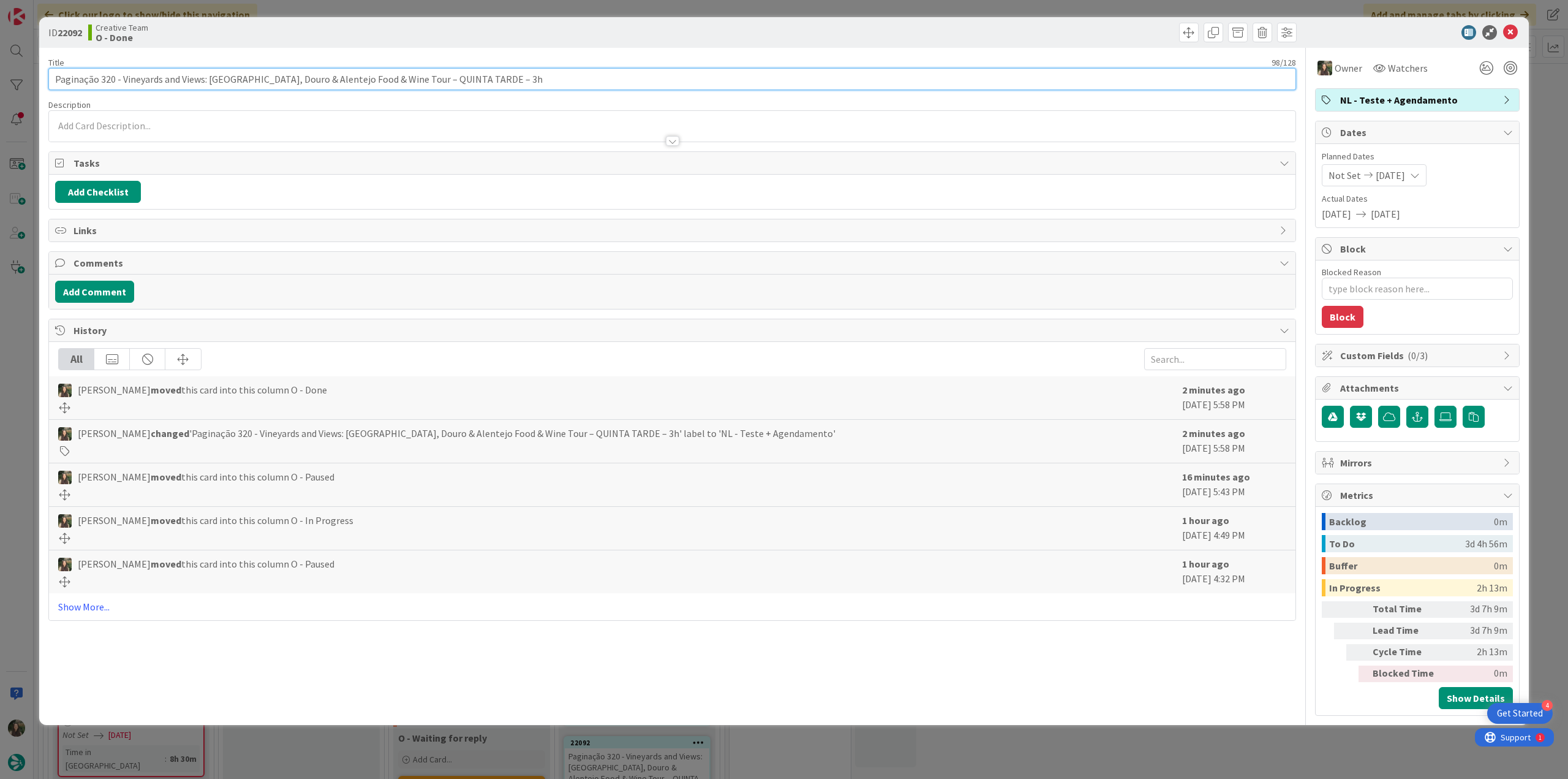
drag, startPoint x: 487, startPoint y: 80, endPoint x: 40, endPoint y: 94, distance: 447.2
click at [41, 94] on div "ID 22092 Creative Team O - Done Title 98 / 128 Paginação 320 - Vineyards and Vi…" at bounding box center [784, 370] width 1490 height 708
click at [11, 417] on div "ID 22092 Creative Team O - Done Title 98 / 128 Paginação 320 - Vineyards and Vi…" at bounding box center [784, 389] width 1568 height 779
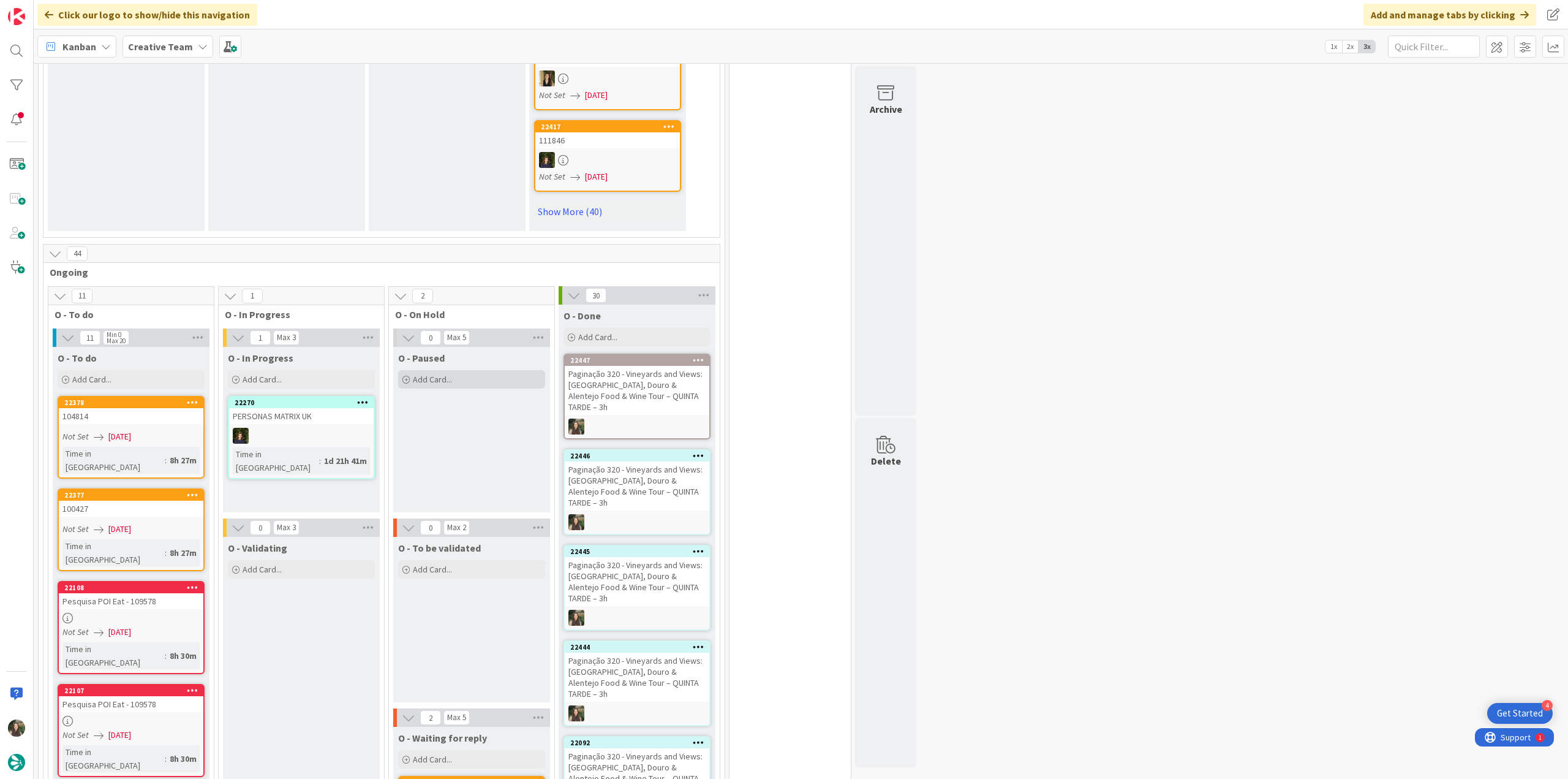
click at [482, 370] on div "Add Card..." at bounding box center [472, 380] width 147 height 19
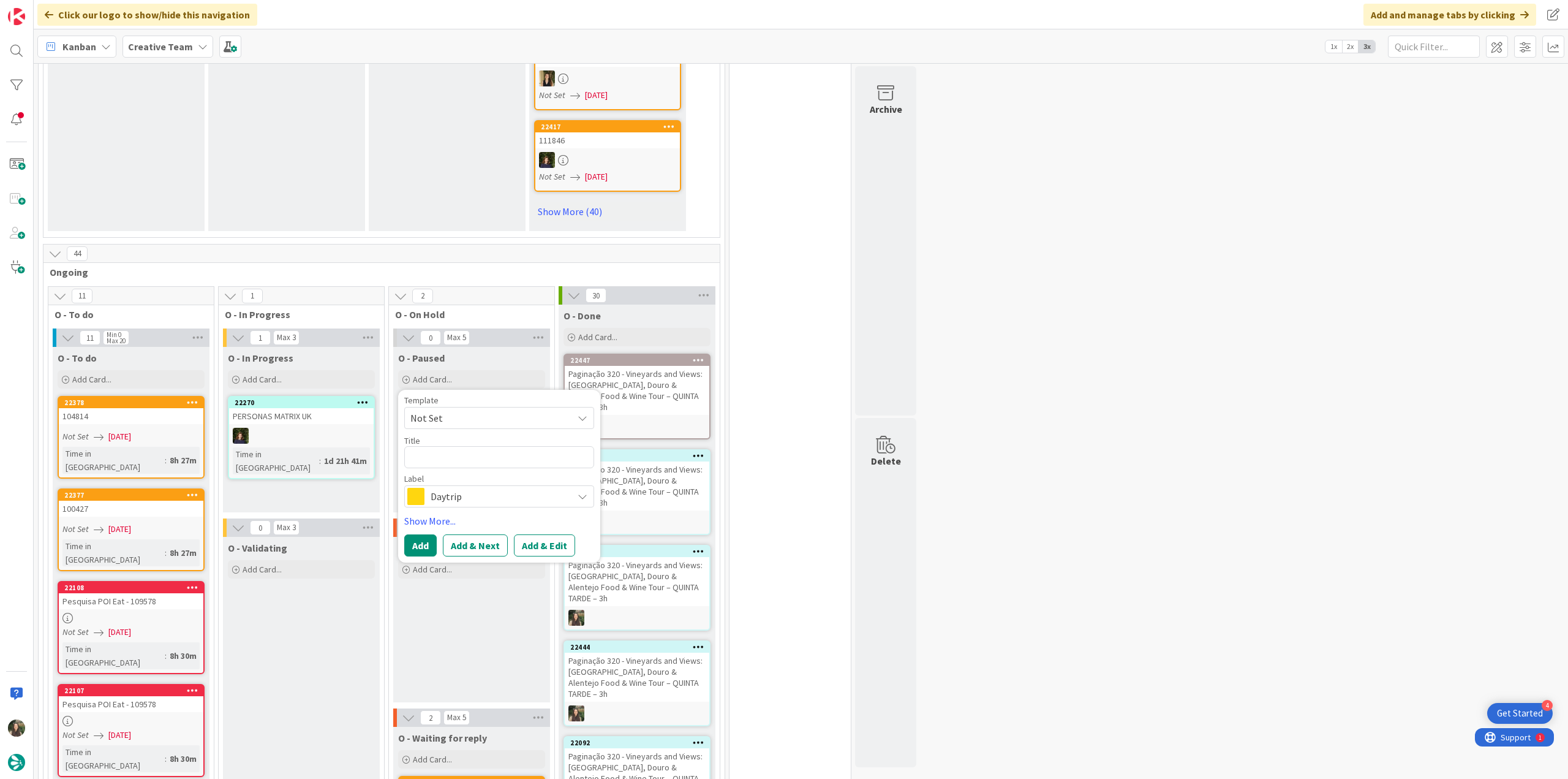
click at [461, 488] on span "Daytrip" at bounding box center [498, 496] width 136 height 17
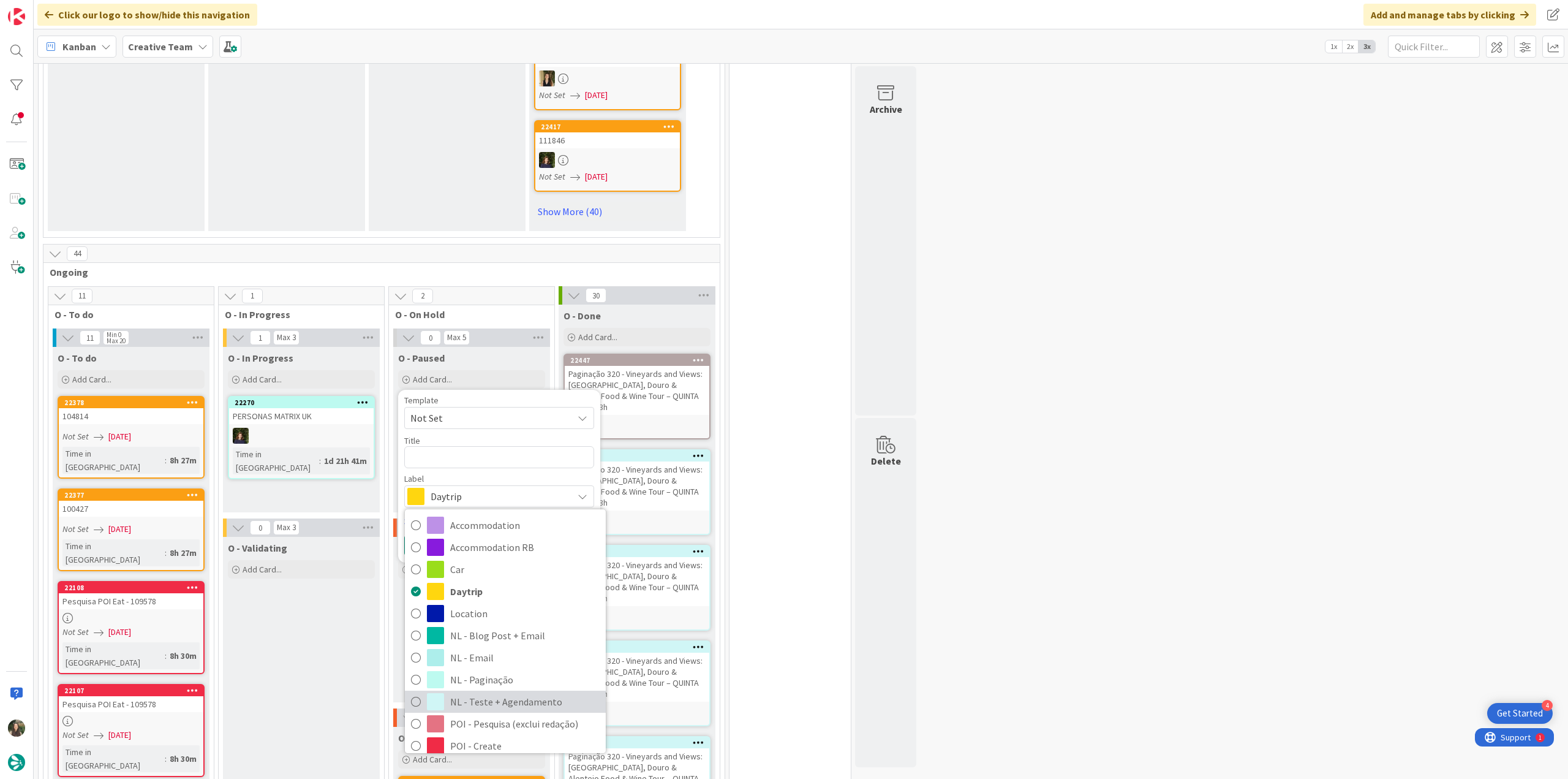
click at [507, 693] on span "NL - Teste + Agendamento" at bounding box center [524, 702] width 149 height 19
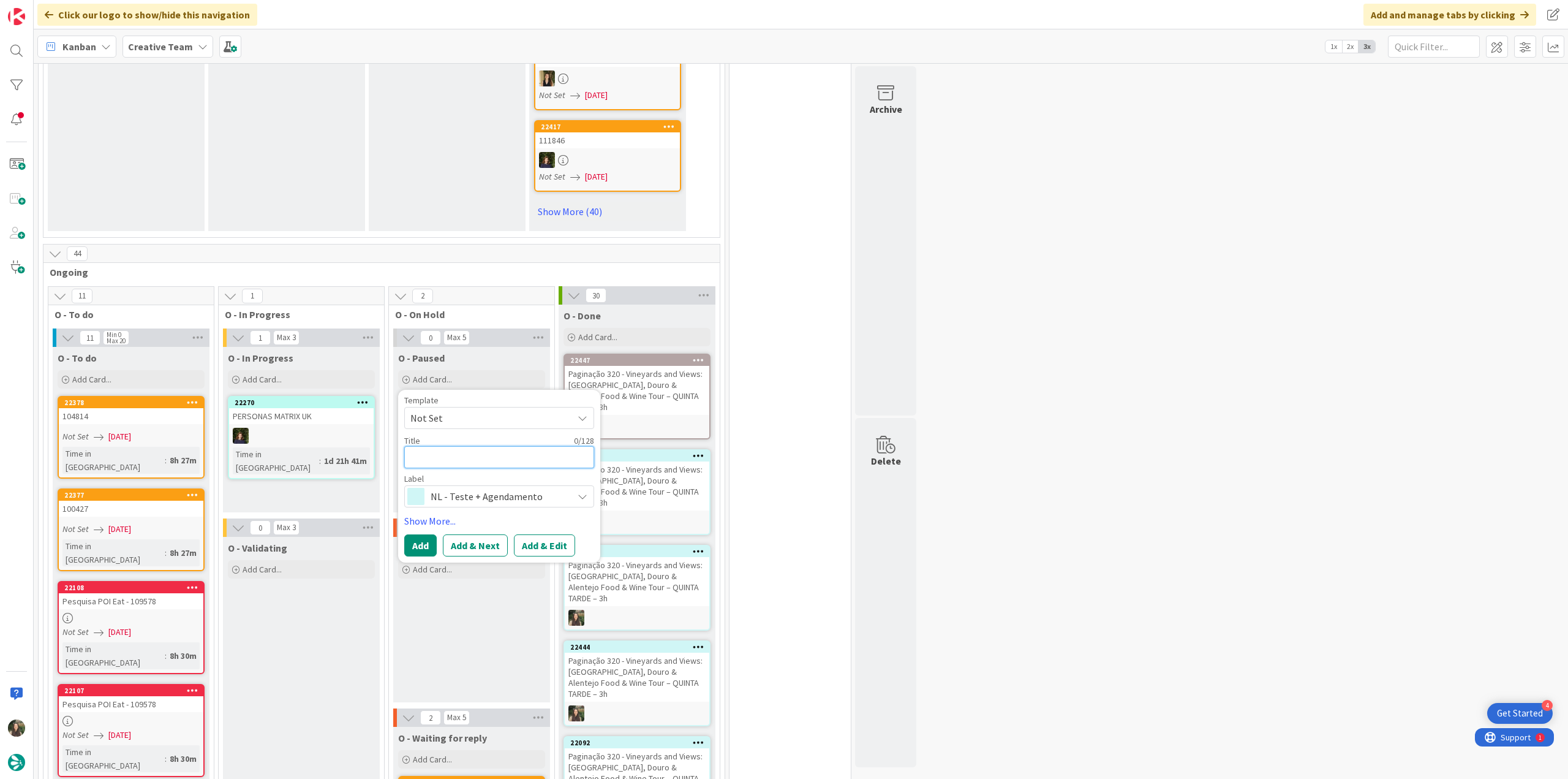
click at [446, 446] on textarea at bounding box center [499, 457] width 190 height 22
paste textarea "Paginação 320 - Vineyards and Views: [GEOGRAPHIC_DATA], Douro & Alentejo Food &…"
type textarea "x"
type textarea "Paginação 320 - Vineyards and Views: [GEOGRAPHIC_DATA], Douro & Alentejo Food &…"
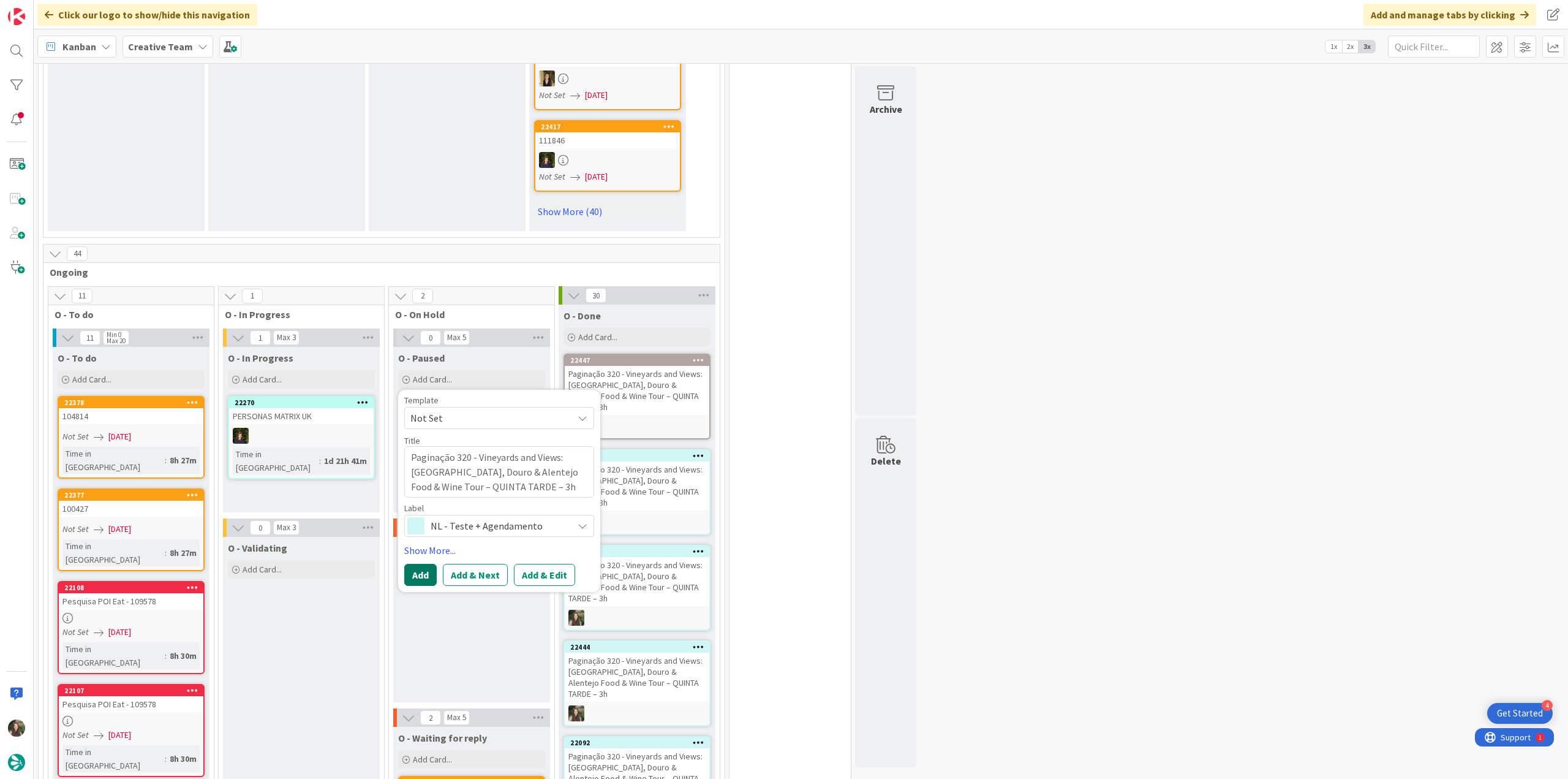
click at [427, 564] on button "Add" at bounding box center [420, 574] width 33 height 22
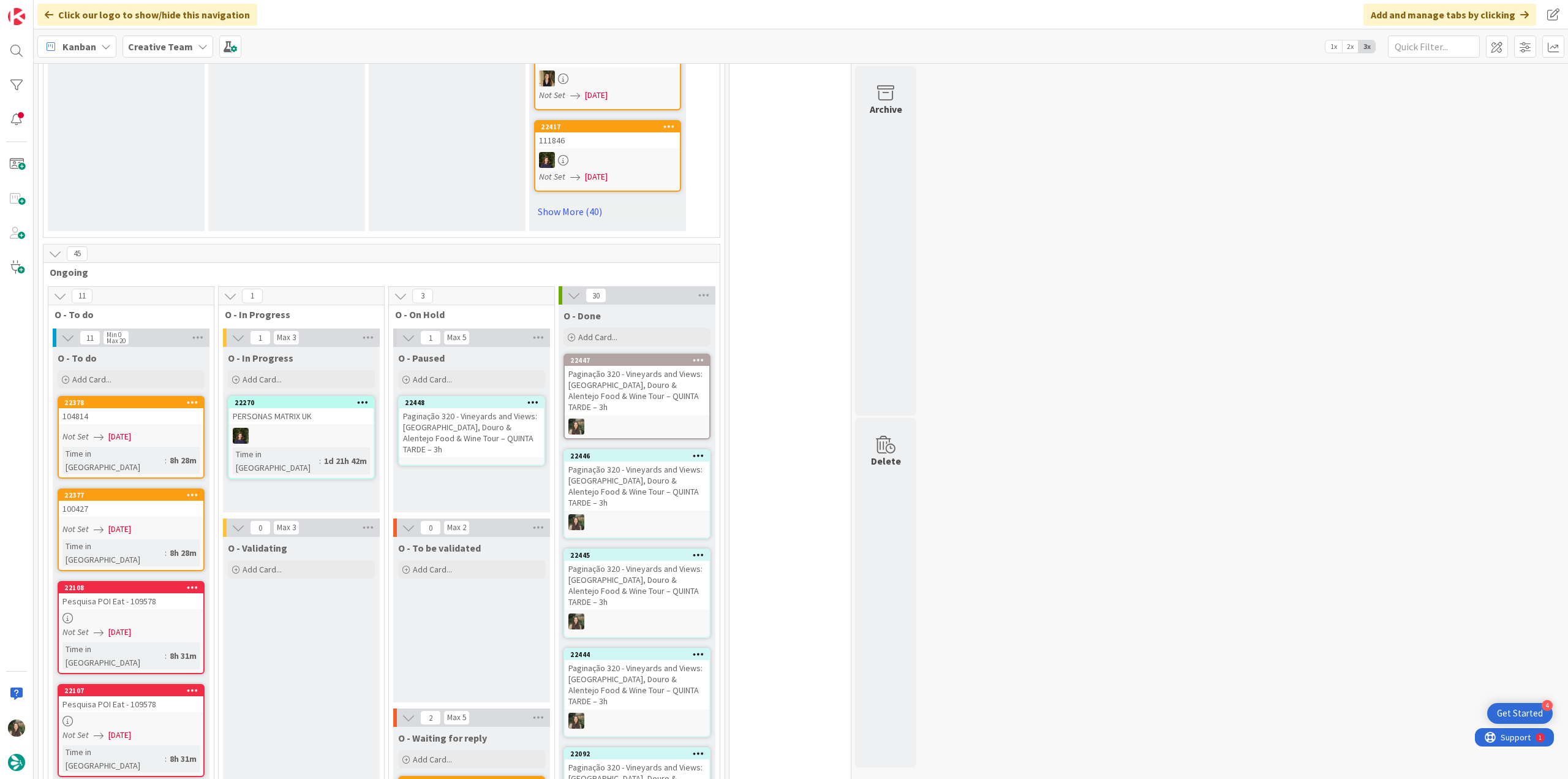
click at [446, 411] on div "Paginação 320 - Vineyards and Views: [GEOGRAPHIC_DATA], Douro & Alentejo Food &…" at bounding box center [472, 432] width 145 height 49
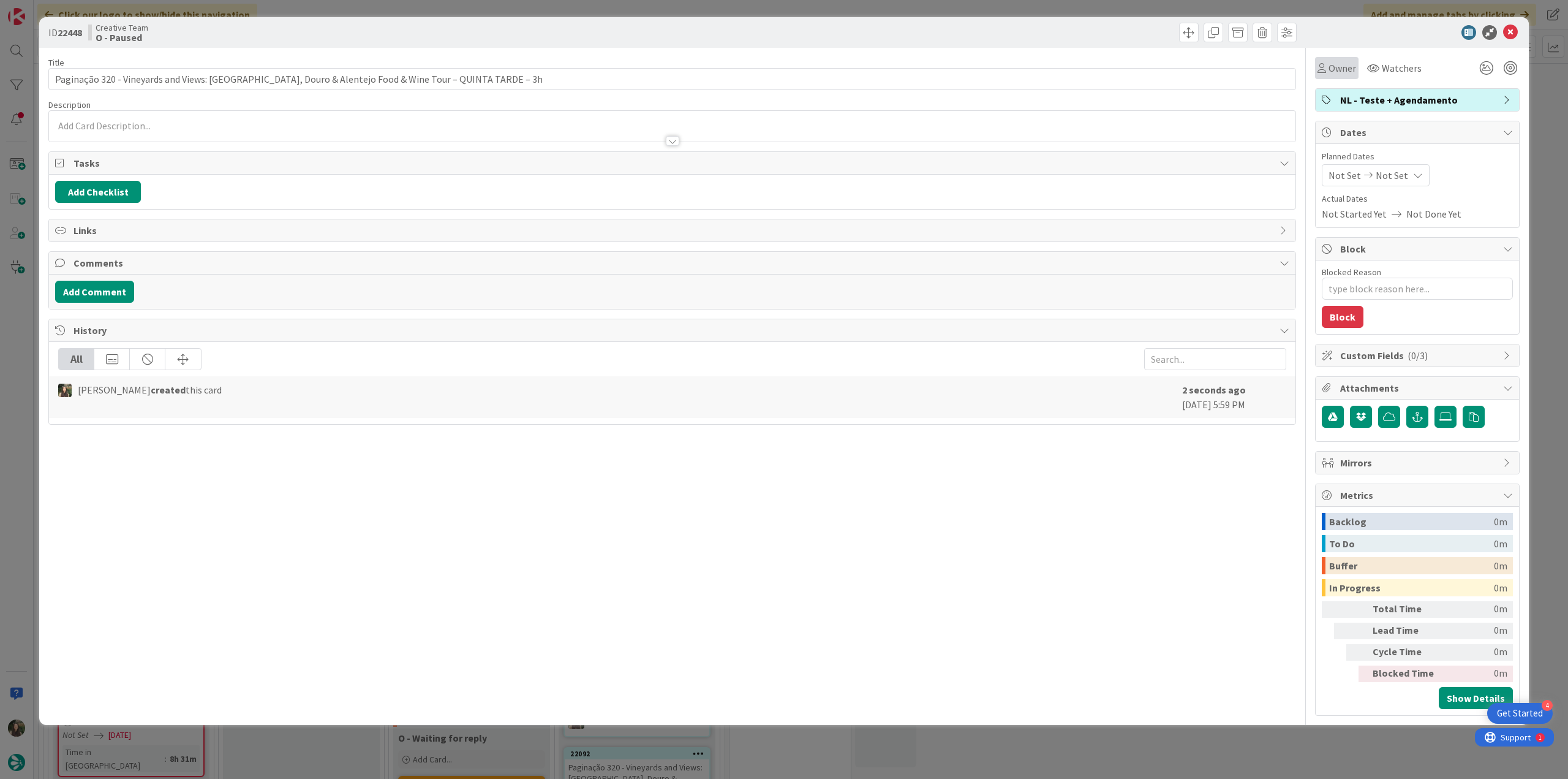
click at [1342, 72] on span "Owner" at bounding box center [1342, 69] width 27 height 15
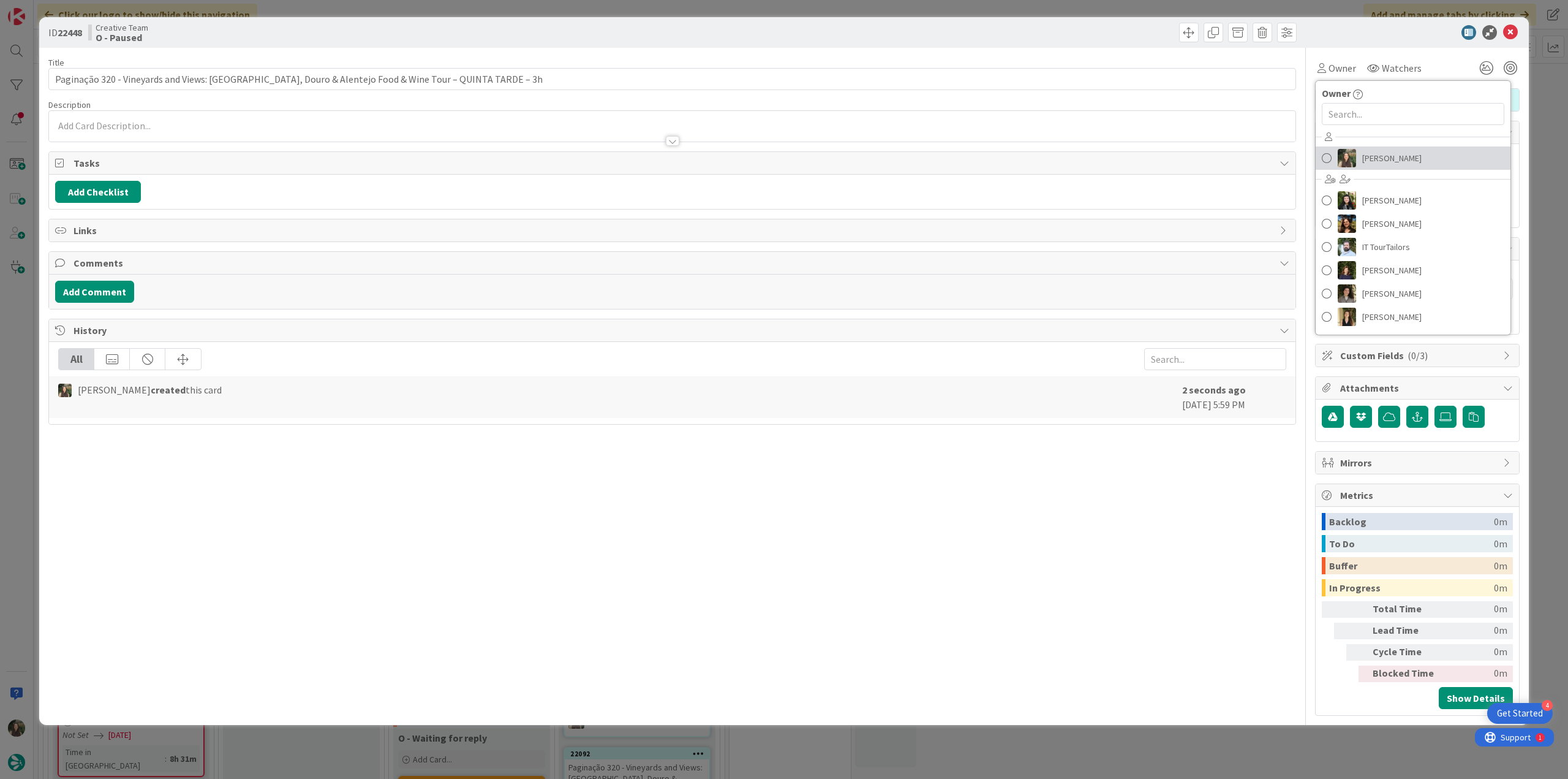
click at [1386, 158] on span "[PERSON_NAME]" at bounding box center [1391, 158] width 59 height 19
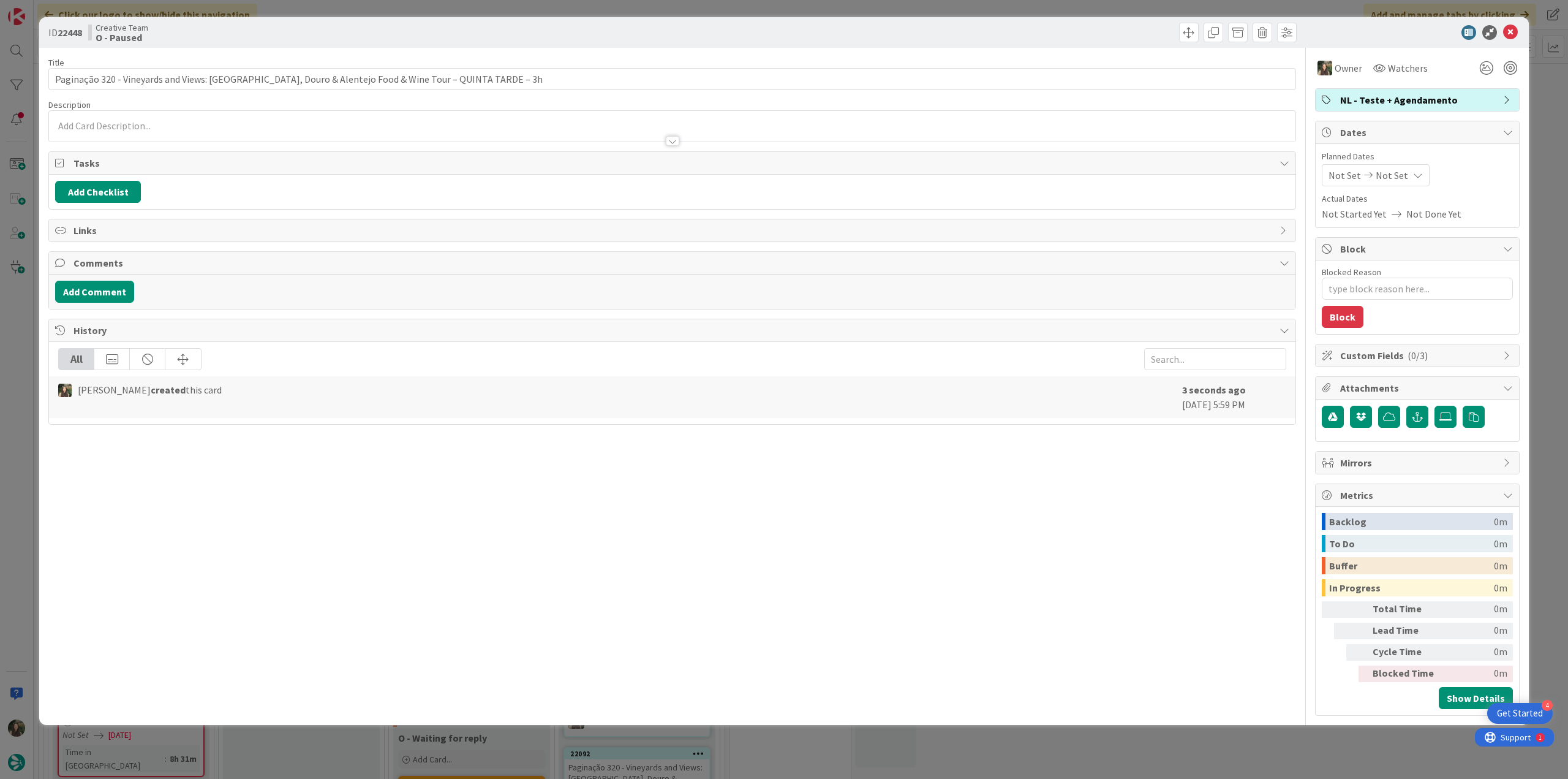
click at [1536, 108] on div "ID 22448 Creative Team O - Paused Title 98 / 128 Paginação 320 - Vineyards and …" at bounding box center [784, 389] width 1568 height 779
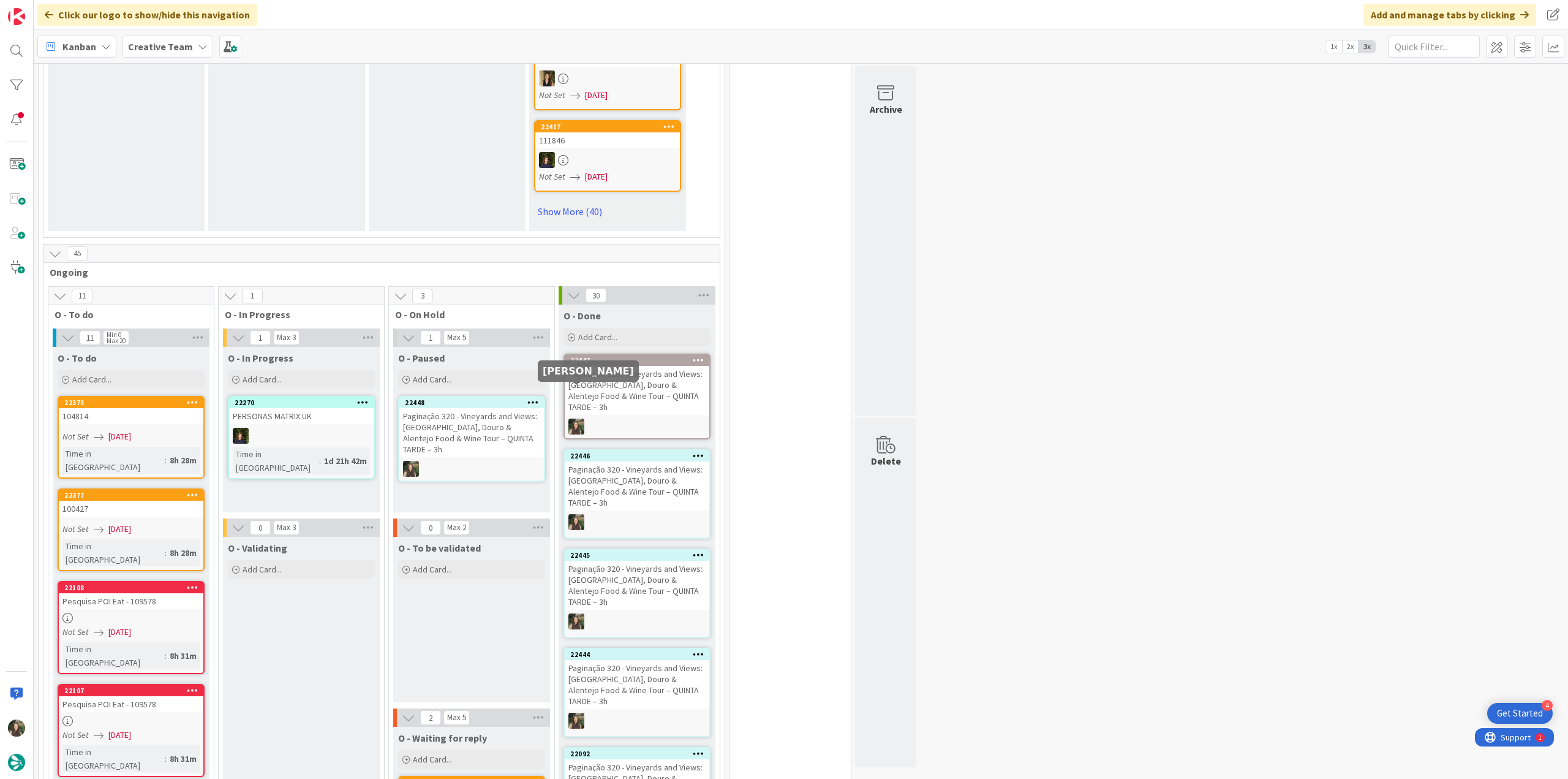
click at [525, 411] on div "Paginação 320 - Vineyards and Views: [GEOGRAPHIC_DATA], Douro & Alentejo Food &…" at bounding box center [472, 432] width 145 height 49
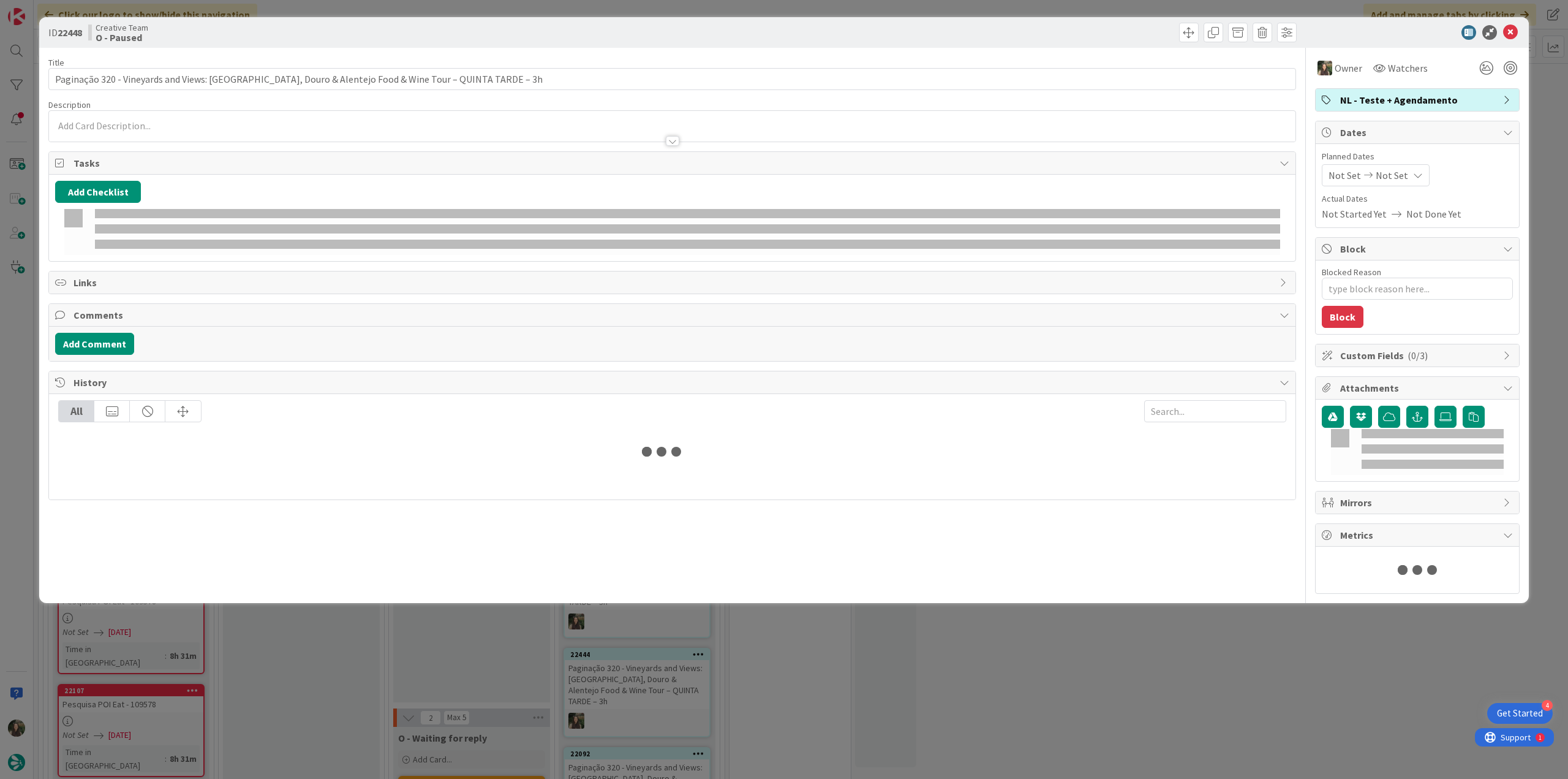
type textarea "x"
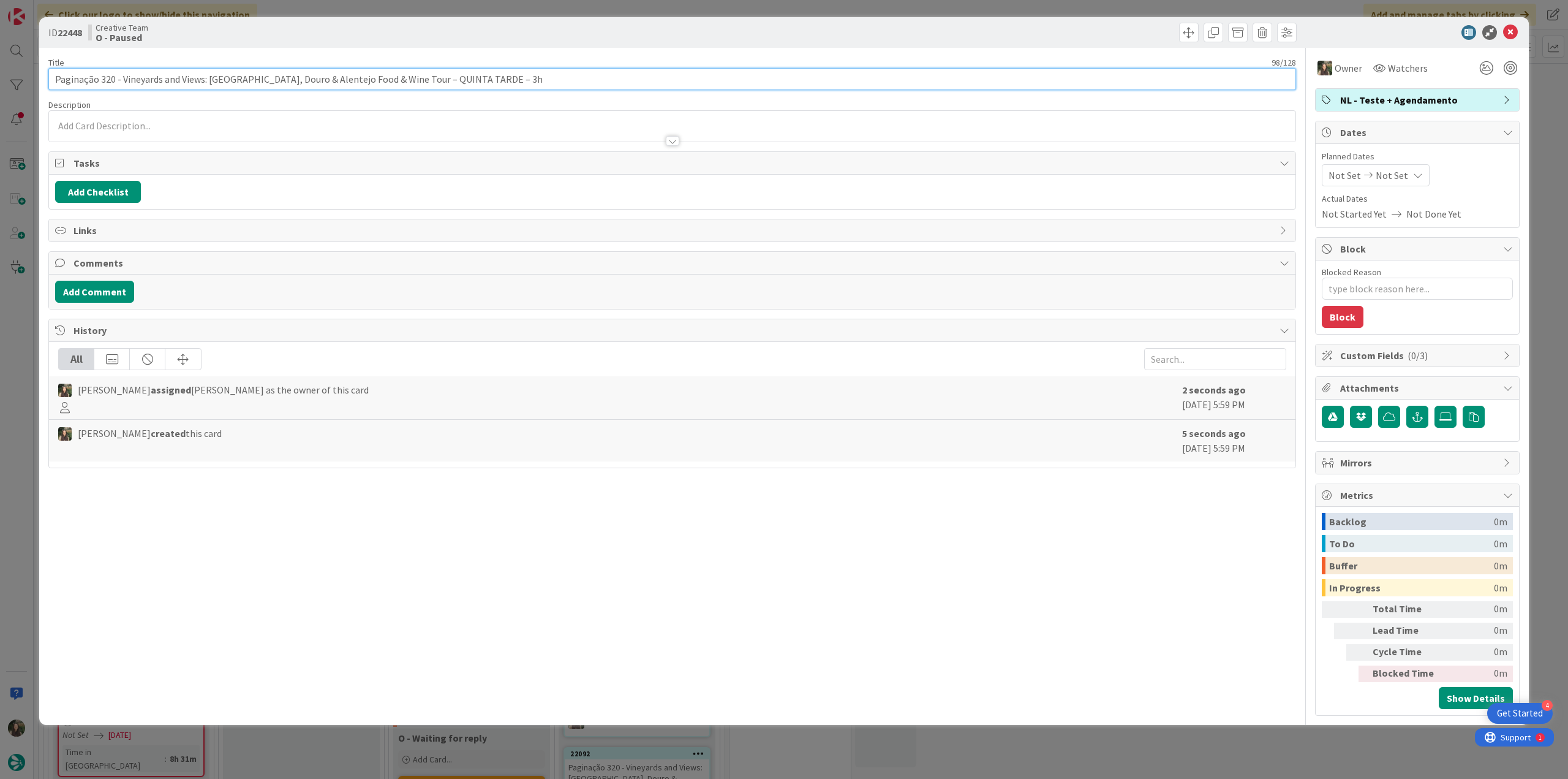
drag, startPoint x: 488, startPoint y: 78, endPoint x: 392, endPoint y: 78, distance: 96.0
click at [392, 78] on input "Paginação 320 - Vineyards and Views: [GEOGRAPHIC_DATA], Douro & Alentejo Food &…" at bounding box center [673, 78] width 1248 height 22
type input "Paginação 320 - Vineyards and Views: [GEOGRAPHIC_DATA], Douro & Alentejo Food &…"
type textarea "x"
type input "Paginação 320 - Vineyards and Views: [GEOGRAPHIC_DATA], Douro & Alentejo Food &…"
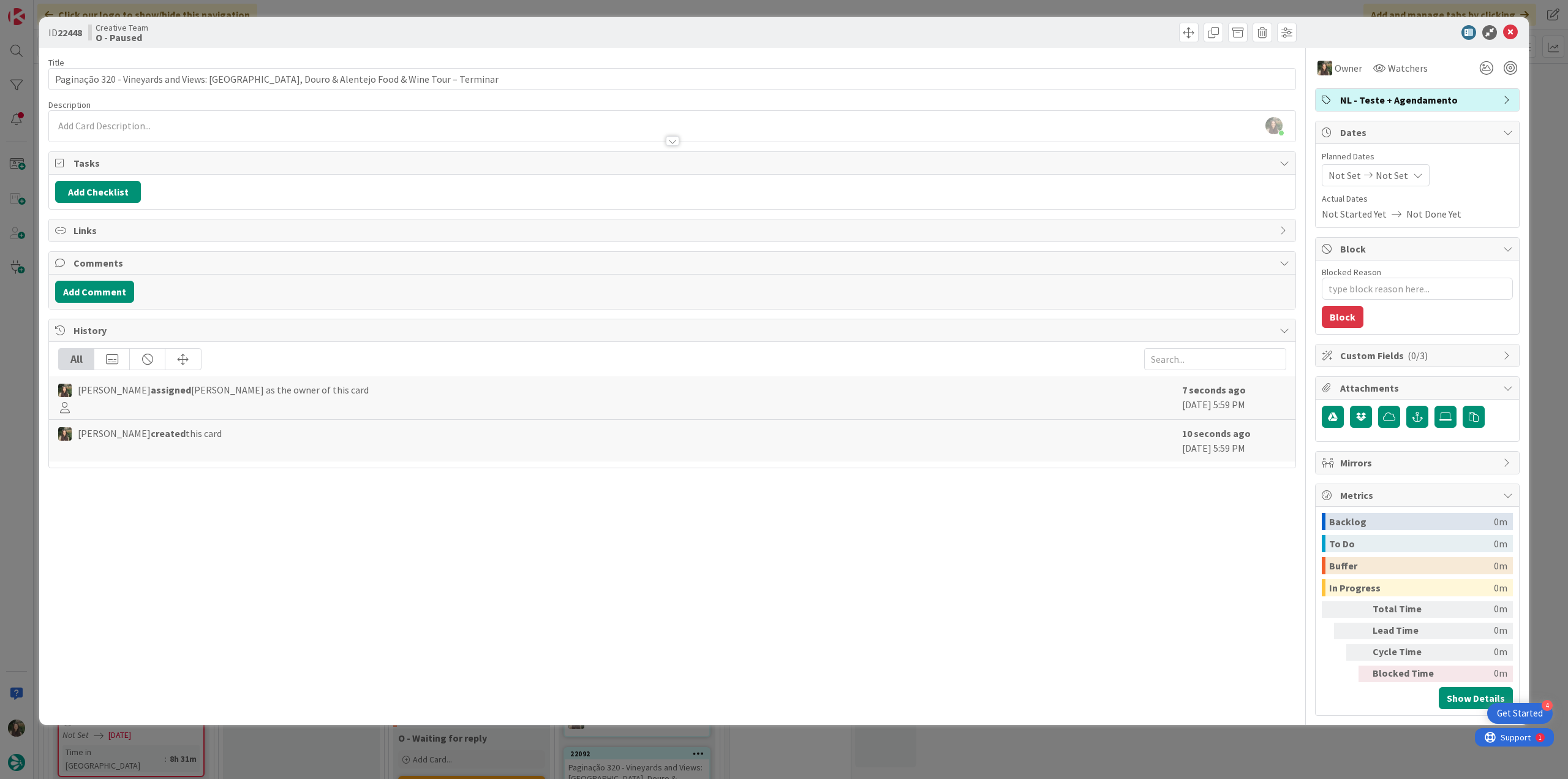
click at [11, 302] on div "ID 22448 Creative Team O - Paused Title 89 / 128 Paginação 320 - Vineyards and …" at bounding box center [784, 389] width 1568 height 779
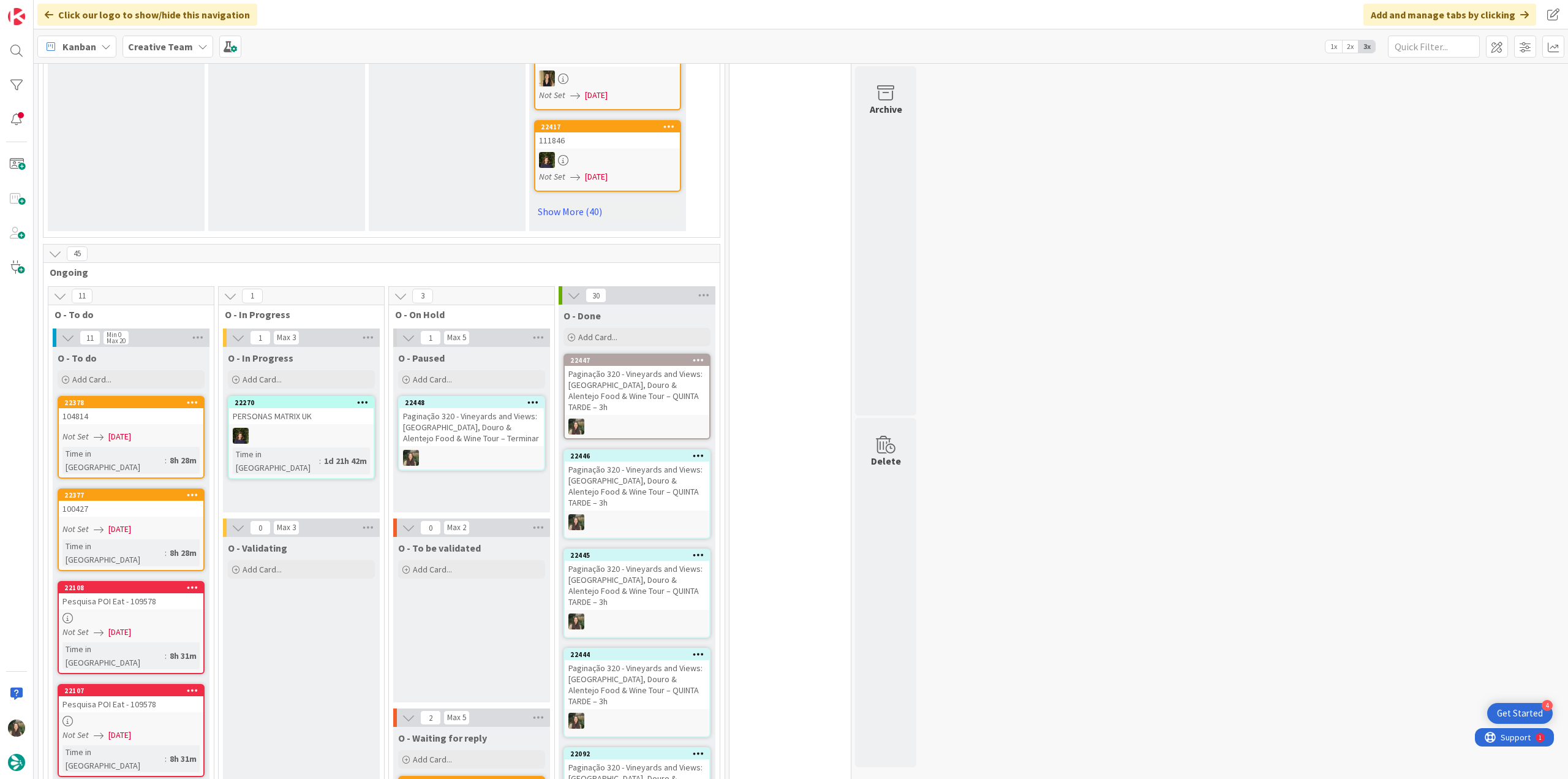
click at [473, 421] on div "Paginação 320 - Vineyards and Views: [GEOGRAPHIC_DATA], Douro & Alentejo Food &…" at bounding box center [472, 427] width 145 height 38
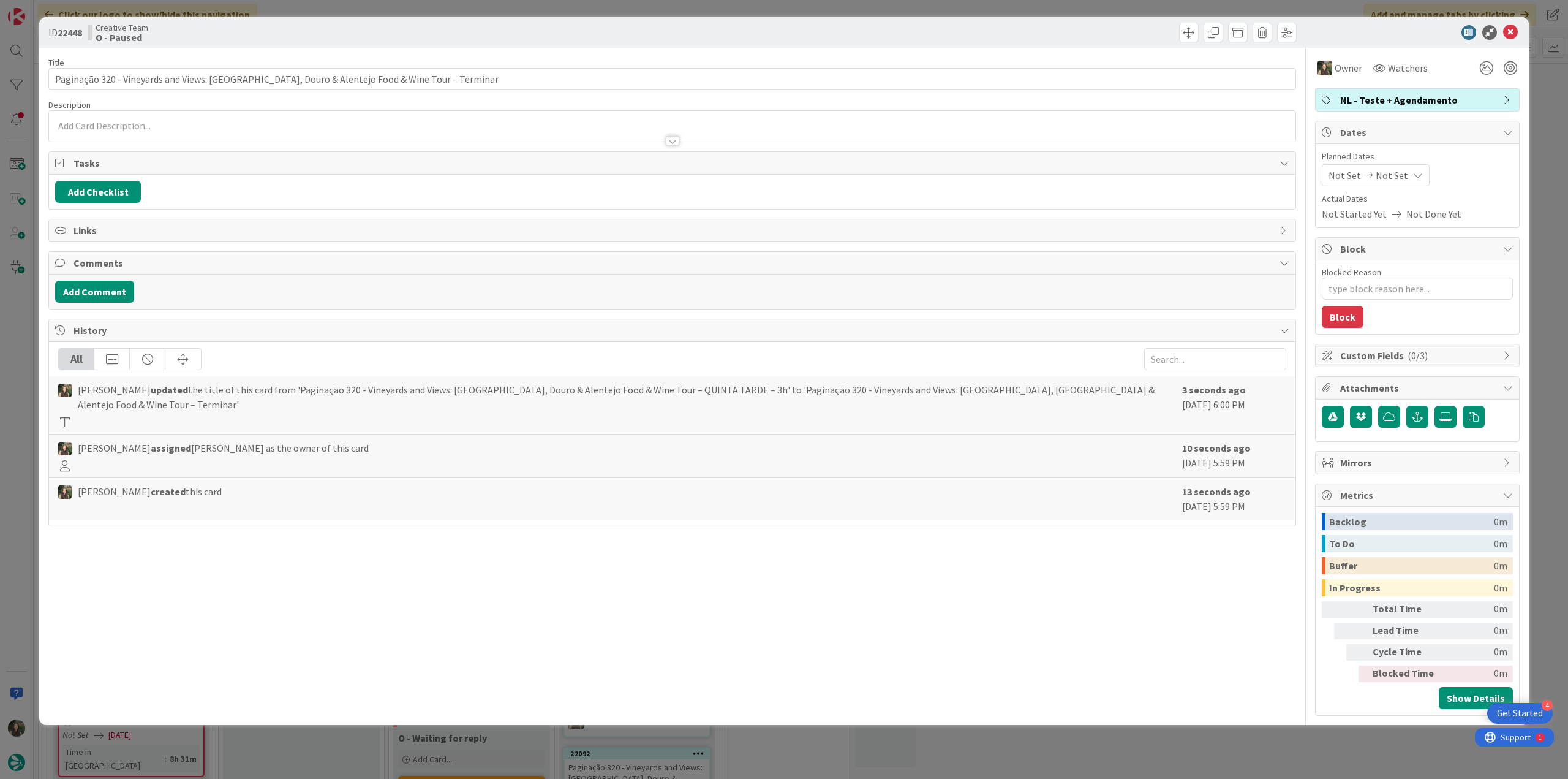
type textarea "x"
click at [182, 126] on div at bounding box center [672, 126] width 1247 height 31
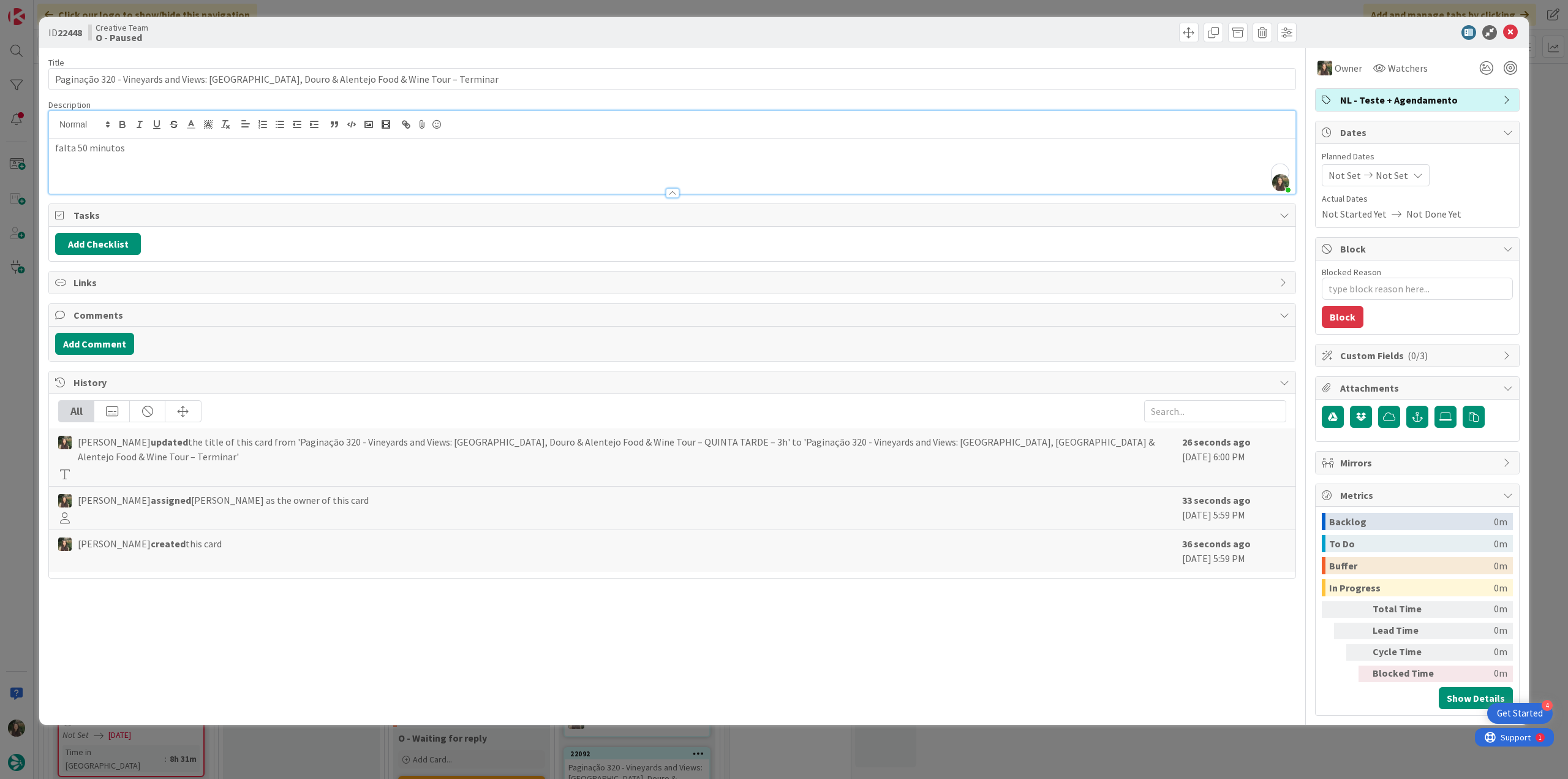
click at [23, 325] on div "ID 22448 Creative Team O - Paused Title 89 / 128 Paginação 320 - Vineyards and …" at bounding box center [784, 389] width 1568 height 779
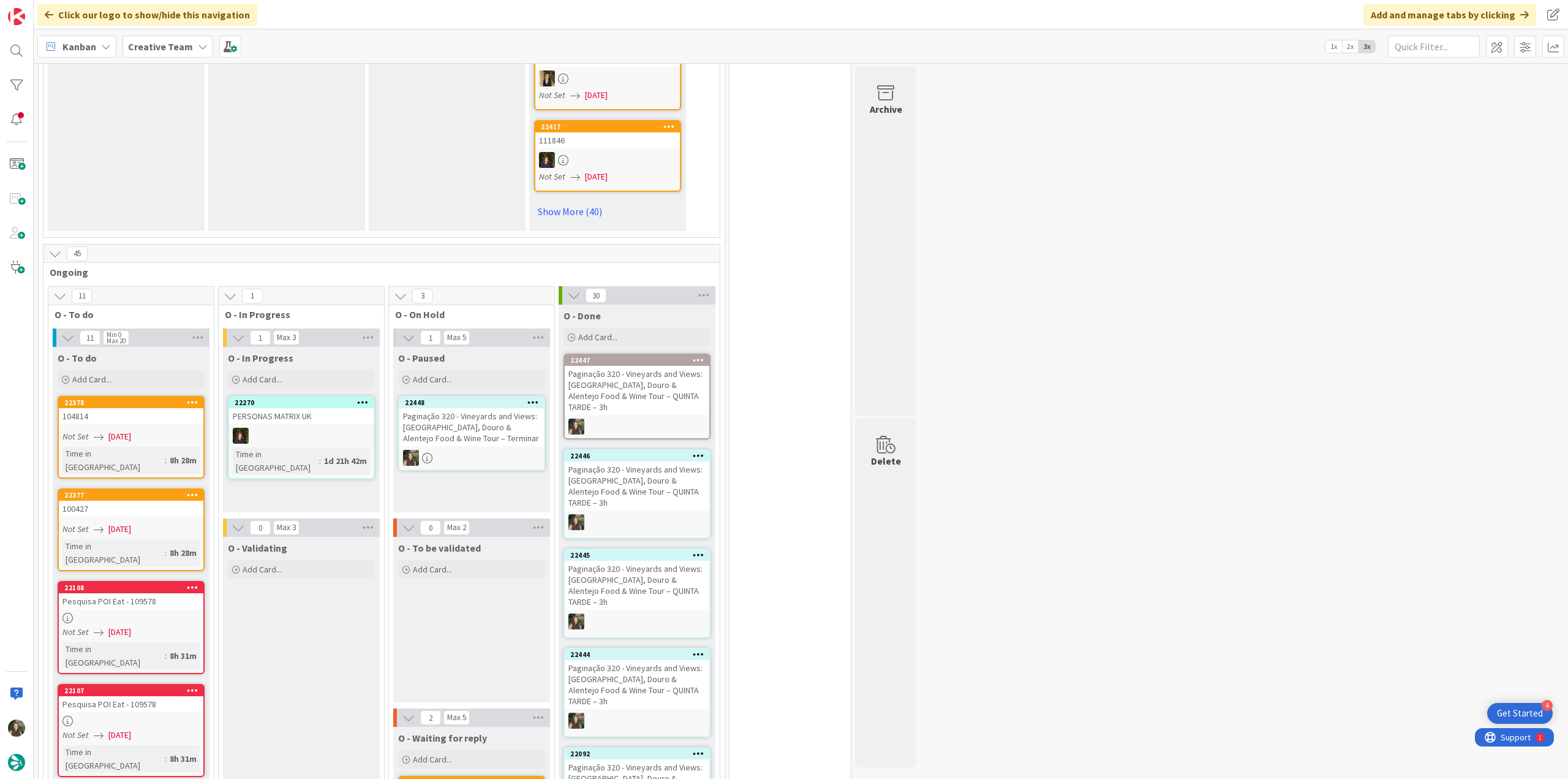
click at [515, 425] on link "22448 Paginação 320 - Vineyards and Views: [GEOGRAPHIC_DATA], Douro & Alentejo …" at bounding box center [472, 433] width 147 height 75
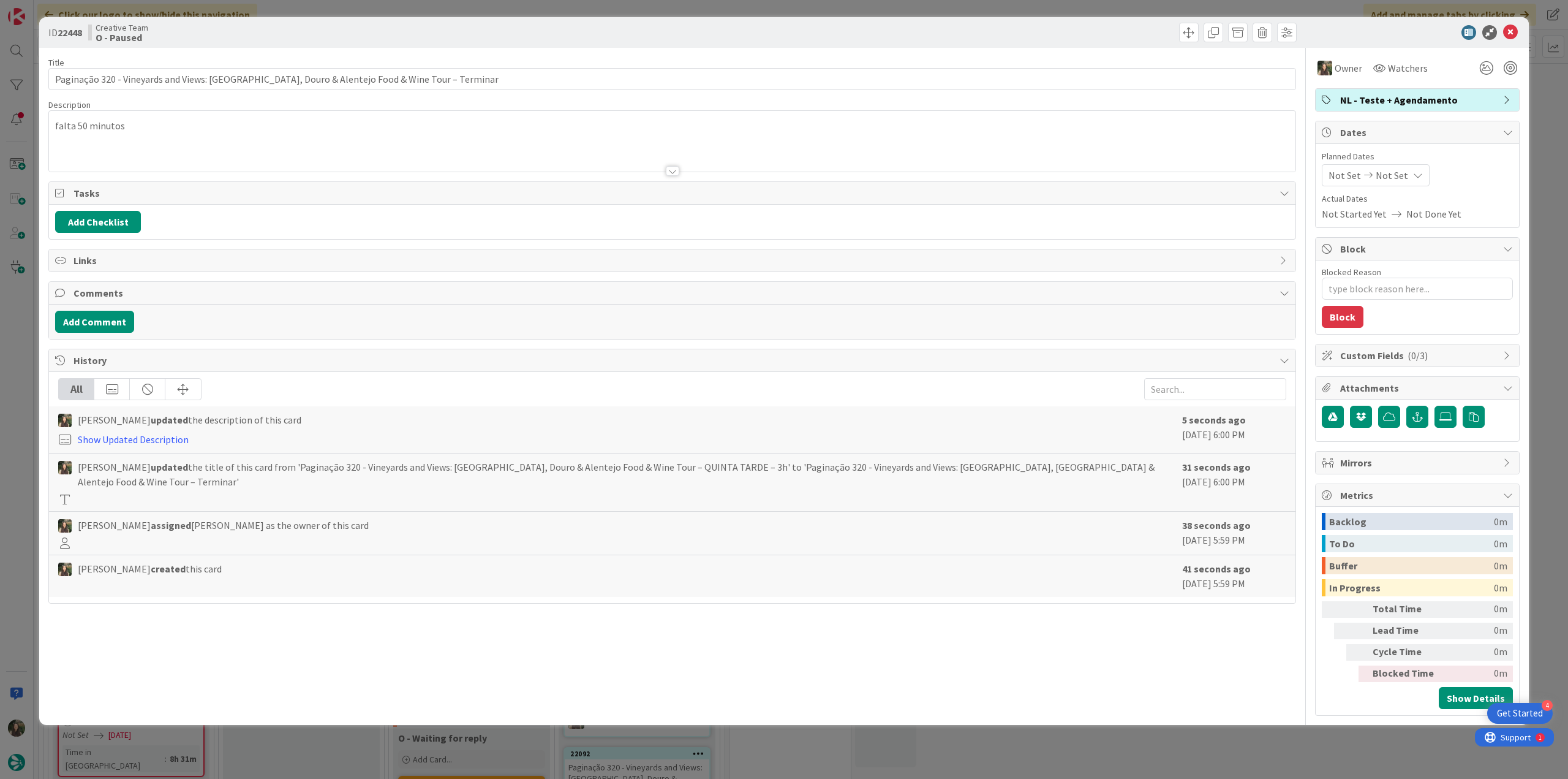
click at [20, 351] on div "ID 22448 Creative Team O - Paused Title 89 / 128 Paginação 320 - Vineyards and …" at bounding box center [784, 389] width 1568 height 779
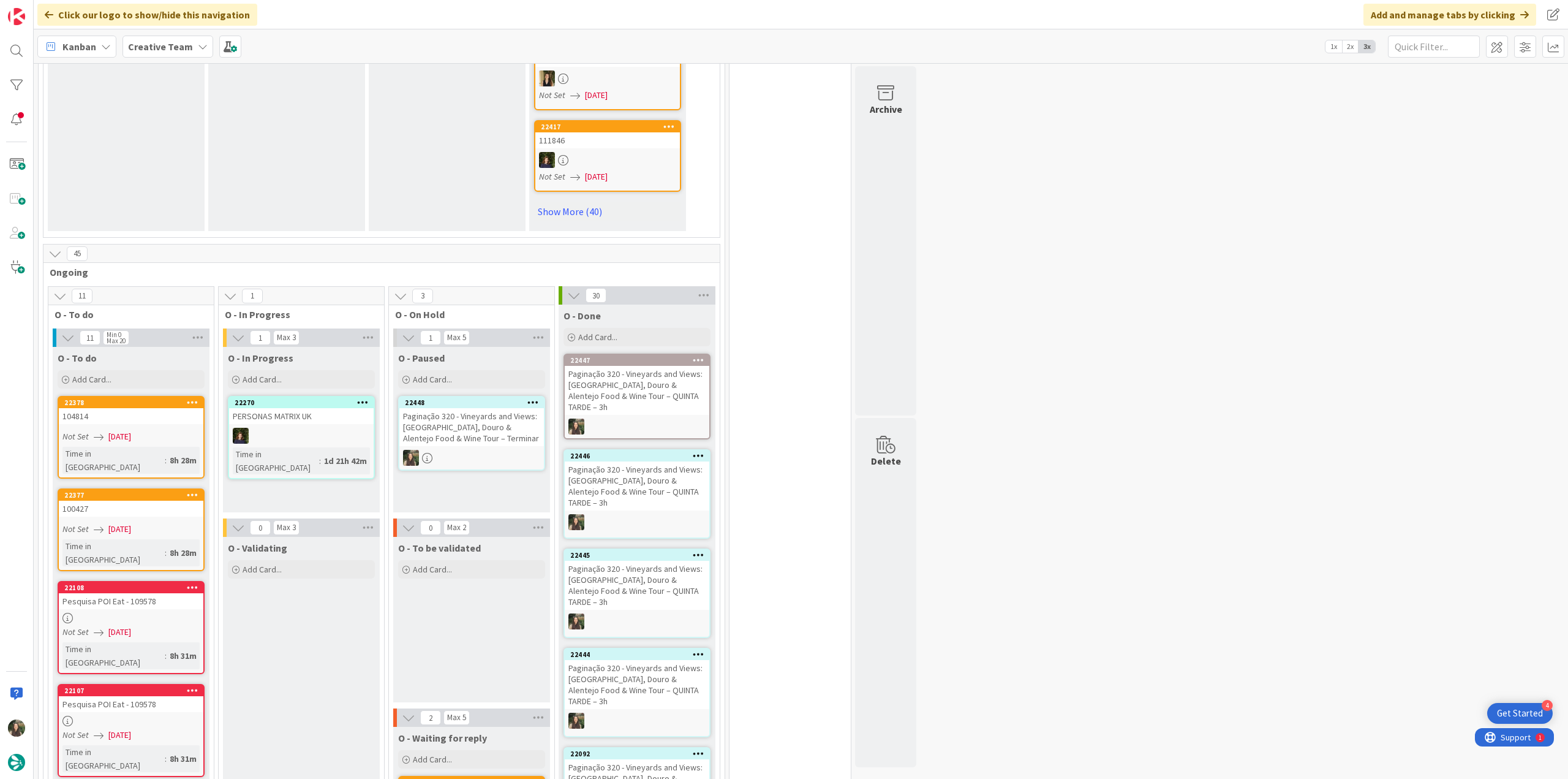
click at [529, 423] on div "Paginação 320 - Vineyards and Views: [GEOGRAPHIC_DATA], Douro & Alentejo Food &…" at bounding box center [472, 427] width 145 height 38
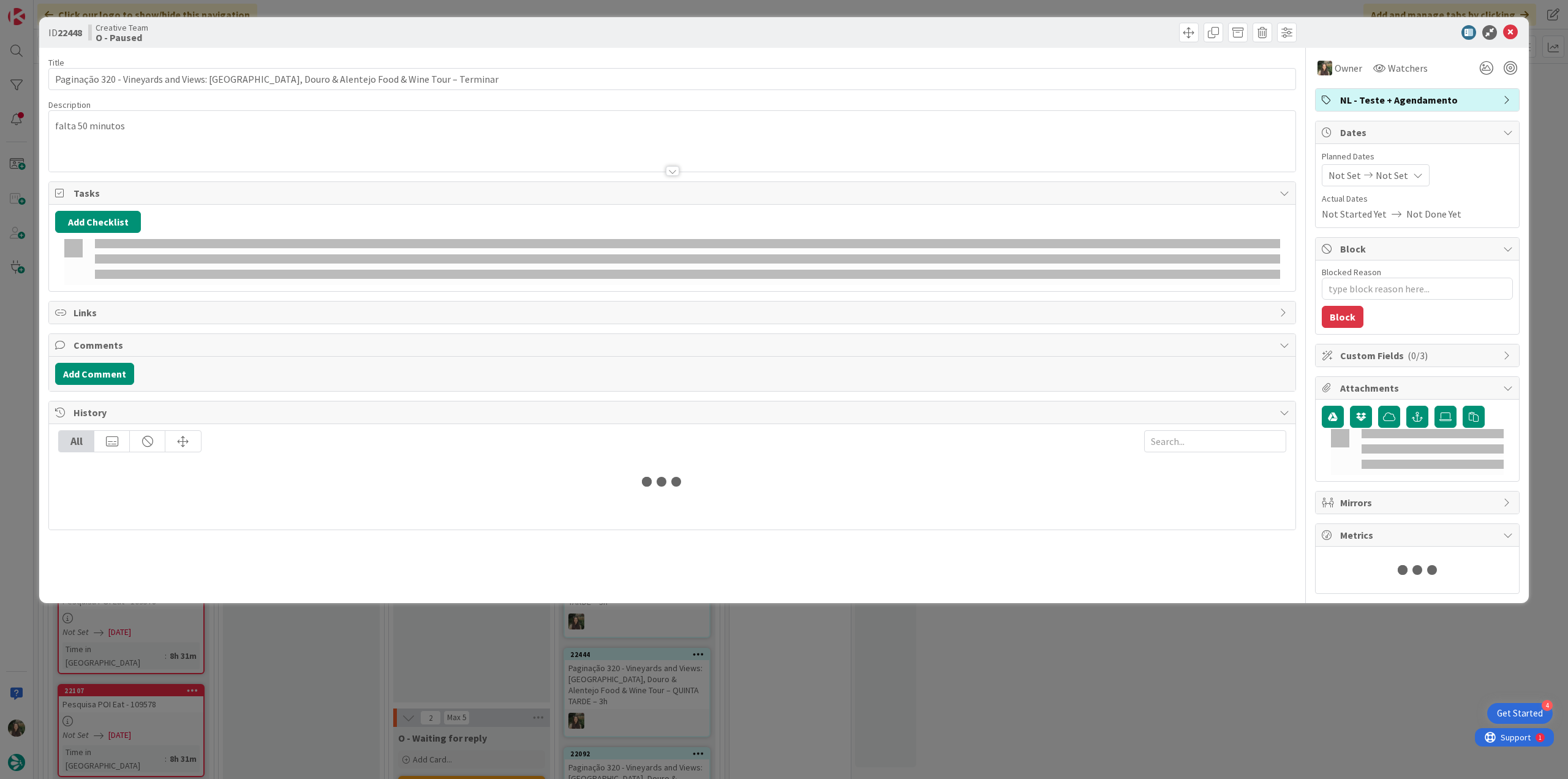
type textarea "x"
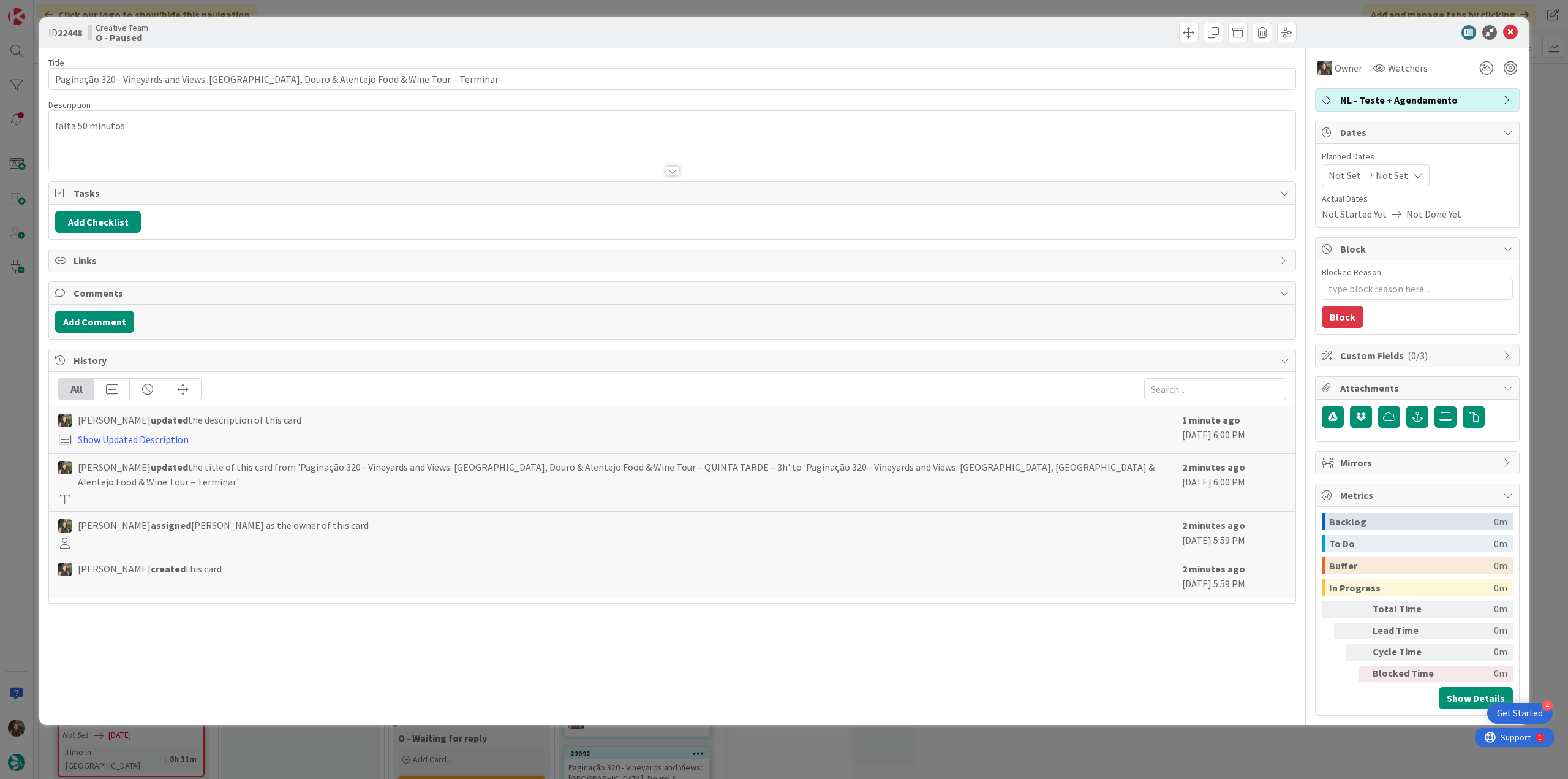
click at [8, 386] on div "ID 22448 Creative Team O - Paused Title 89 / 128 Paginação 320 - Vineyards and …" at bounding box center [784, 389] width 1568 height 779
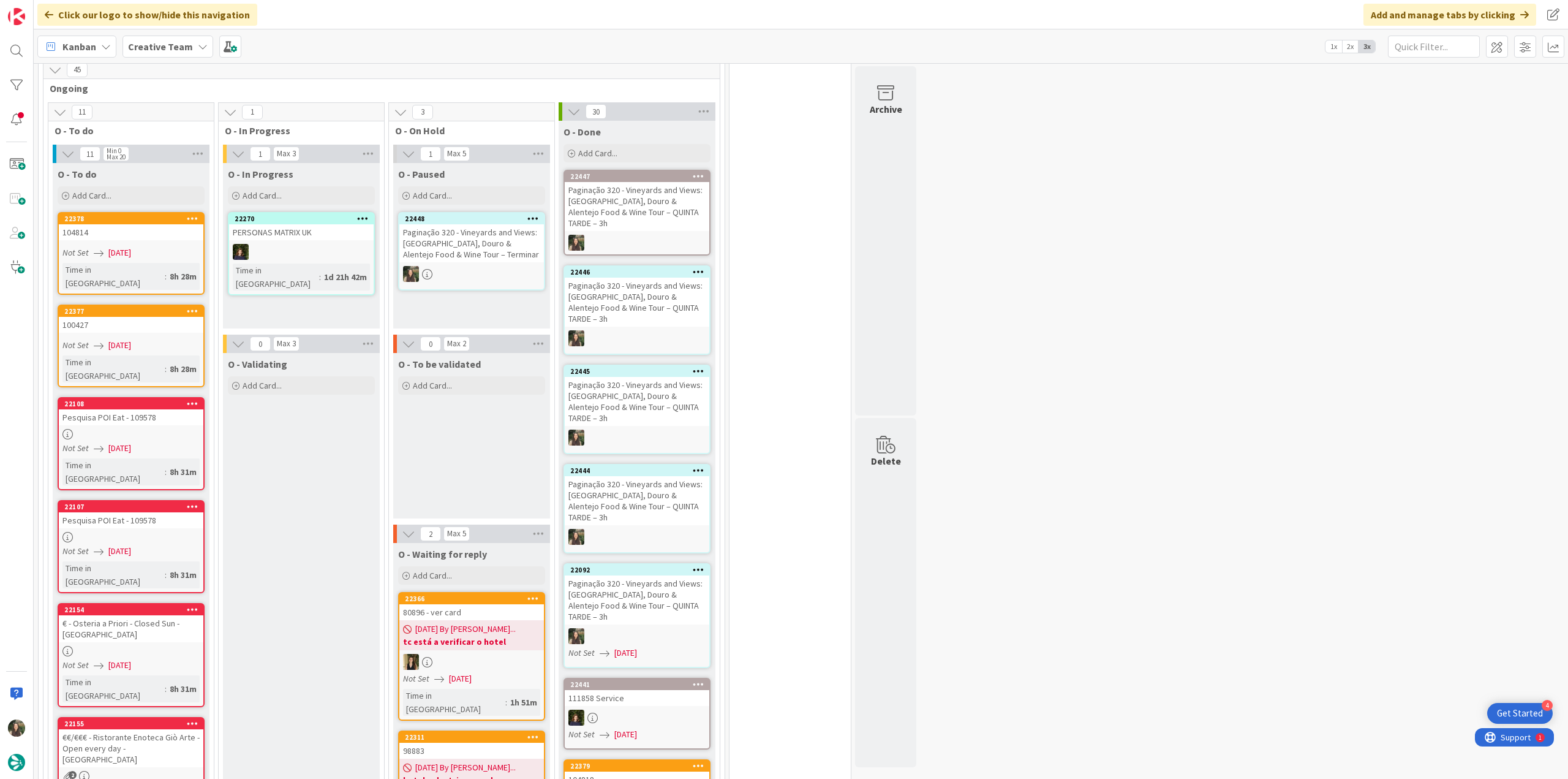
scroll to position [1471, 0]
